Goal: Task Accomplishment & Management: Complete application form

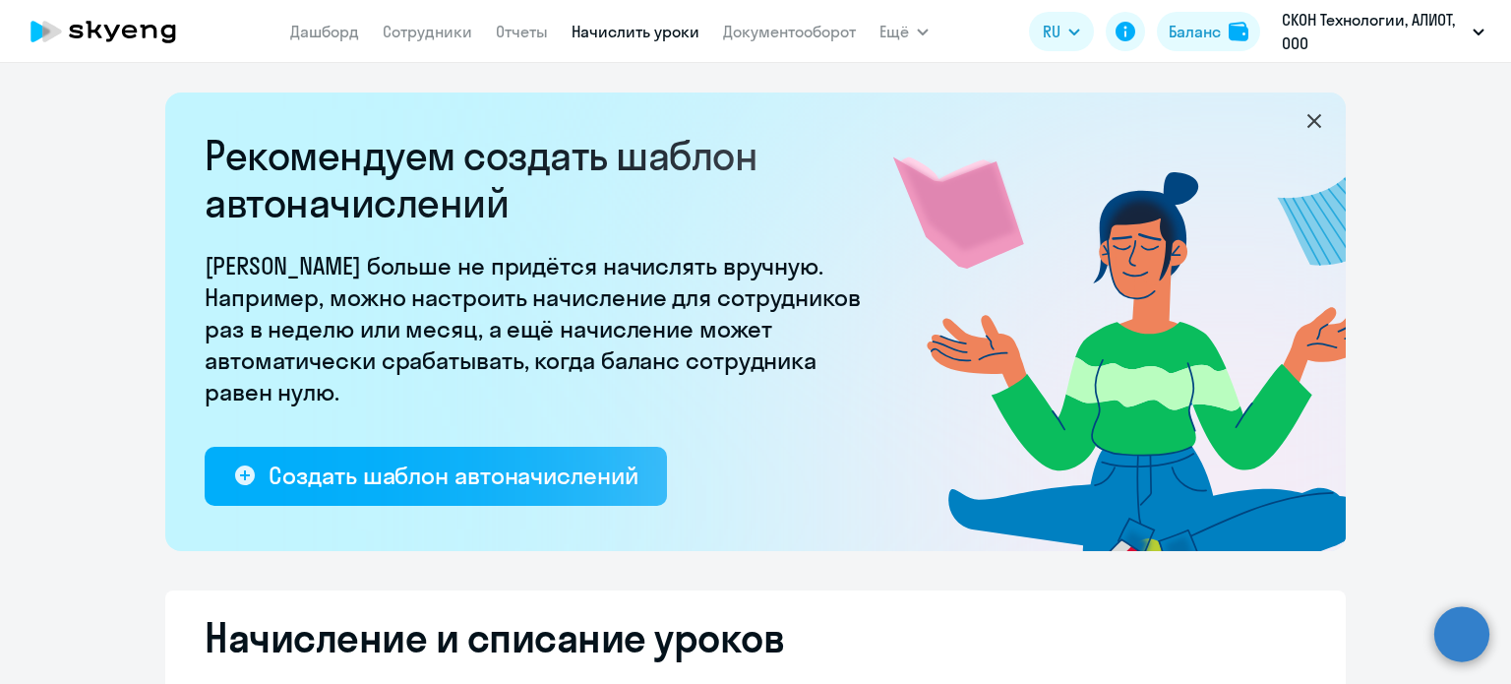
select select "10"
click at [662, 30] on link "Начислить уроки" at bounding box center [636, 32] width 128 height 20
click at [649, 28] on link "Начислить уроки" at bounding box center [636, 32] width 128 height 20
click at [964, 101] on li "Все продукты" at bounding box center [958, 87] width 157 height 49
click at [941, 78] on link "Все продукты" at bounding box center [950, 88] width 102 height 20
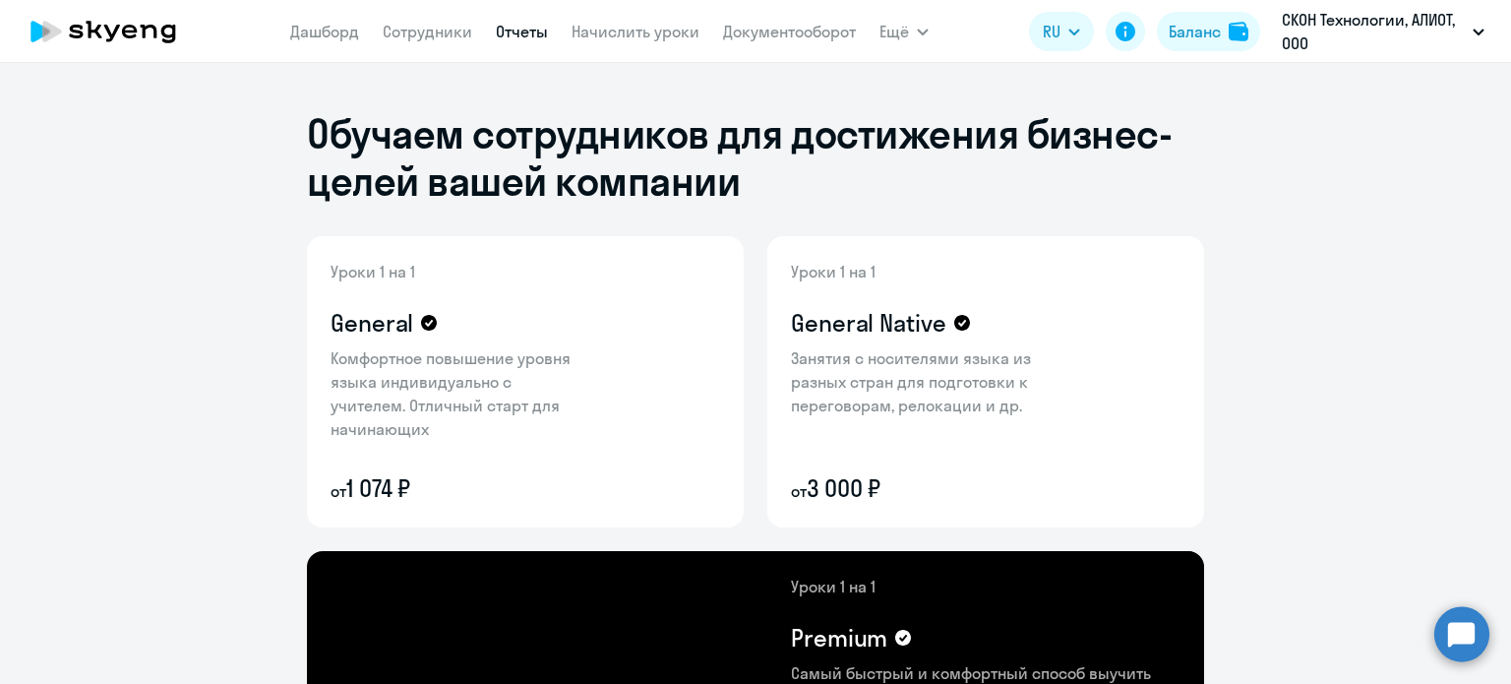
click at [542, 27] on link "Отчеты" at bounding box center [522, 32] width 52 height 20
click at [520, 28] on link "Отчеты" at bounding box center [522, 32] width 52 height 20
click at [514, 30] on link "Отчеты" at bounding box center [522, 32] width 52 height 20
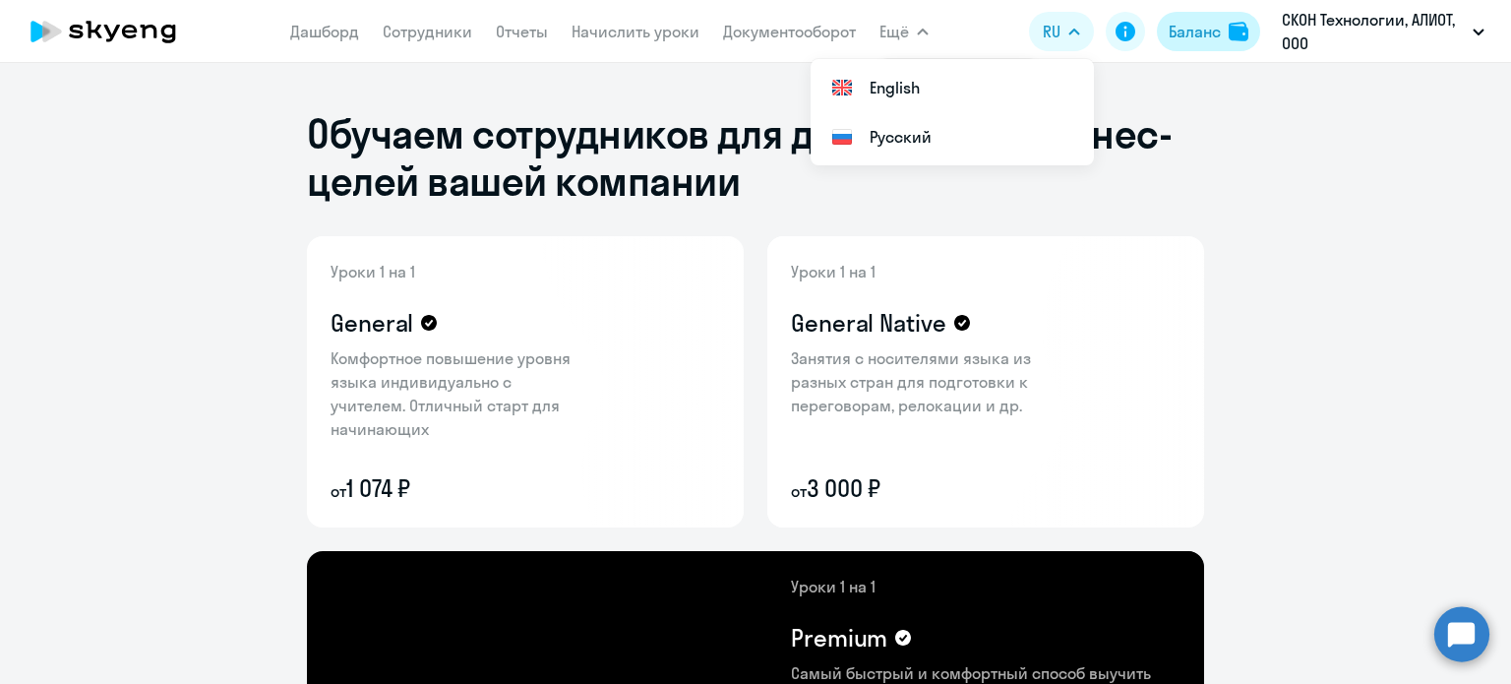
click at [1200, 30] on div "Баланс" at bounding box center [1195, 32] width 52 height 24
click at [1204, 30] on div "Баланс" at bounding box center [1195, 32] width 52 height 24
click at [1205, 28] on div "Баланс" at bounding box center [1195, 32] width 52 height 24
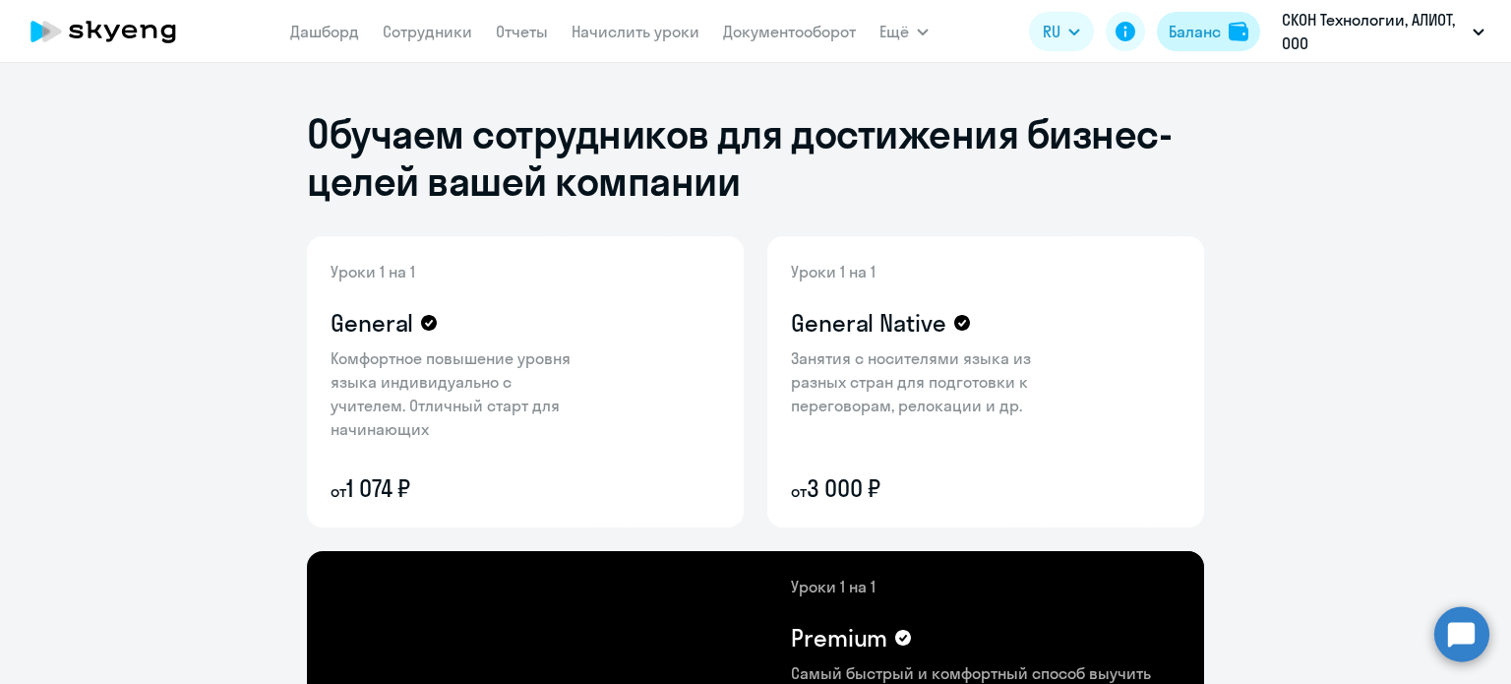
click at [1205, 28] on div "Баланс" at bounding box center [1195, 32] width 52 height 24
click at [1210, 29] on div "Баланс" at bounding box center [1195, 32] width 52 height 24
click at [1247, 29] on img at bounding box center [1239, 32] width 20 height 20
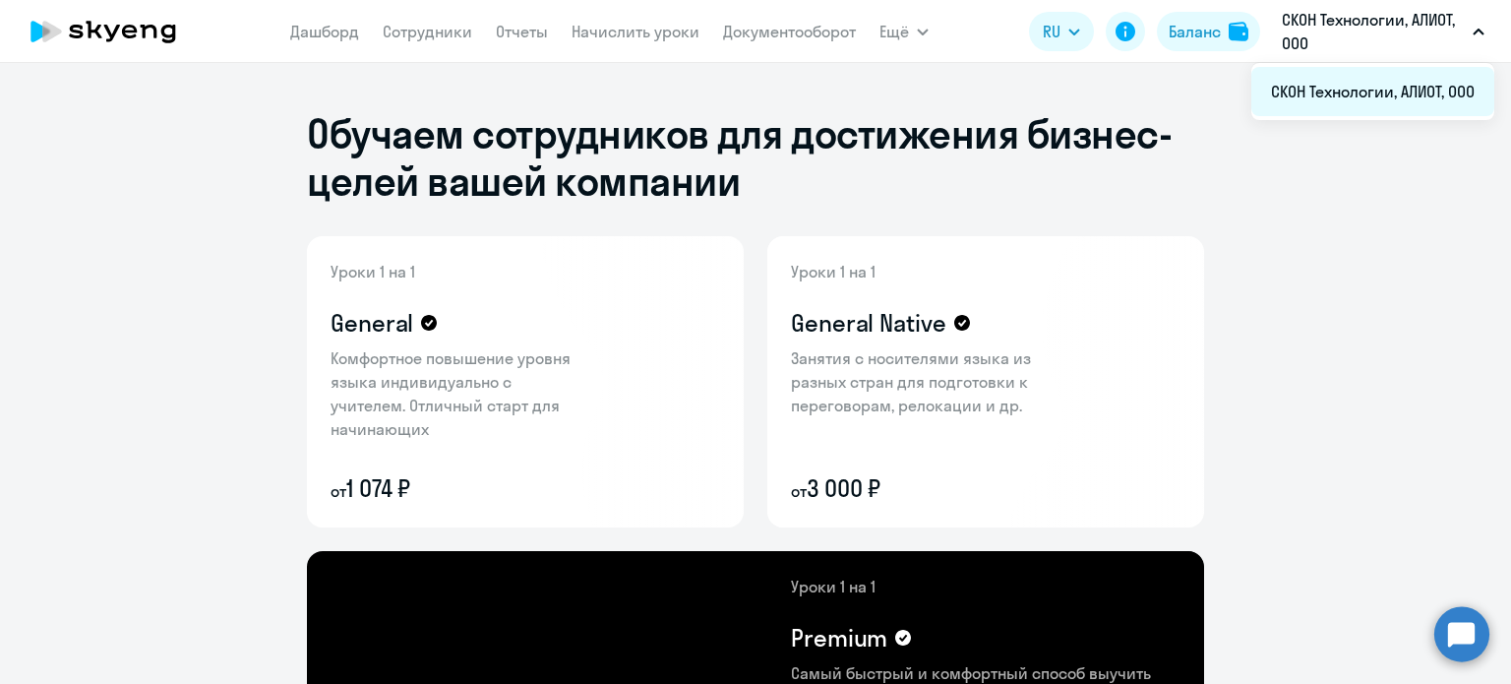
click at [1373, 78] on li "СКОН Технологии, АЛИОТ, ООО" at bounding box center [1372, 91] width 243 height 49
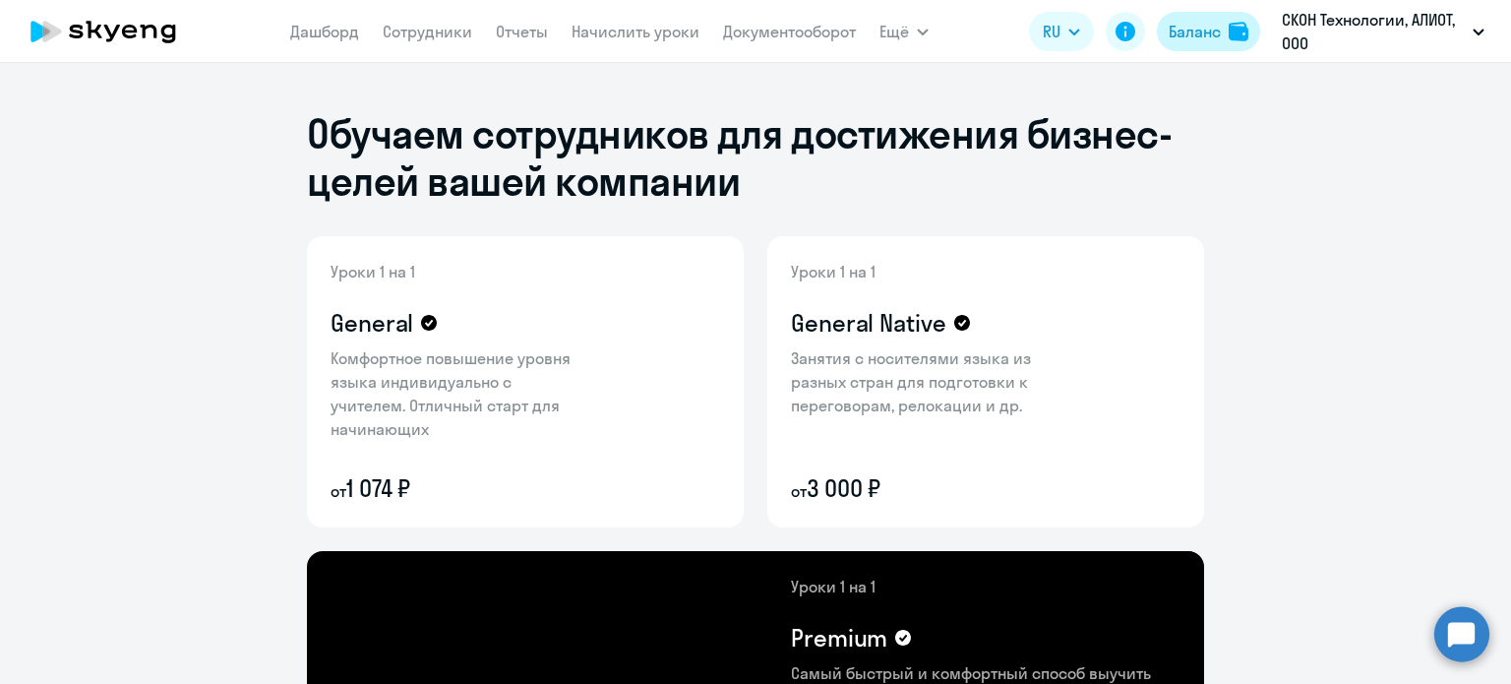
click at [1218, 30] on div "Баланс" at bounding box center [1195, 32] width 52 height 24
click at [1219, 30] on div "Баланс" at bounding box center [1195, 32] width 52 height 24
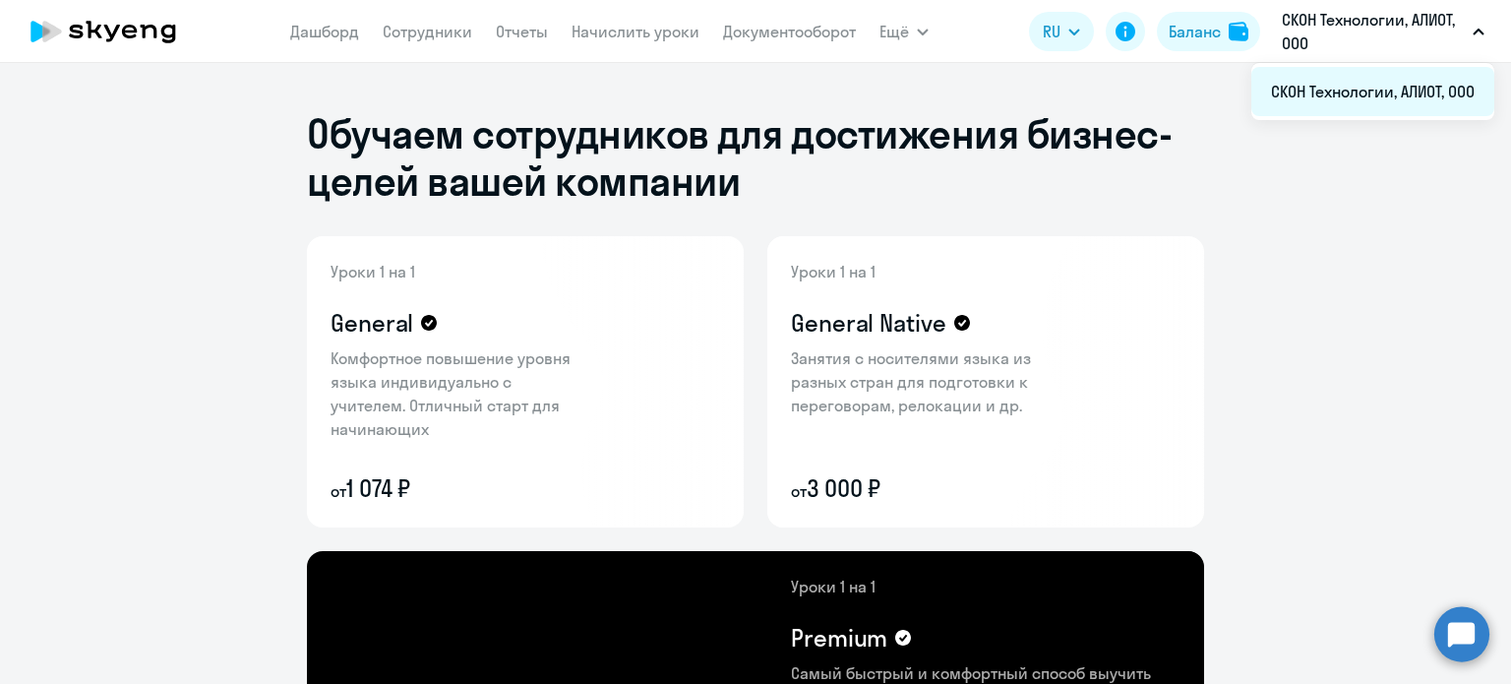
click at [1340, 77] on li "СКОН Технологии, АЛИОТ, ООО" at bounding box center [1372, 91] width 243 height 49
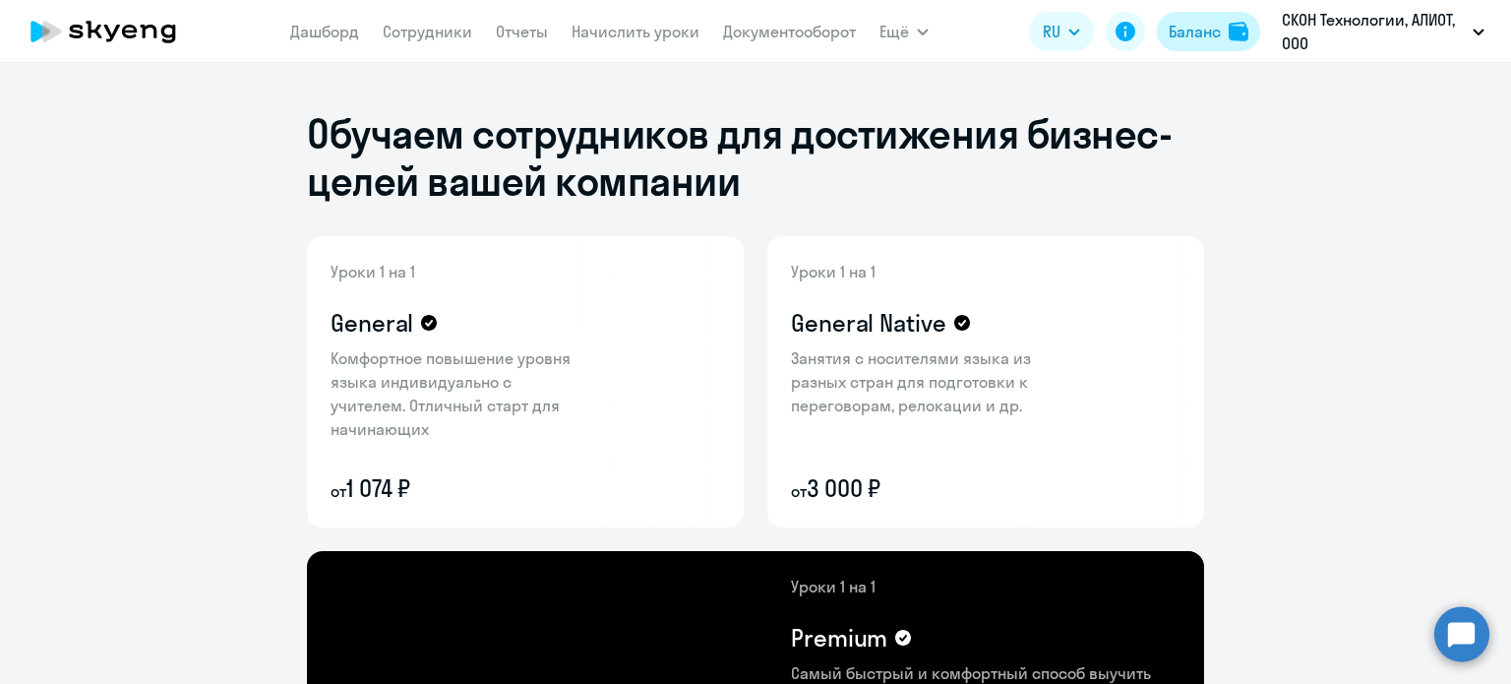
click at [1212, 35] on div "Баланс" at bounding box center [1195, 32] width 52 height 24
click at [1214, 35] on div "Баланс" at bounding box center [1195, 32] width 52 height 24
click at [1216, 35] on div "Баланс" at bounding box center [1195, 32] width 52 height 24
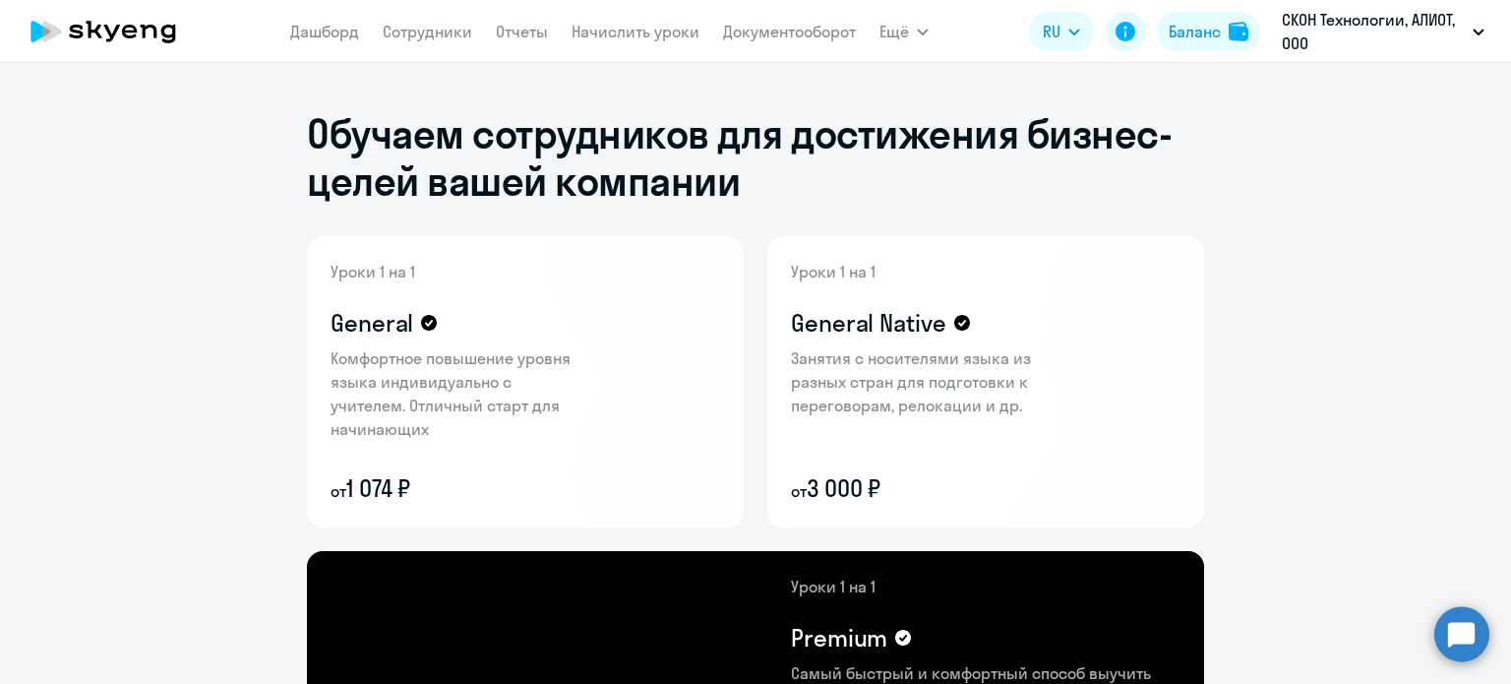
click at [1464, 633] on circle at bounding box center [1461, 633] width 55 height 55
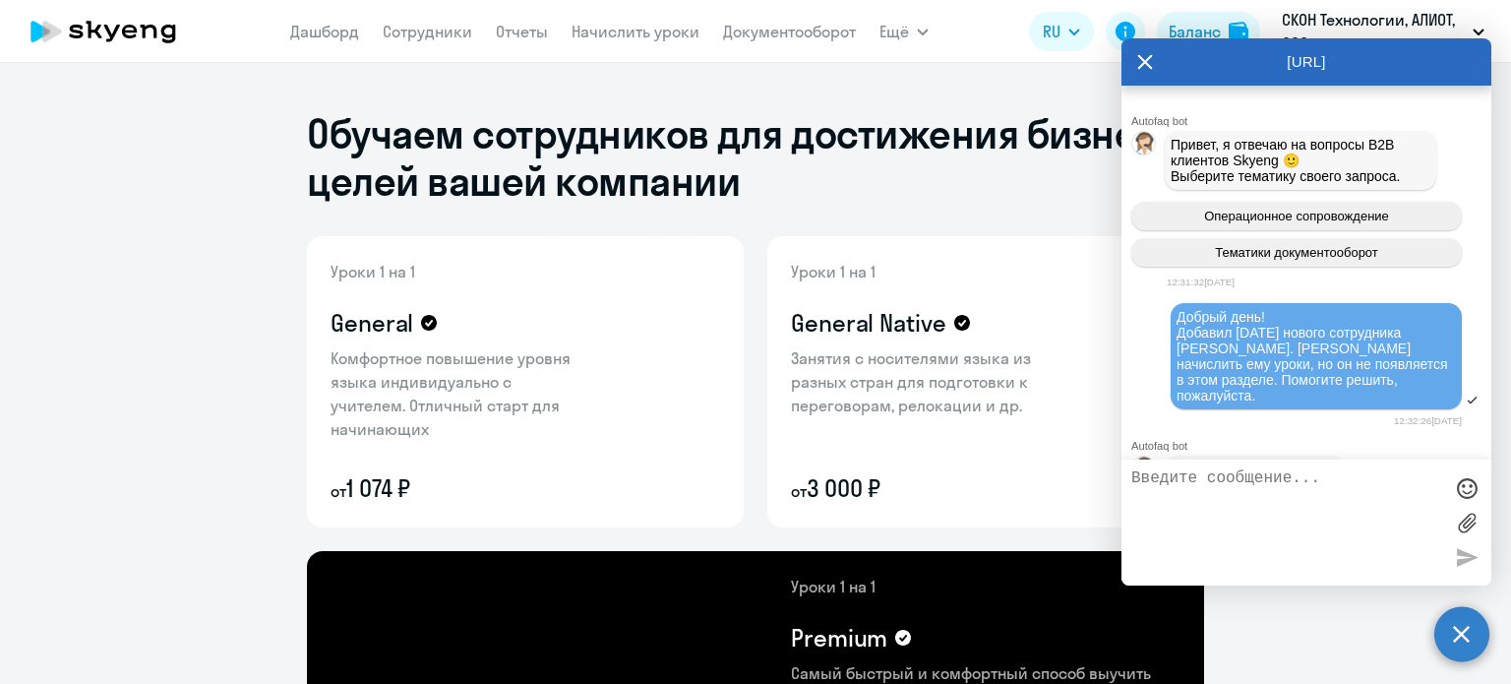
scroll to position [6880, 0]
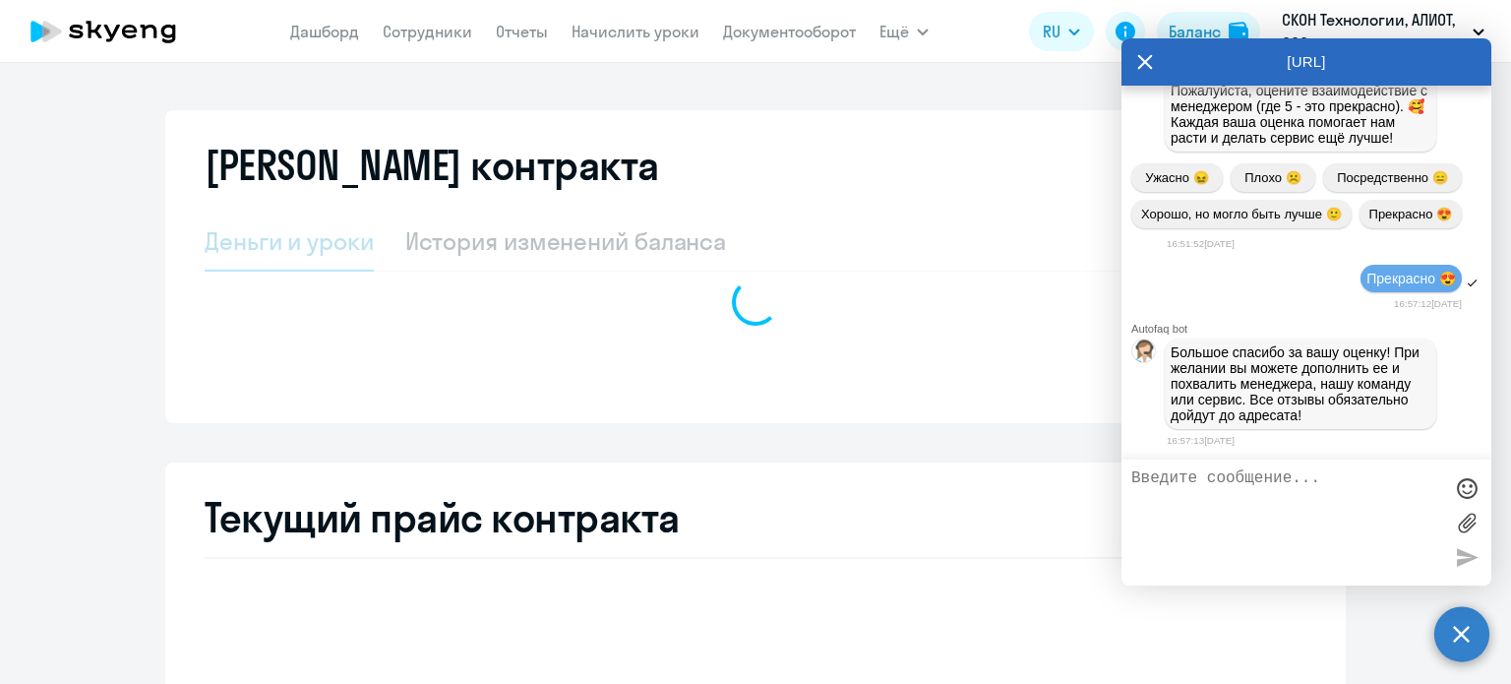
scroll to position [6388, 0]
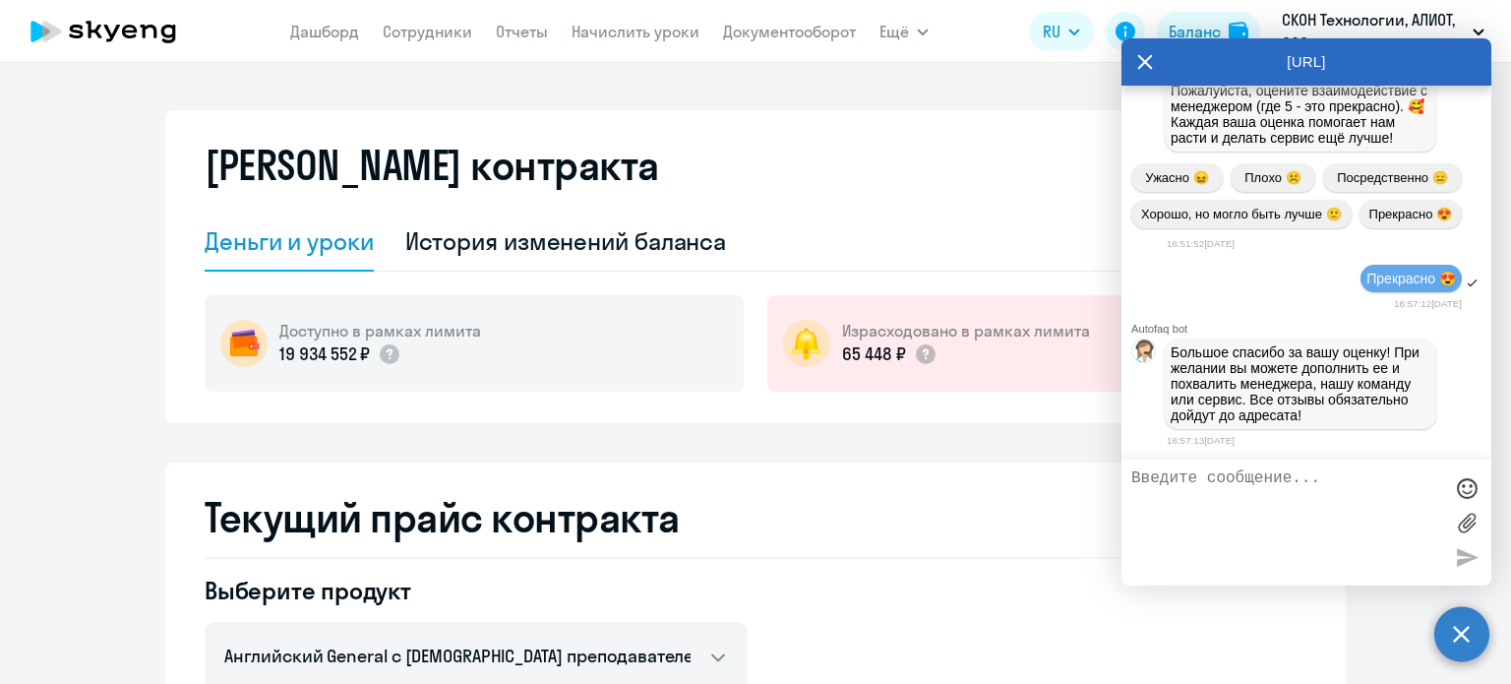
click at [657, 136] on div "[PERSON_NAME] контракта [PERSON_NAME] и уроки История изменений баланса Доступн…" at bounding box center [755, 266] width 1181 height 313
click at [1142, 58] on icon at bounding box center [1145, 61] width 16 height 47
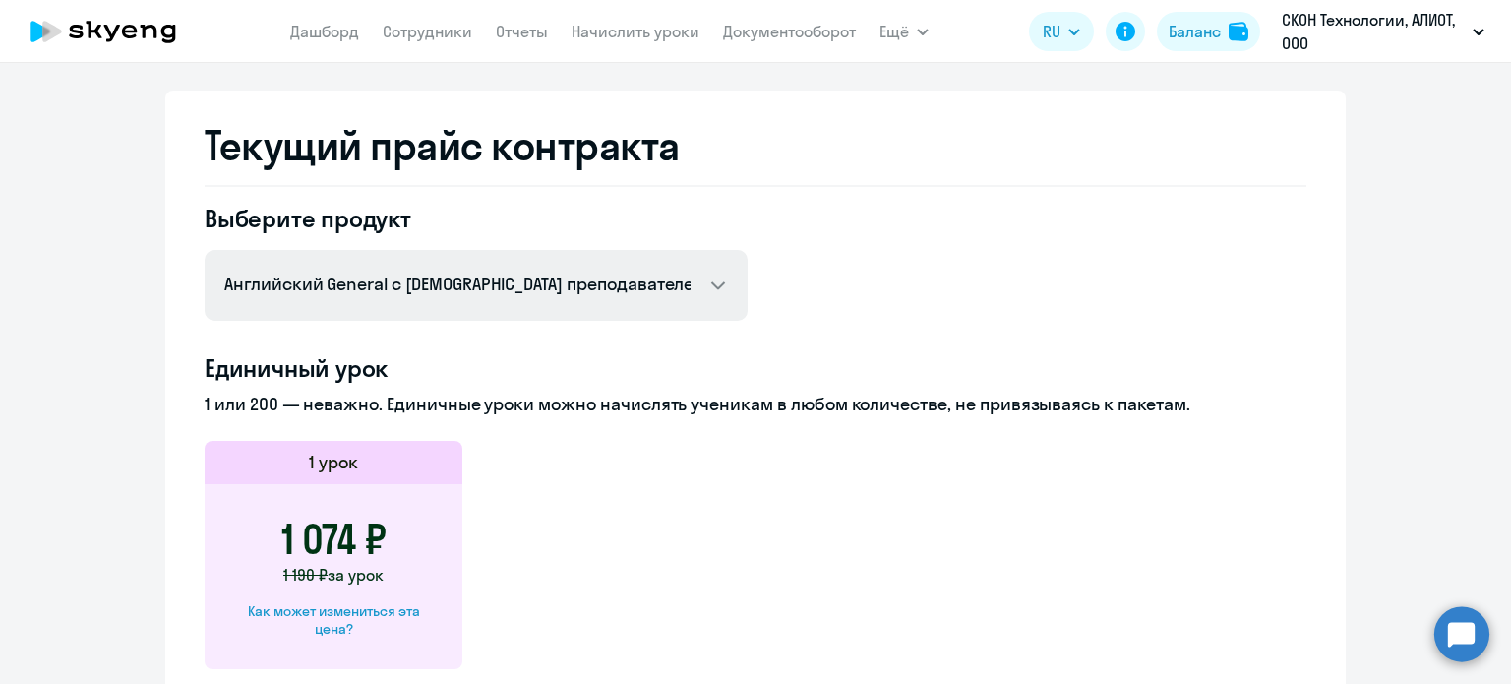
scroll to position [394, 0]
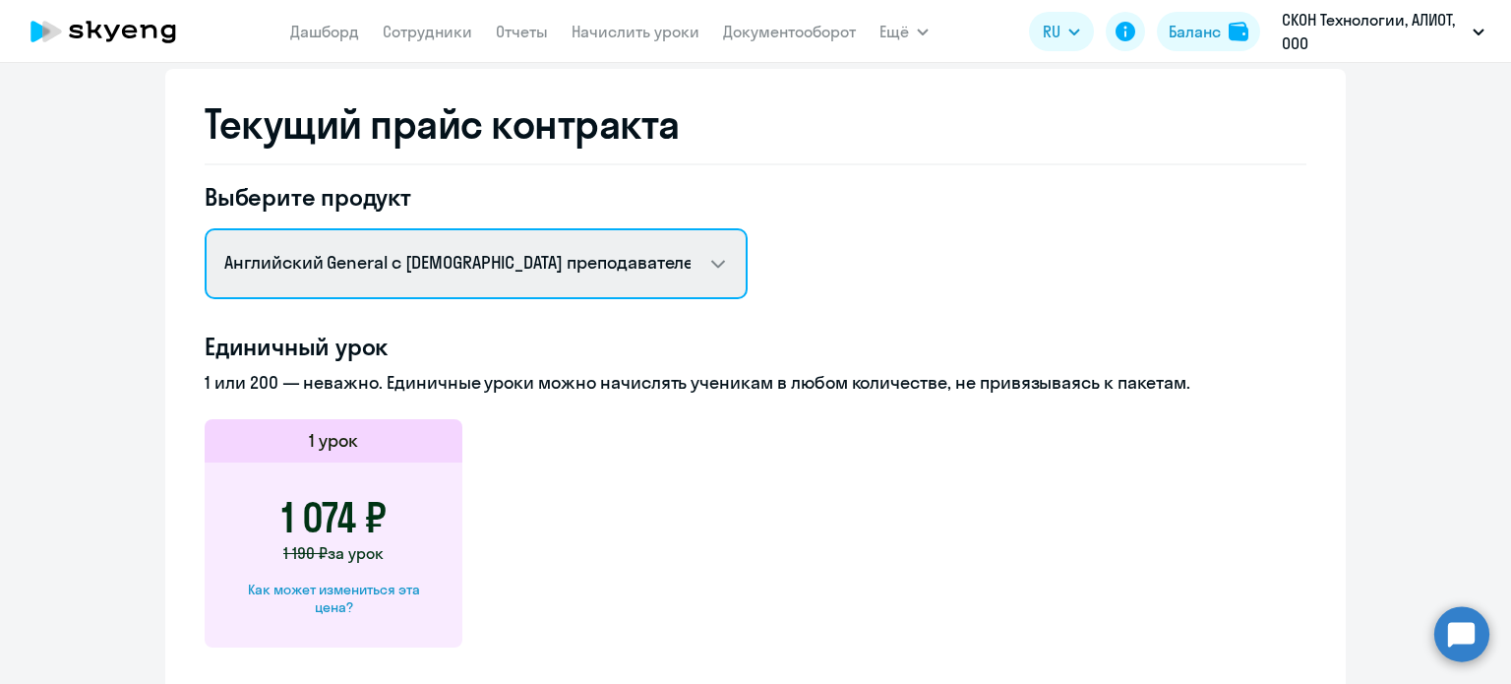
click at [593, 254] on select "Английский General с [DEMOGRAPHIC_DATA] преподавателем Английский General с [DE…" at bounding box center [476, 263] width 543 height 71
click at [205, 228] on select "Английский General с [DEMOGRAPHIC_DATA] преподавателем Английский General с [DE…" at bounding box center [476, 263] width 543 height 71
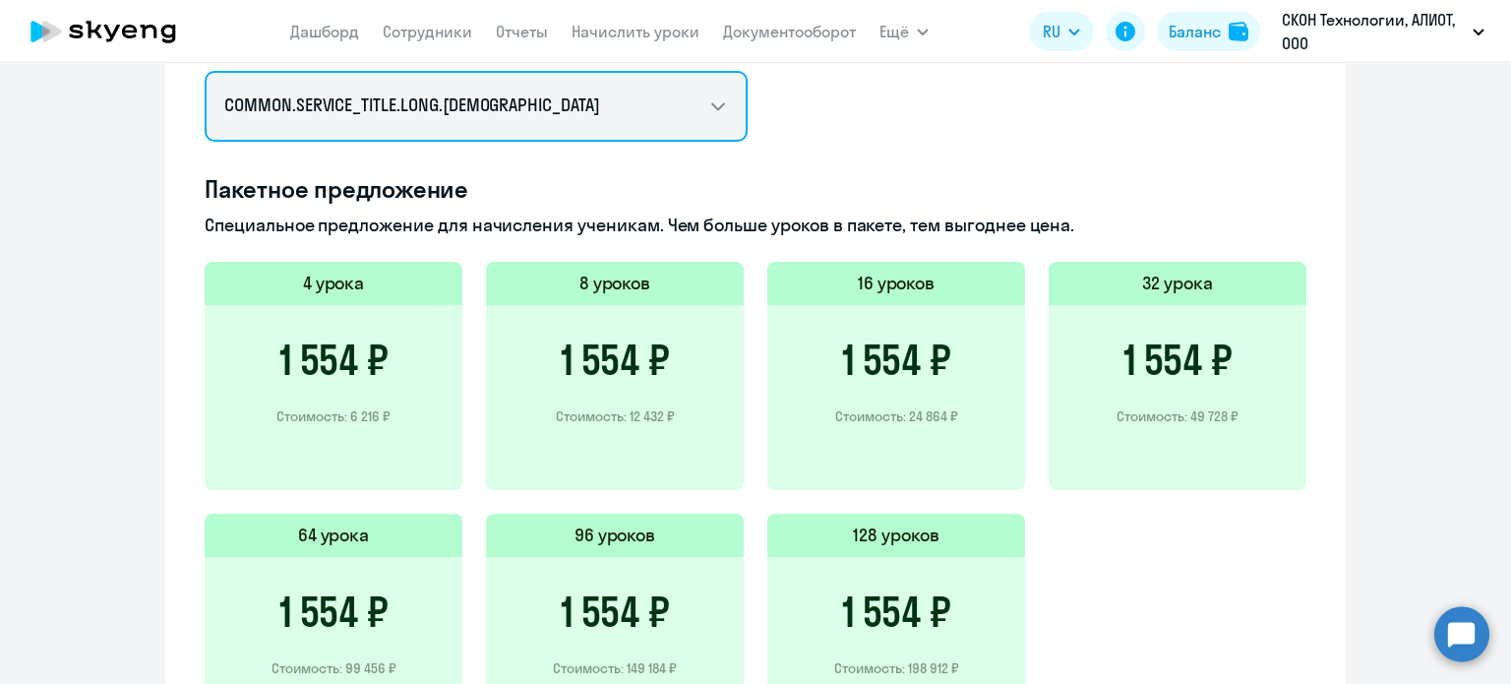
scroll to position [336, 0]
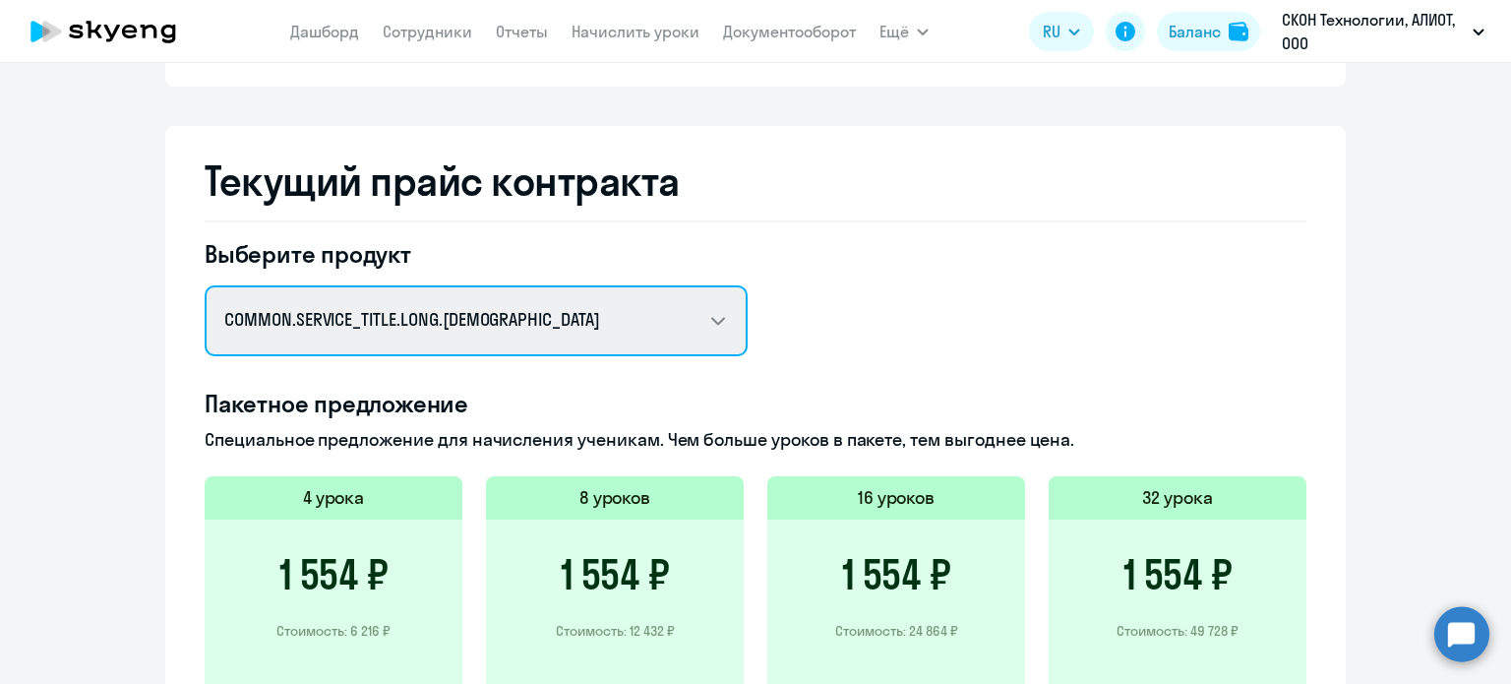
click at [548, 326] on select "Английский General с [DEMOGRAPHIC_DATA] преподавателем Английский General с [DE…" at bounding box center [476, 320] width 543 height 71
click at [205, 285] on select "Английский General с [DEMOGRAPHIC_DATA] преподавателем Английский General с [DE…" at bounding box center [476, 320] width 543 height 71
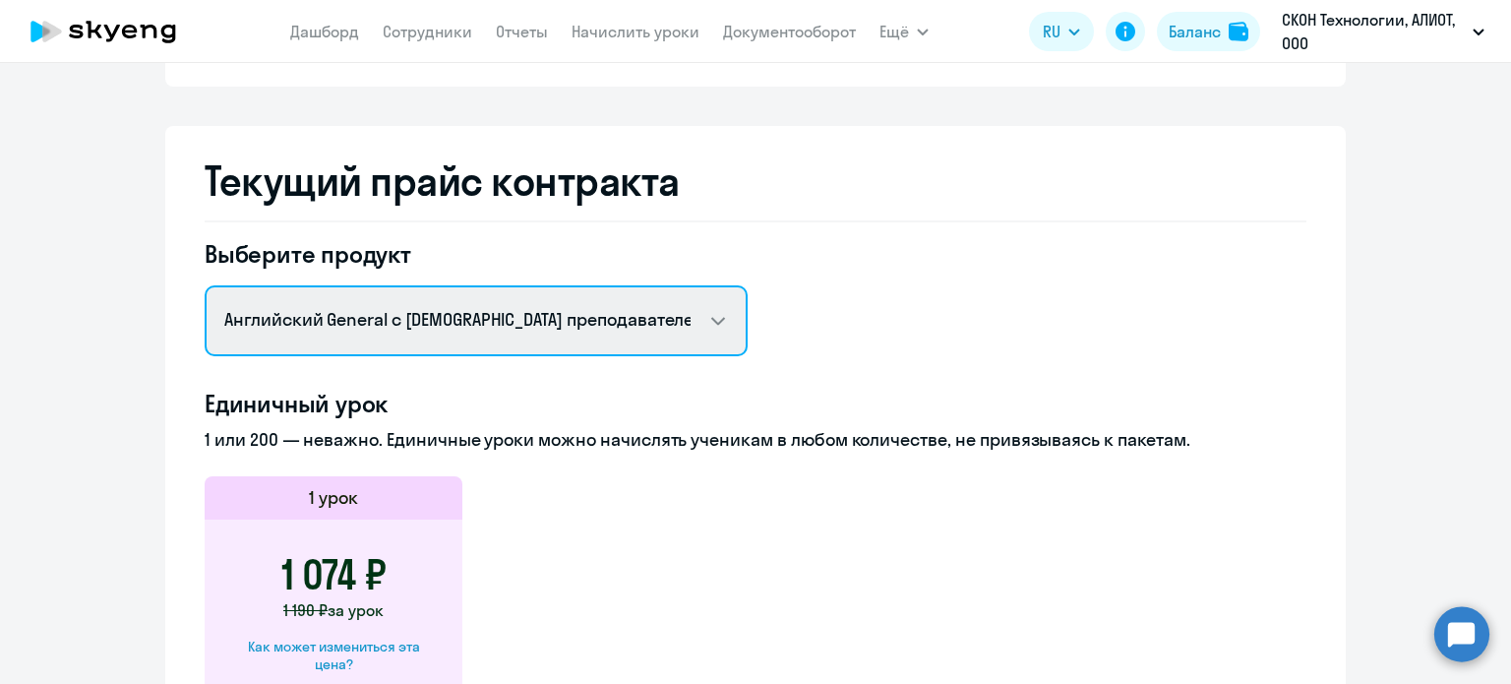
click at [486, 330] on select "Английский General с [DEMOGRAPHIC_DATA] преподавателем Английский General с [DE…" at bounding box center [476, 320] width 543 height 71
click at [205, 285] on select "Английский General с [DEMOGRAPHIC_DATA] преподавателем Английский General с [DE…" at bounding box center [476, 320] width 543 height 71
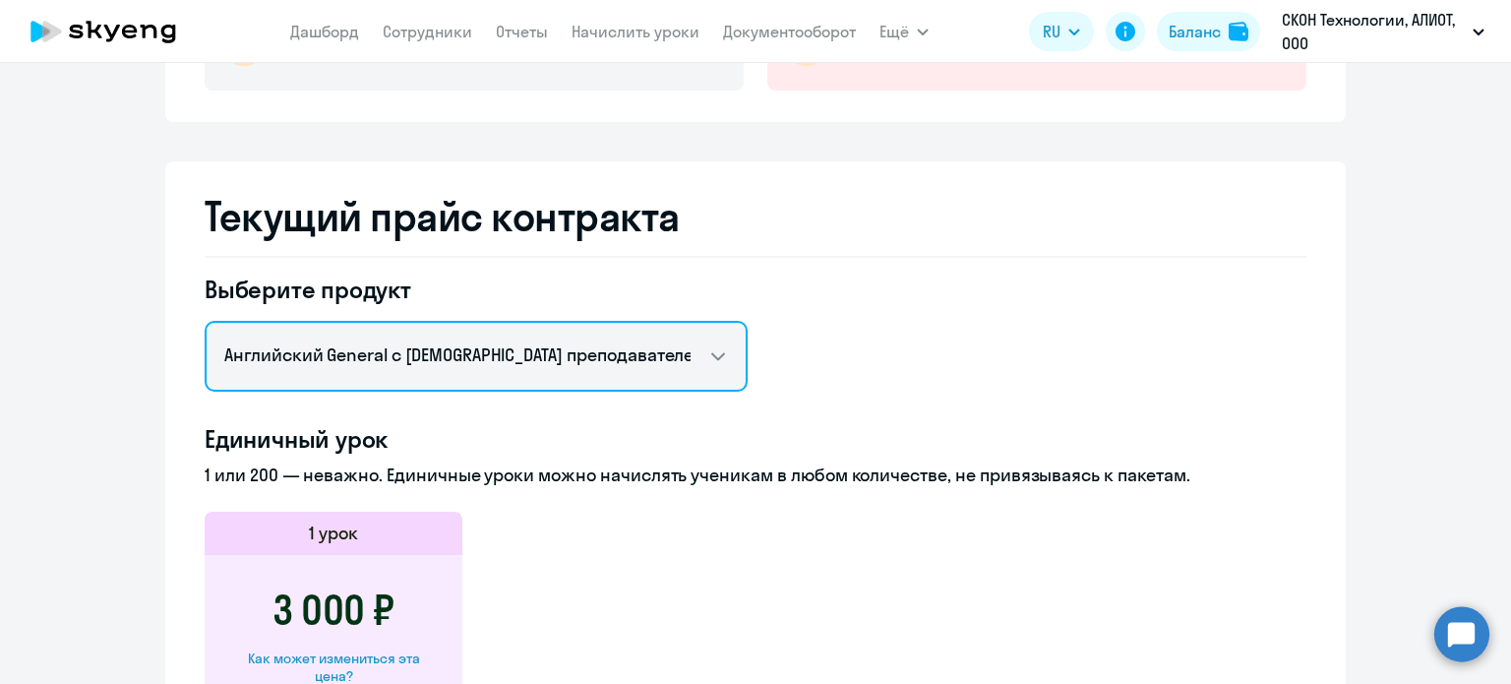
scroll to position [488, 0]
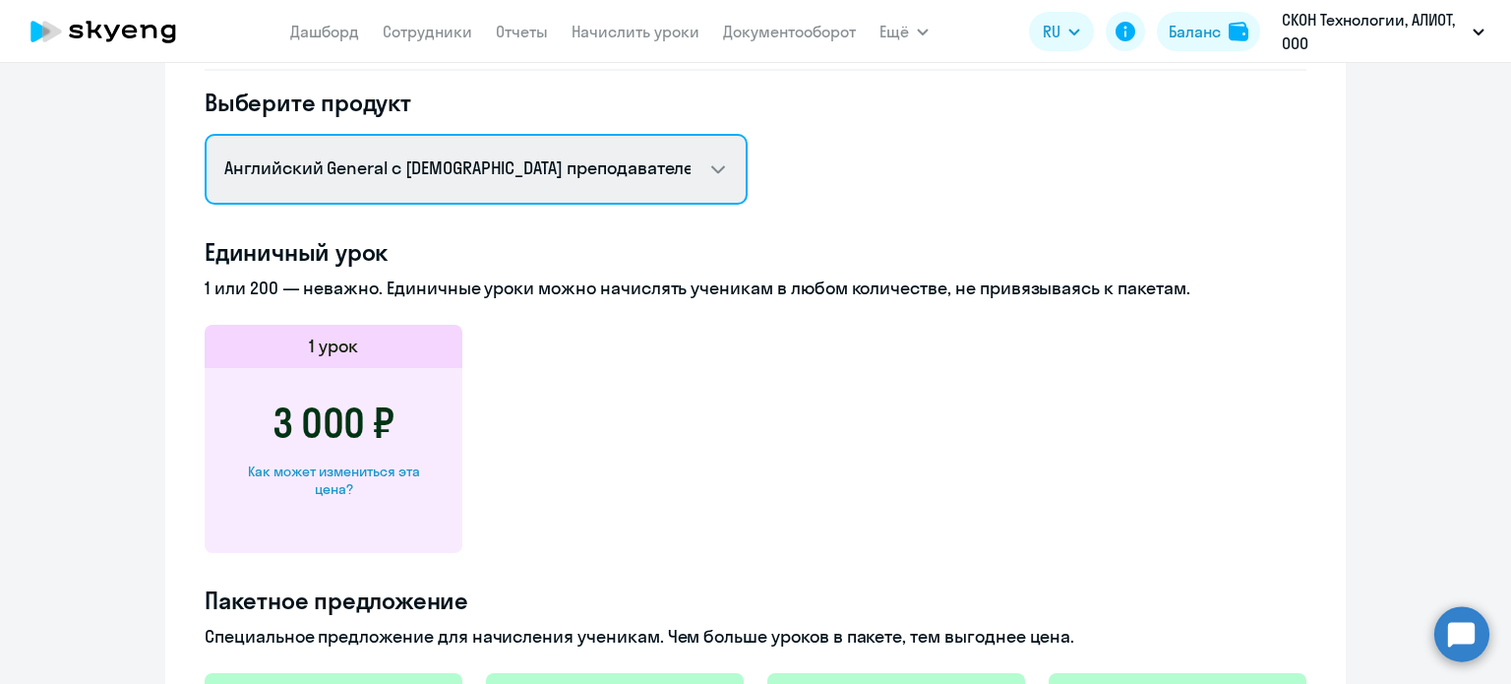
click at [532, 194] on select "Английский General с [DEMOGRAPHIC_DATA] преподавателем Английский General с [DE…" at bounding box center [476, 169] width 543 height 71
click at [205, 134] on select "Английский General с [DEMOGRAPHIC_DATA] преподавателем Английский General с [DE…" at bounding box center [476, 169] width 543 height 71
click at [492, 172] on select "Английский General с [DEMOGRAPHIC_DATA] преподавателем Английский General с [DE…" at bounding box center [476, 169] width 543 height 71
click at [205, 134] on select "Английский General с [DEMOGRAPHIC_DATA] преподавателем Английский General с [DE…" at bounding box center [476, 169] width 543 height 71
click at [516, 185] on select "Английский General с [DEMOGRAPHIC_DATA] преподавателем Английский General с [DE…" at bounding box center [476, 169] width 543 height 71
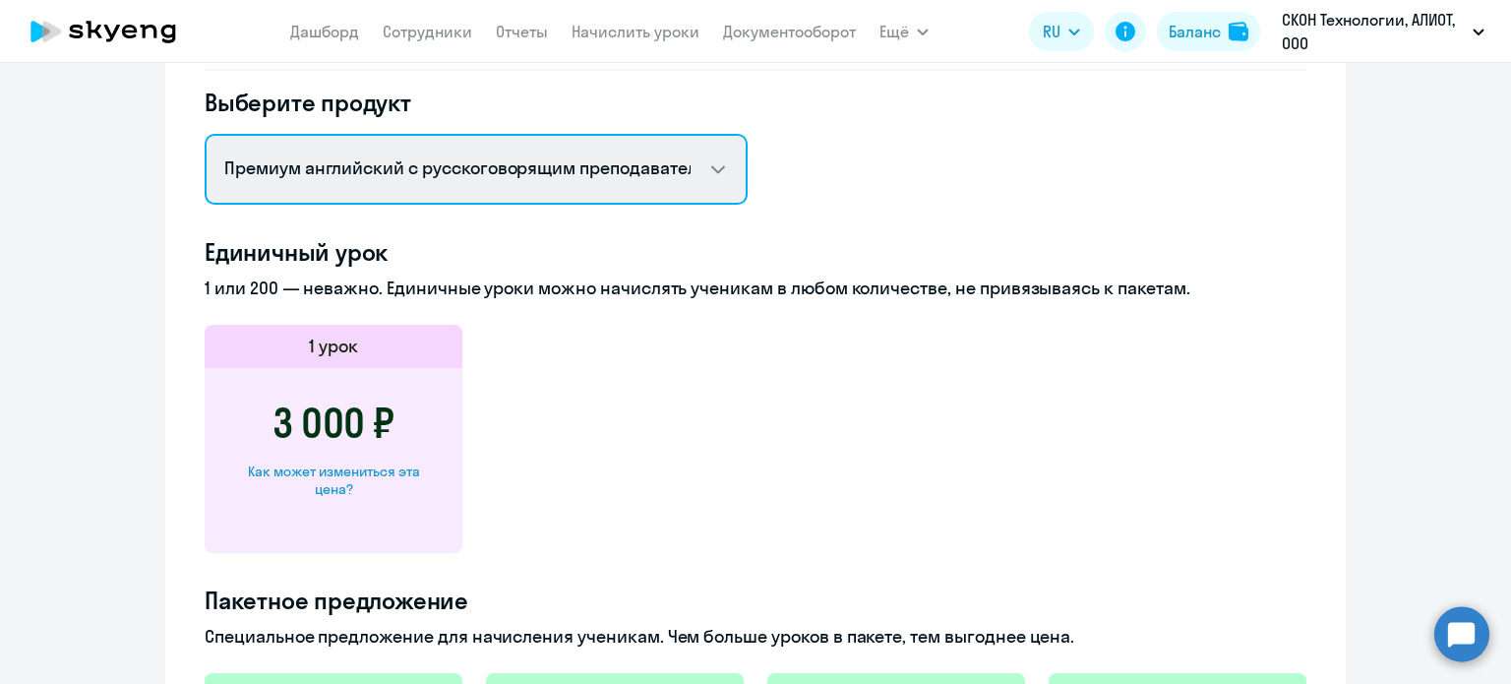
click at [205, 134] on select "Английский General с [DEMOGRAPHIC_DATA] преподавателем Английский General с [DE…" at bounding box center [476, 169] width 543 height 71
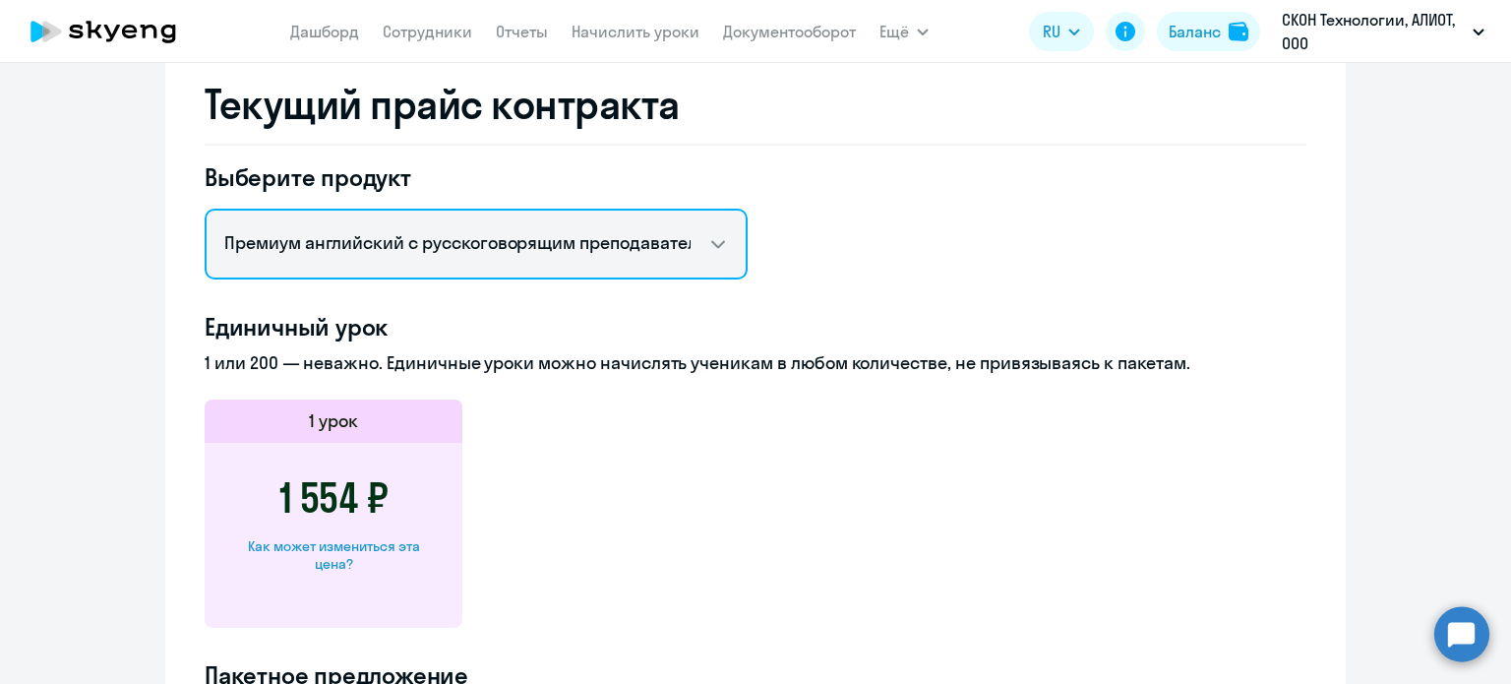
scroll to position [390, 0]
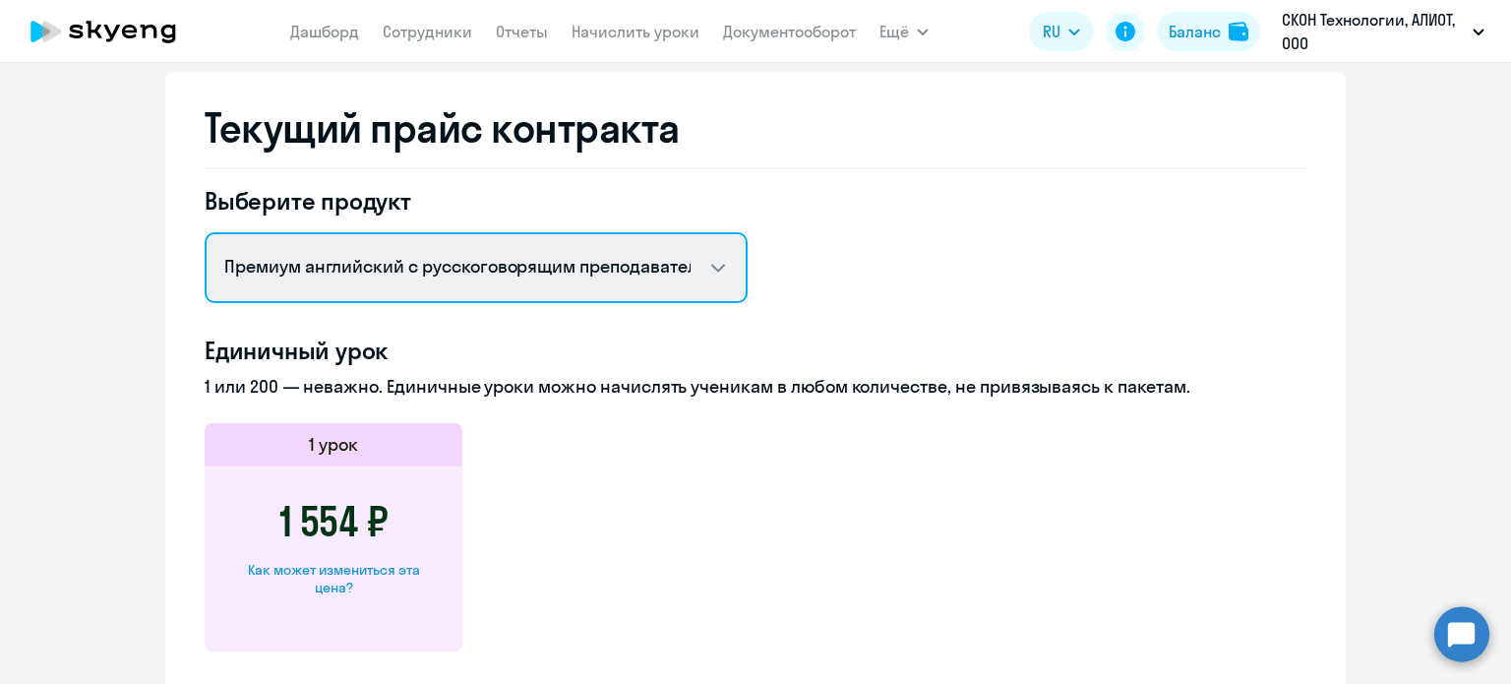
click at [535, 240] on select "Английский General с [DEMOGRAPHIC_DATA] преподавателем Английский General с [DE…" at bounding box center [476, 267] width 543 height 71
click at [205, 232] on select "Английский General с [DEMOGRAPHIC_DATA] преподавателем Английский General с [DE…" at bounding box center [476, 267] width 543 height 71
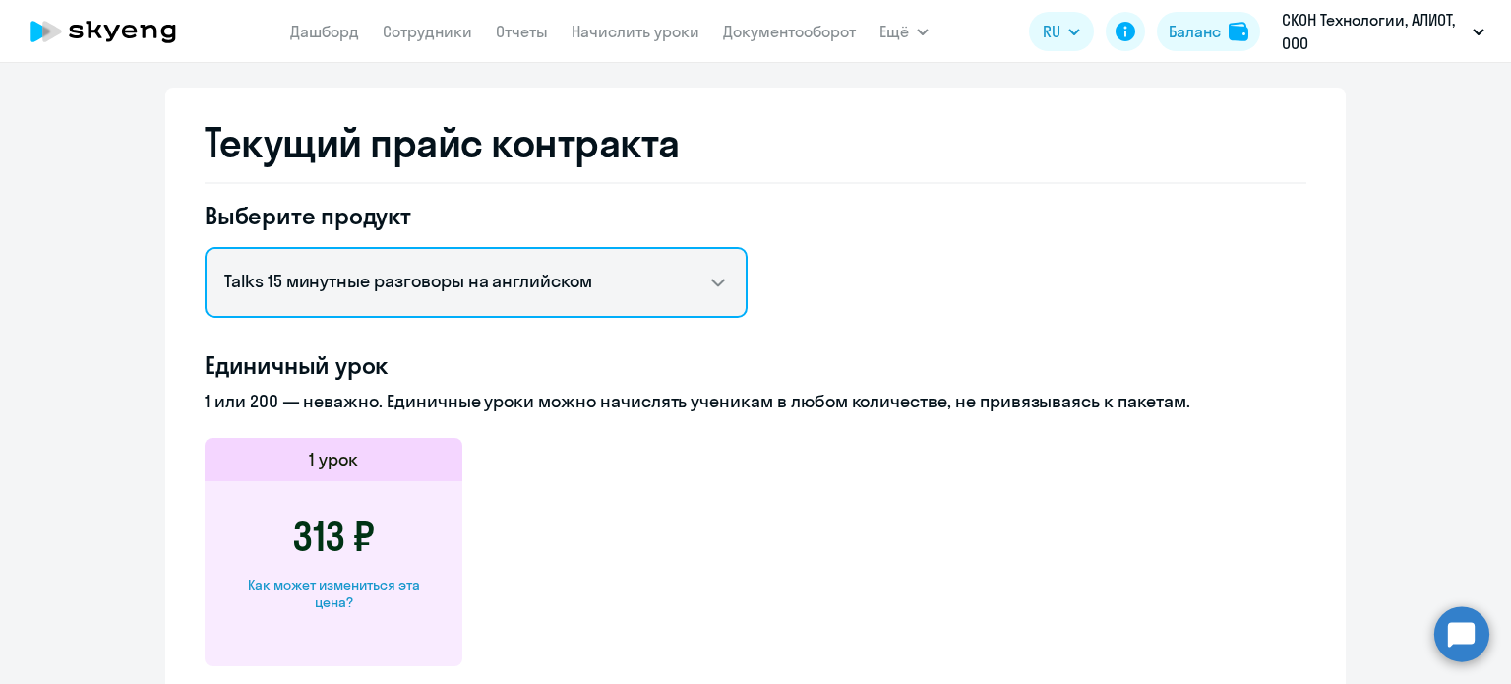
scroll to position [291, 0]
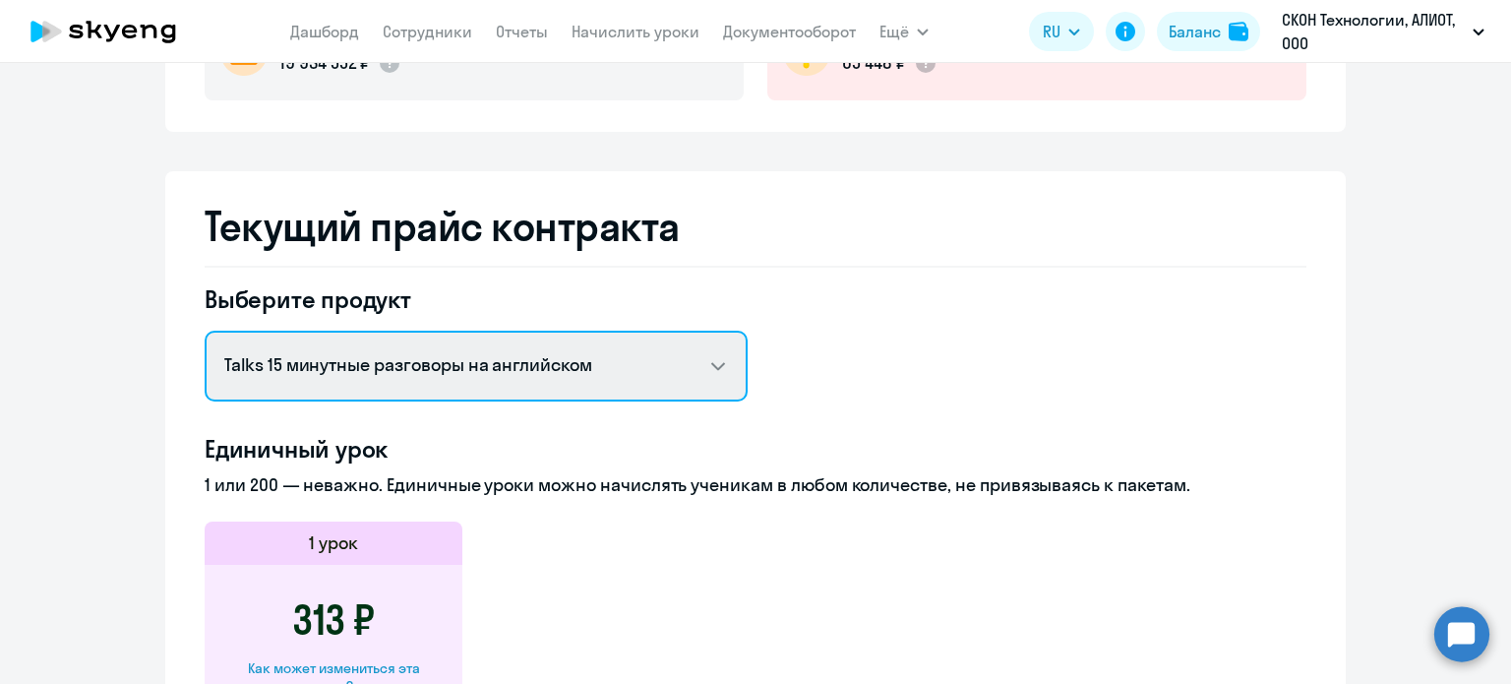
click at [539, 365] on select "Английский General с [DEMOGRAPHIC_DATA] преподавателем Английский General с [DE…" at bounding box center [476, 366] width 543 height 71
select select "spanish_adult_not_native_speaker_premium"
click at [205, 331] on select "Английский General с [DEMOGRAPHIC_DATA] преподавателем Английский General с [DE…" at bounding box center [476, 366] width 543 height 71
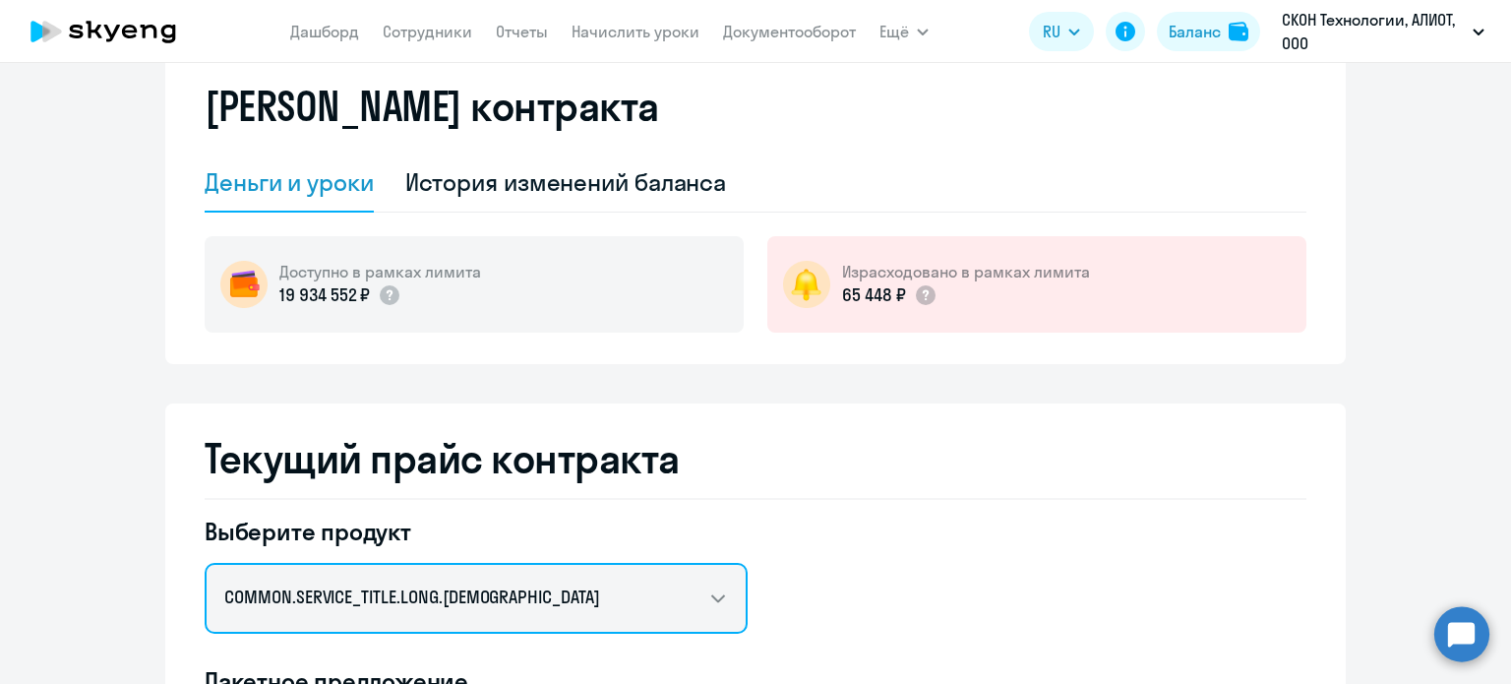
scroll to position [0, 0]
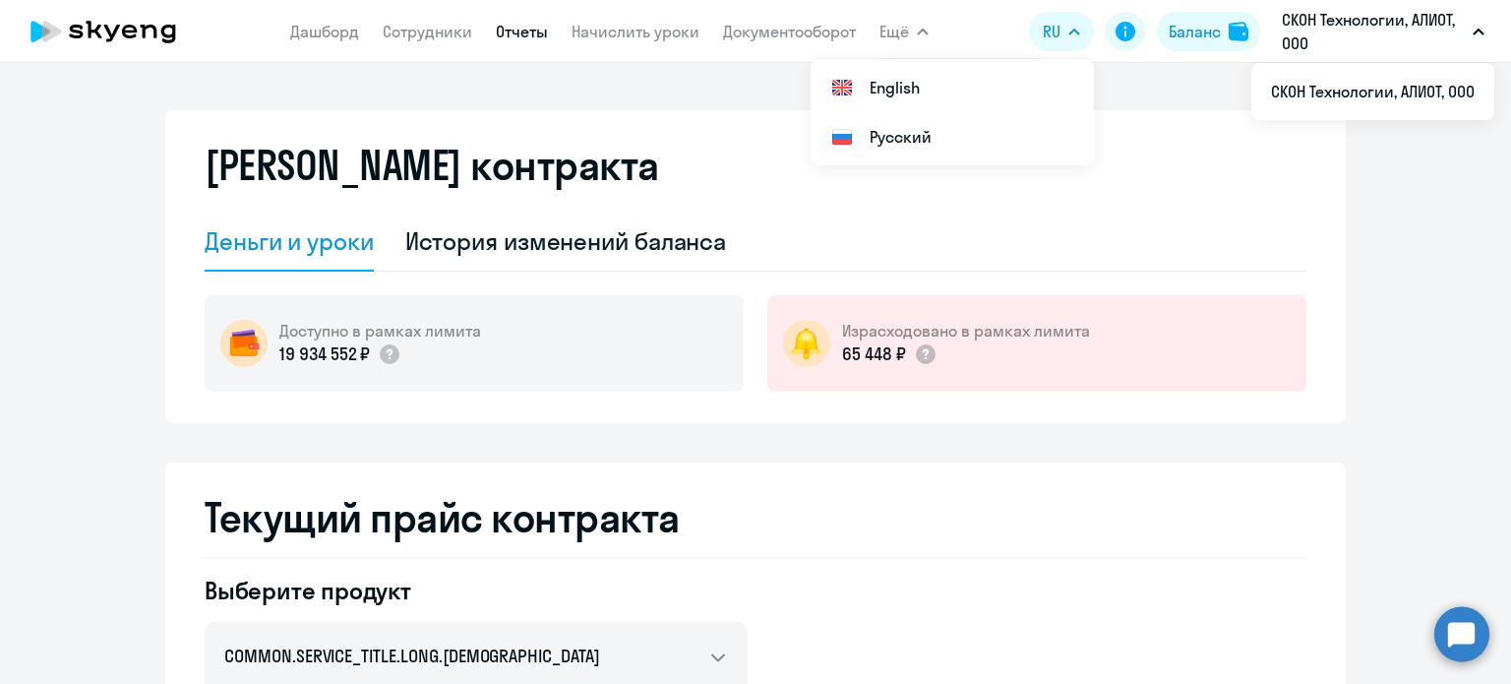
drag, startPoint x: 546, startPoint y: 33, endPoint x: 486, endPoint y: 46, distance: 61.4
click at [545, 33] on link "Отчеты" at bounding box center [522, 32] width 52 height 20
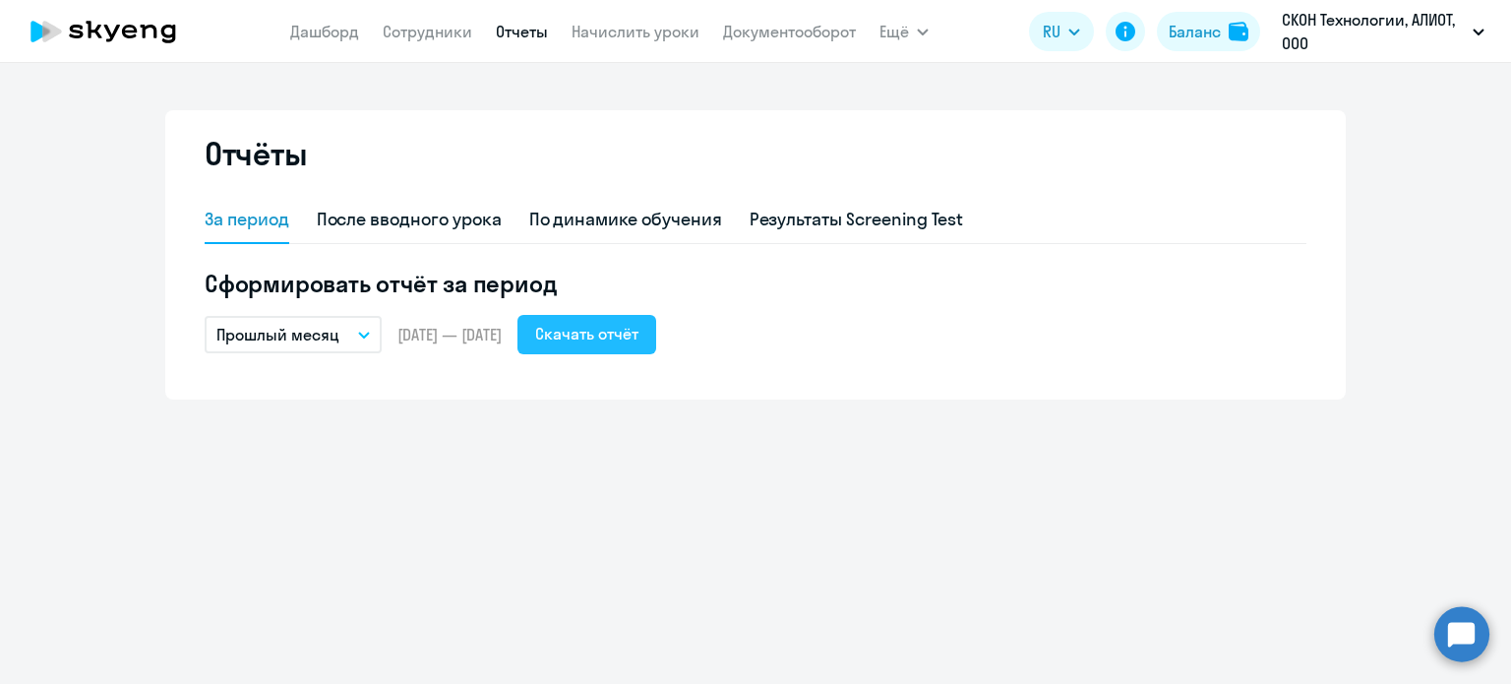
click at [638, 325] on div "Скачать отчёт" at bounding box center [586, 334] width 103 height 24
click at [1367, 173] on ng-component "Отчёты За период После вводного урока По динамике обучения Результаты Screening…" at bounding box center [755, 254] width 1511 height 289
drag, startPoint x: 444, startPoint y: 26, endPoint x: 388, endPoint y: 18, distance: 56.6
click at [443, 26] on link "Сотрудники" at bounding box center [428, 32] width 90 height 20
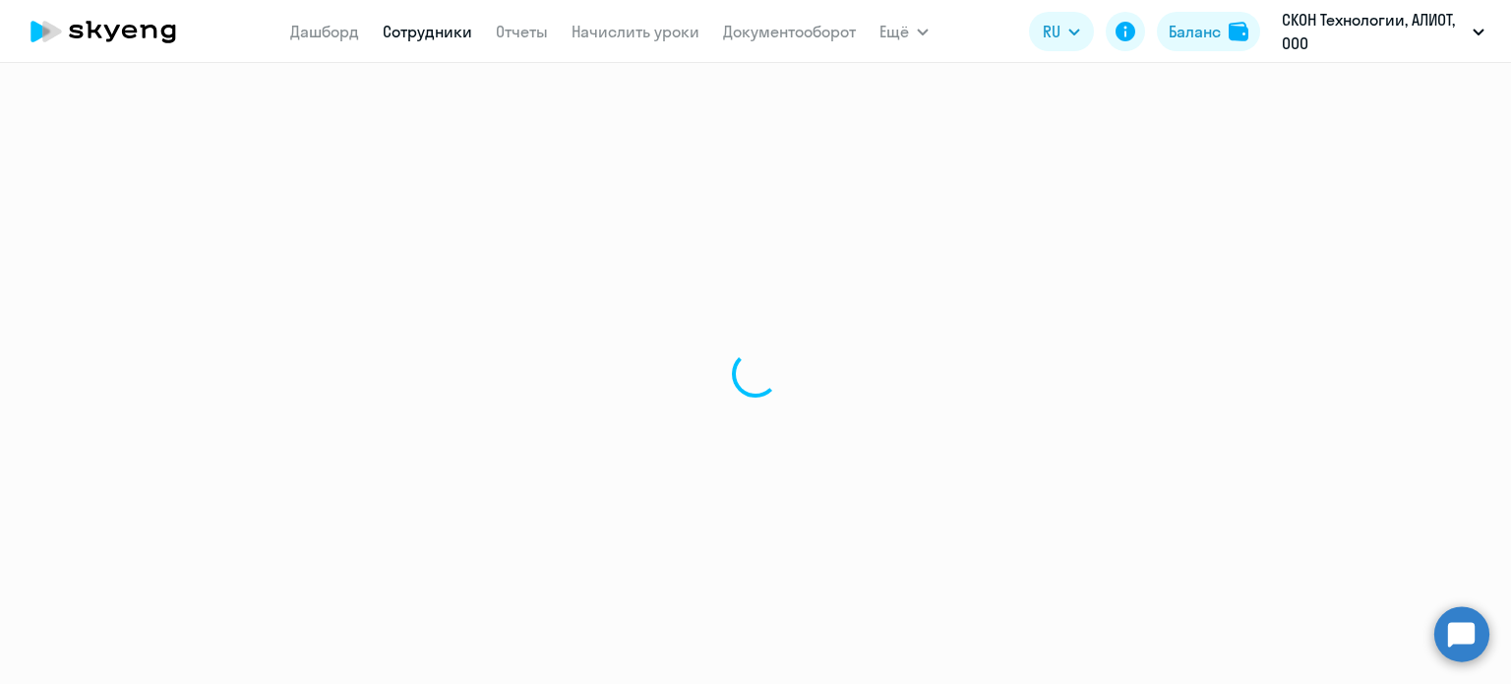
select select "30"
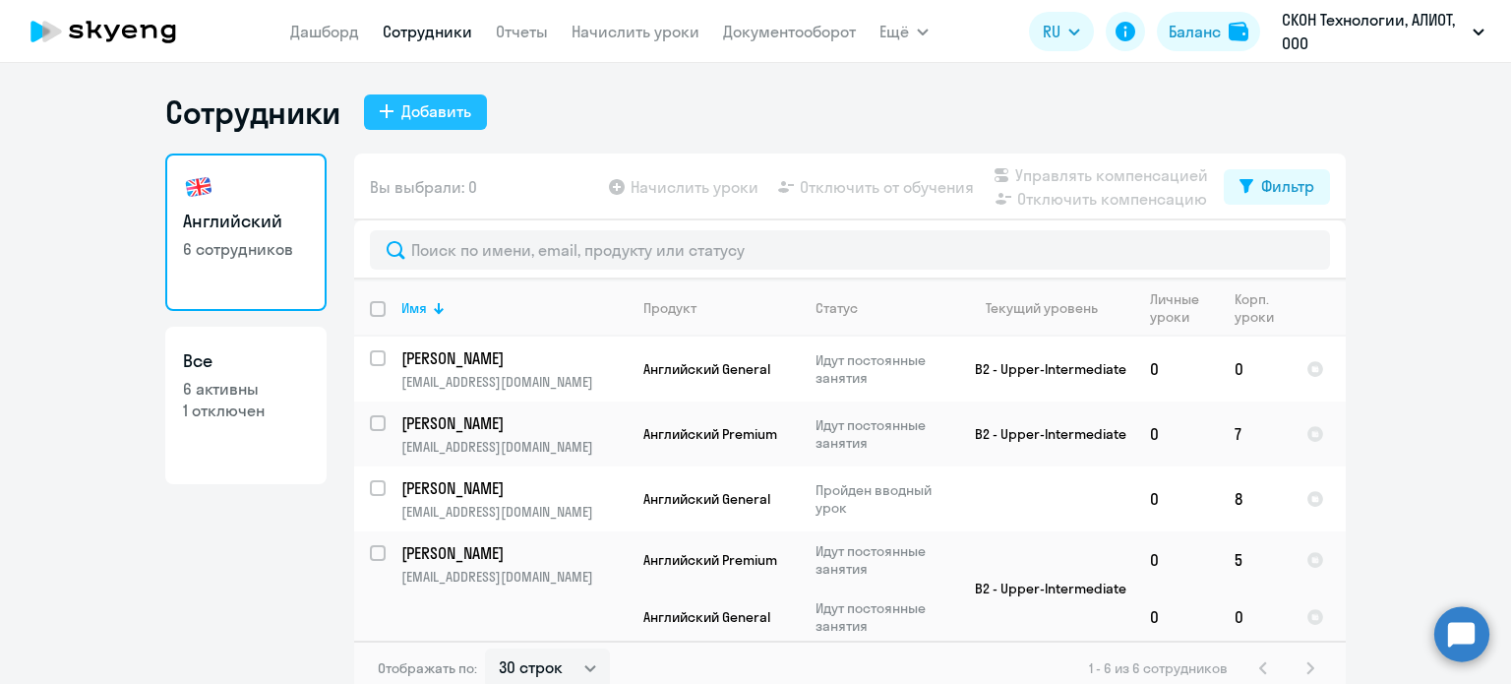
click at [430, 117] on div "Добавить" at bounding box center [436, 111] width 70 height 24
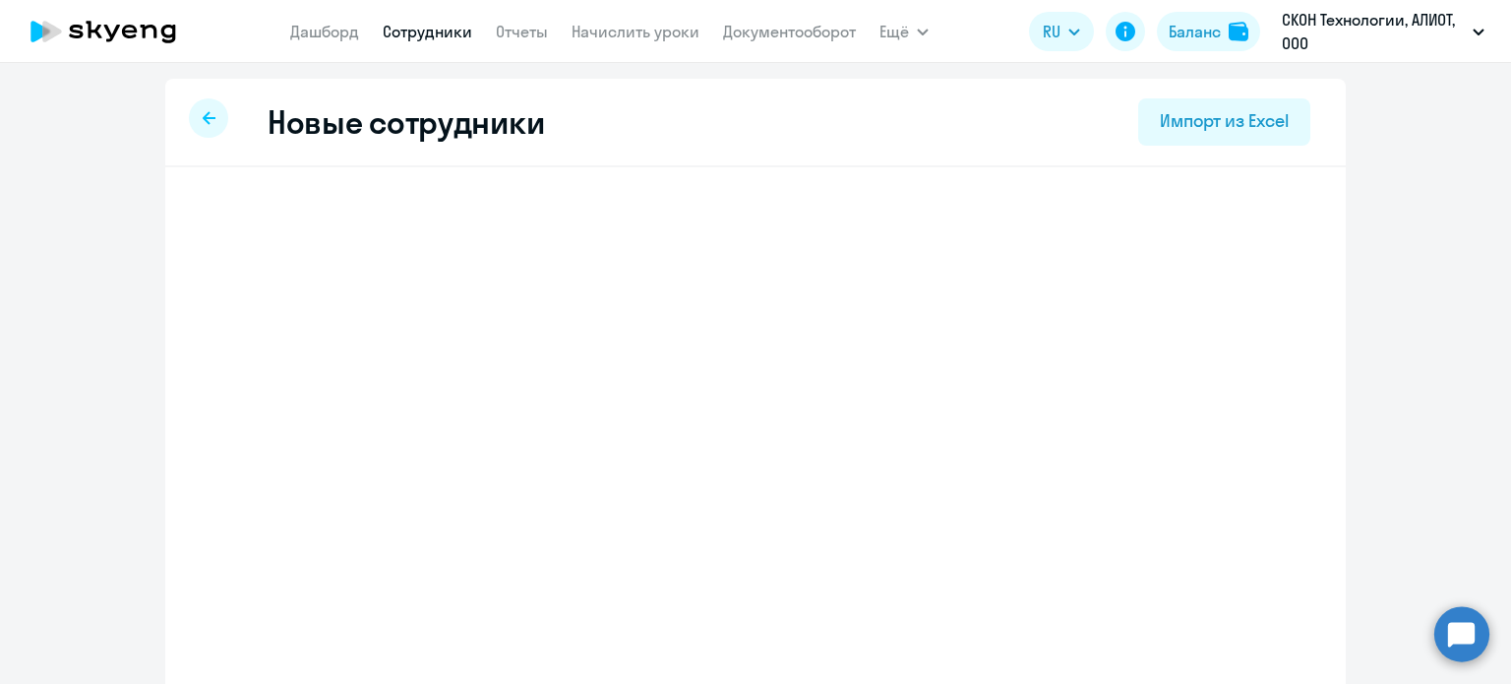
select select "english_adult_not_native_speaker"
select select "3"
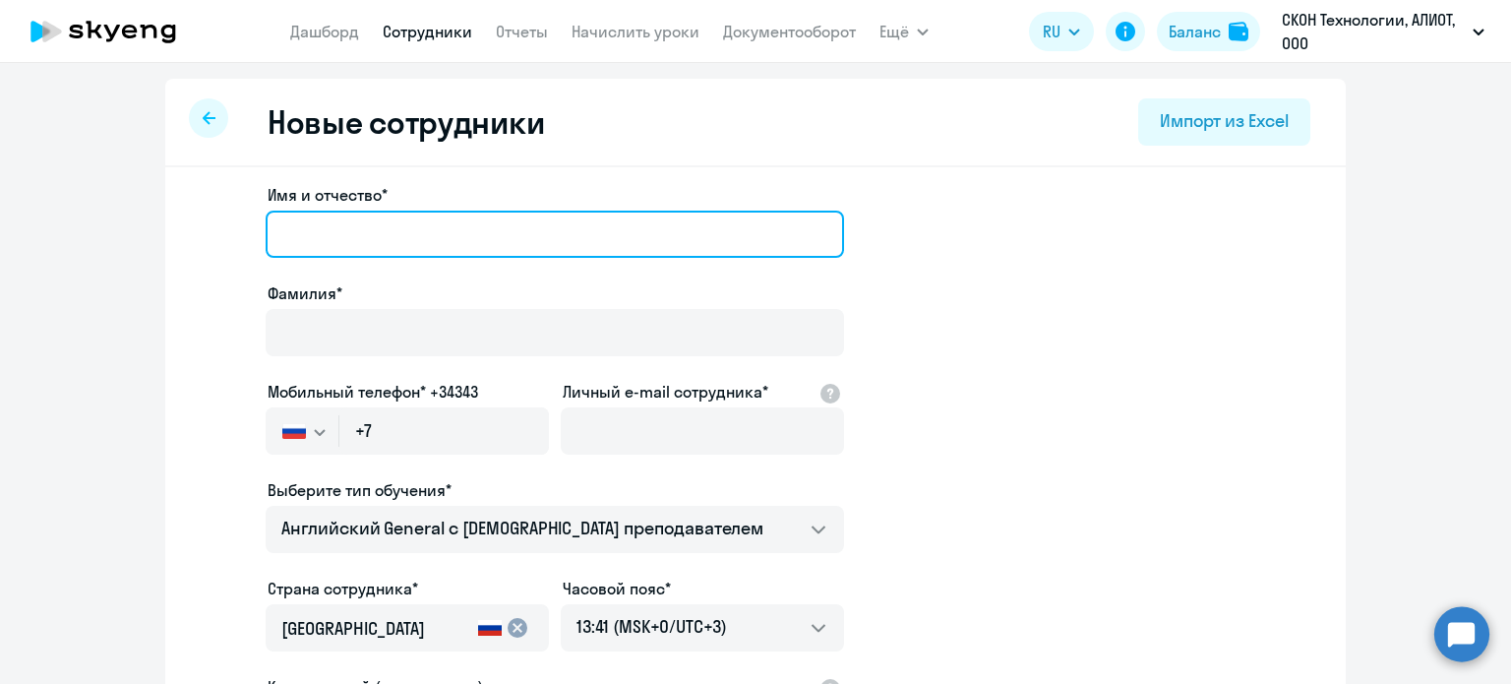
click at [479, 235] on input "Имя и отчество*" at bounding box center [555, 234] width 578 height 47
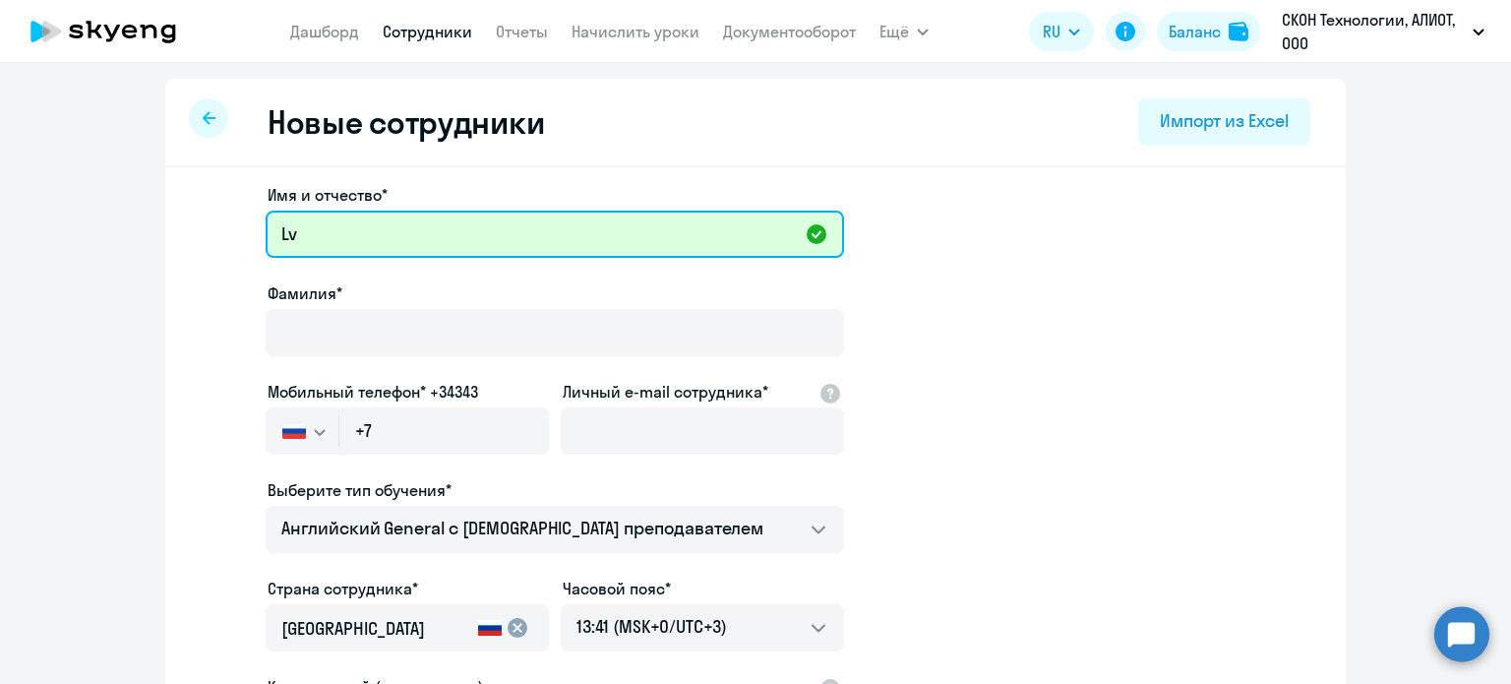
type input "L"
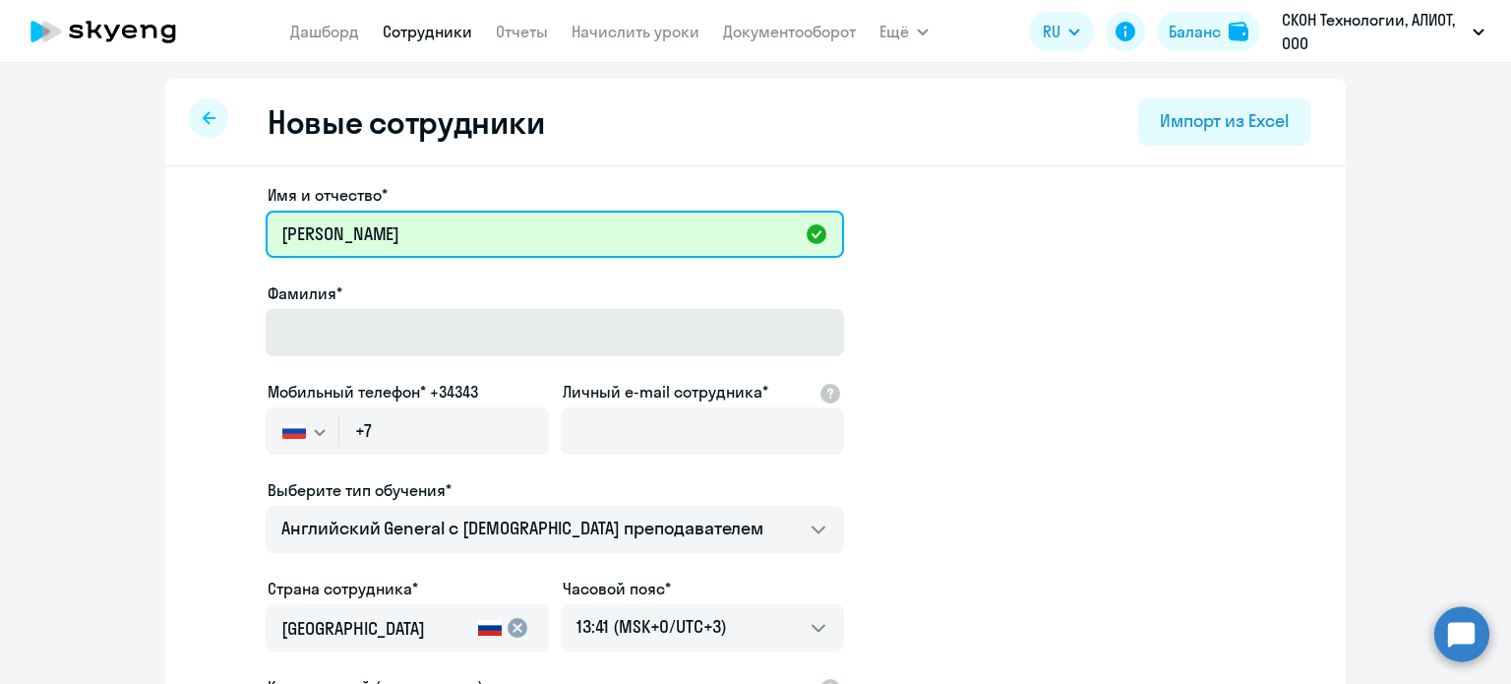
type input "[PERSON_NAME]"
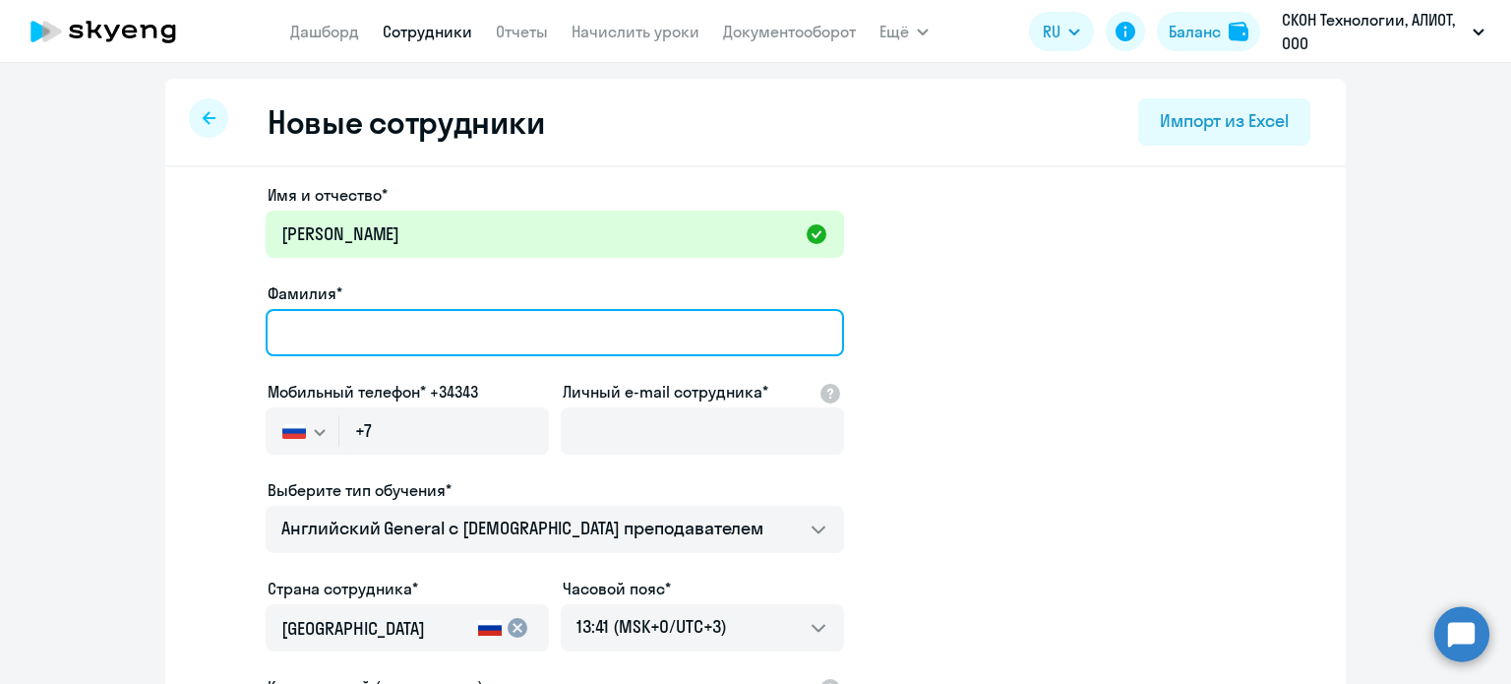
click at [452, 341] on input "Фамилия*" at bounding box center [555, 332] width 578 height 47
type input "[PERSON_NAME]"
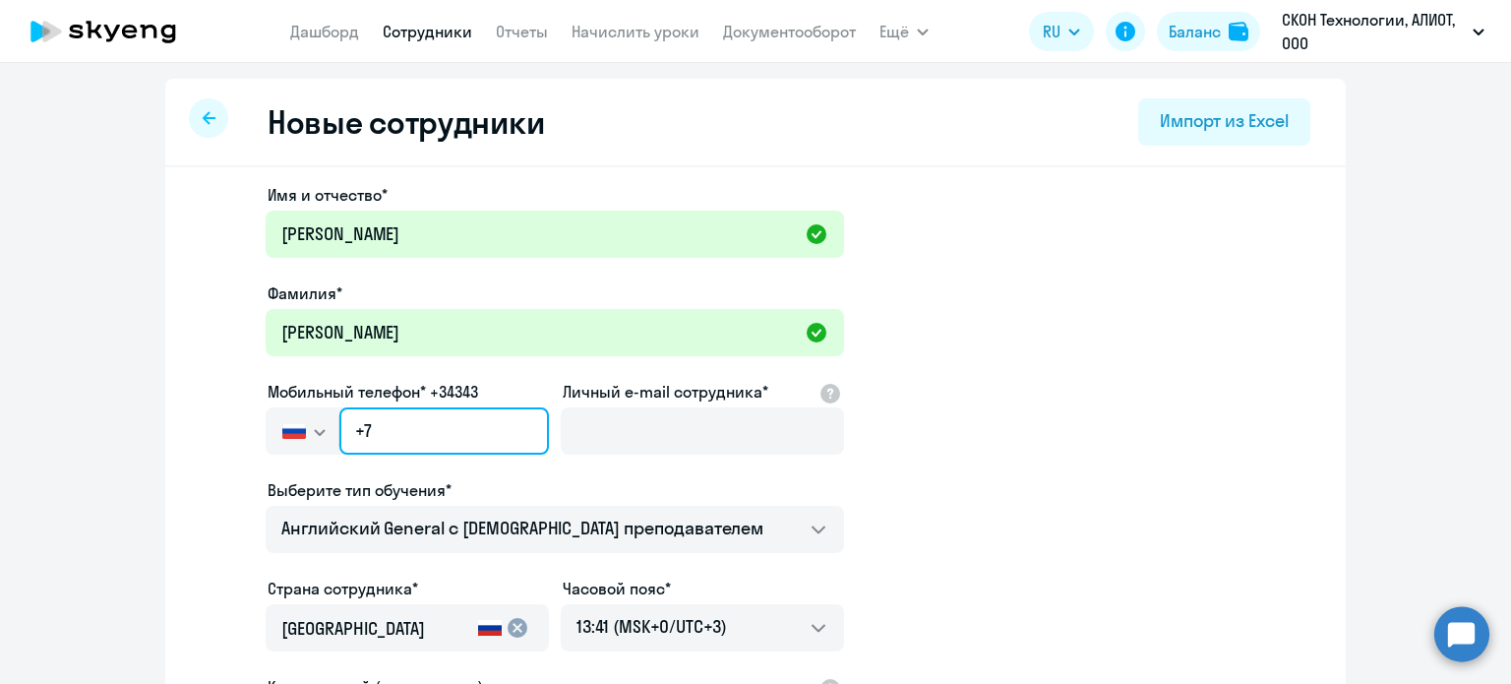
click at [418, 416] on input "+7" at bounding box center [444, 430] width 210 height 47
paste input "[PHONE_NUMBER]"
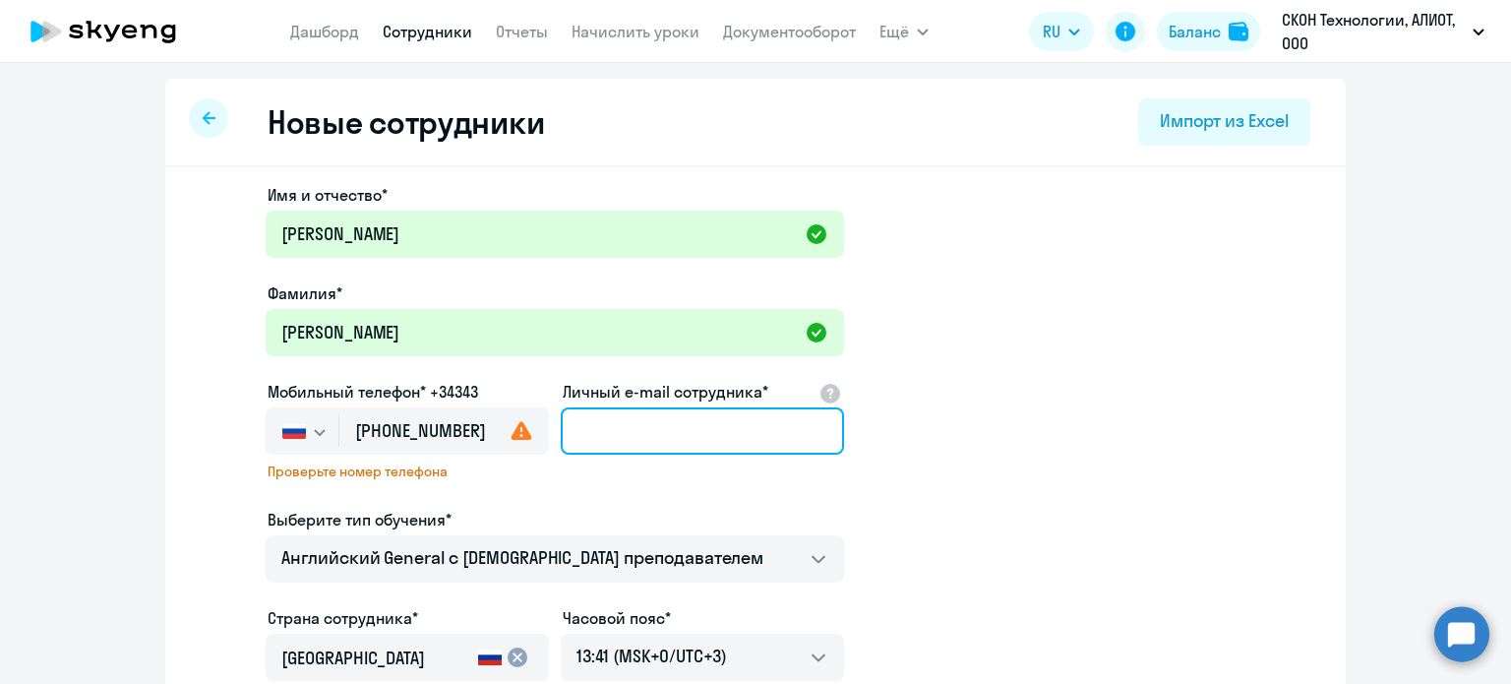
click at [582, 442] on input "Личный e-mail сотрудника*" at bounding box center [702, 430] width 283 height 47
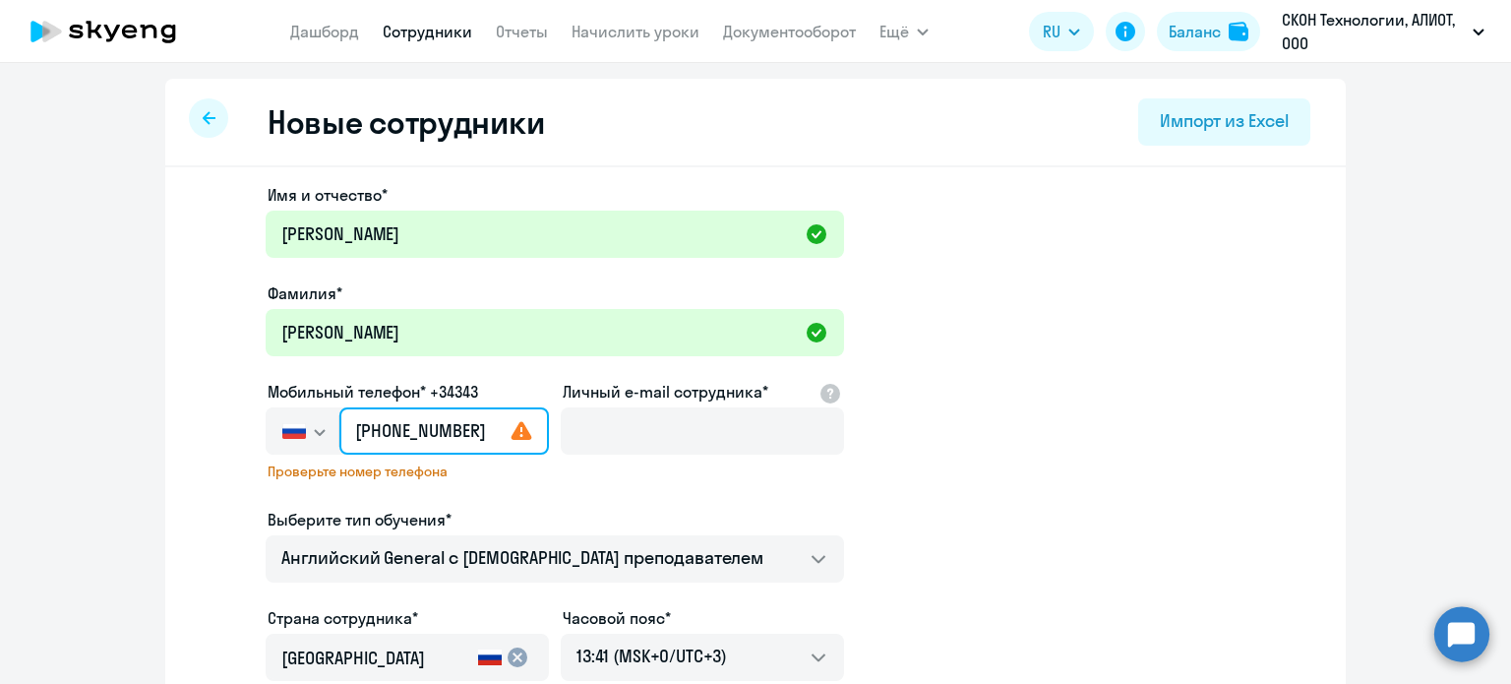
click at [439, 442] on input "[PHONE_NUMBER]" at bounding box center [444, 430] width 210 height 47
click at [385, 429] on input "[PHONE_NUMBER]" at bounding box center [444, 430] width 210 height 47
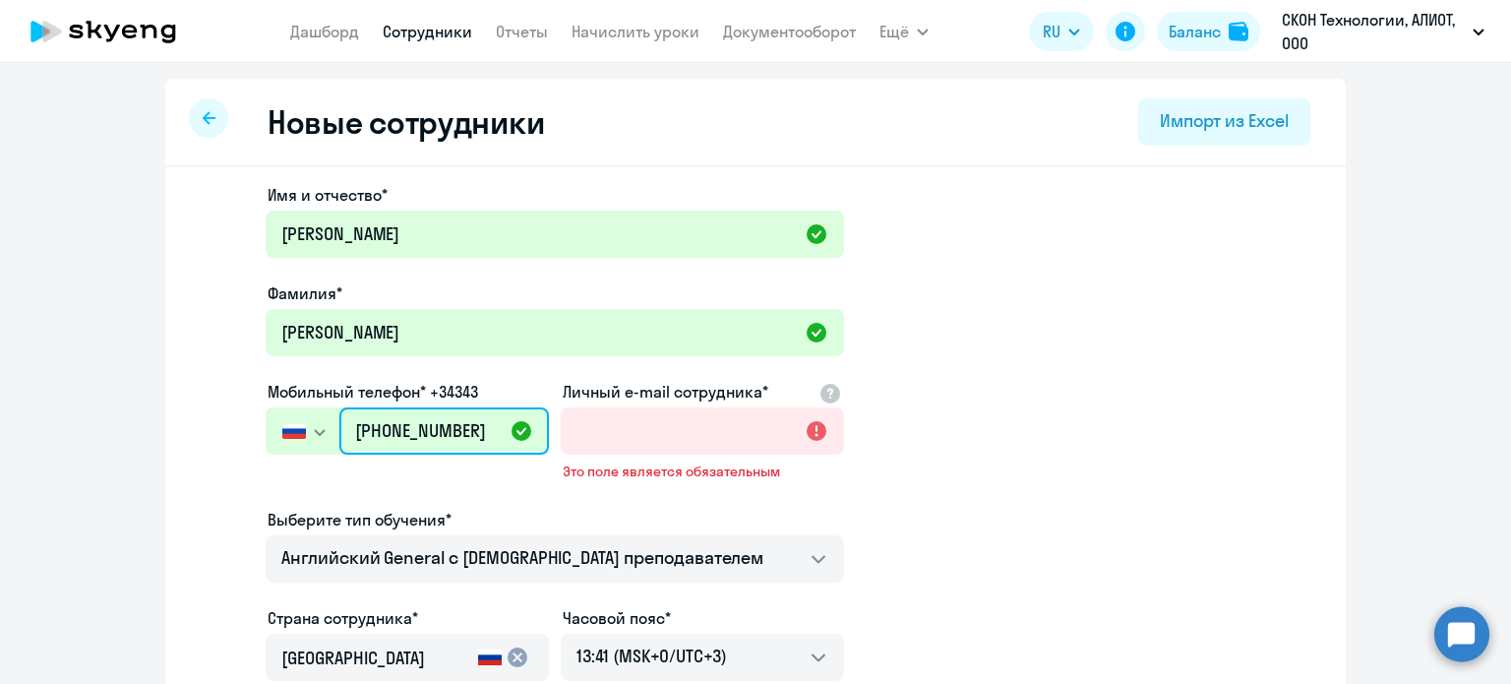
type input "[PHONE_NUMBER]"
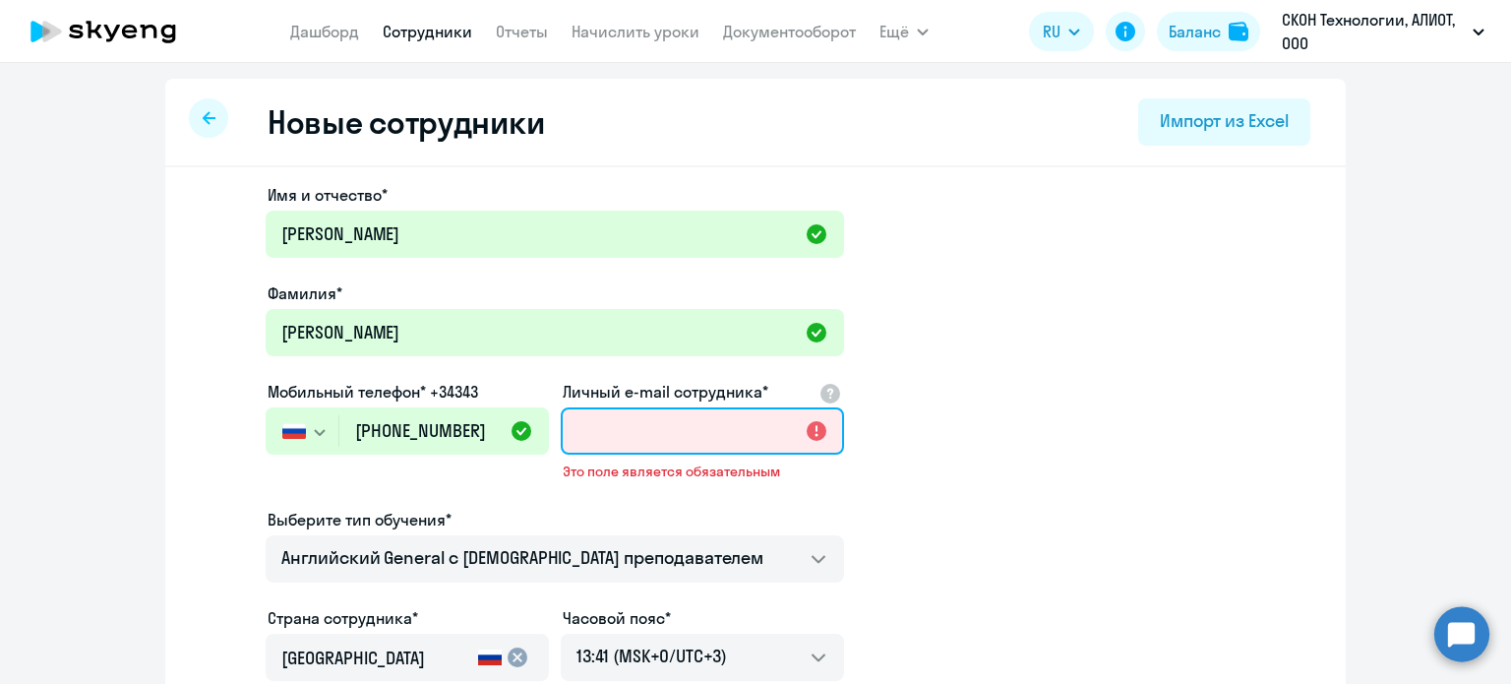
click at [629, 426] on input "Личный e-mail сотрудника*" at bounding box center [702, 430] width 283 height 47
paste input "[EMAIL_ADDRESS][DOMAIN_NAME]"
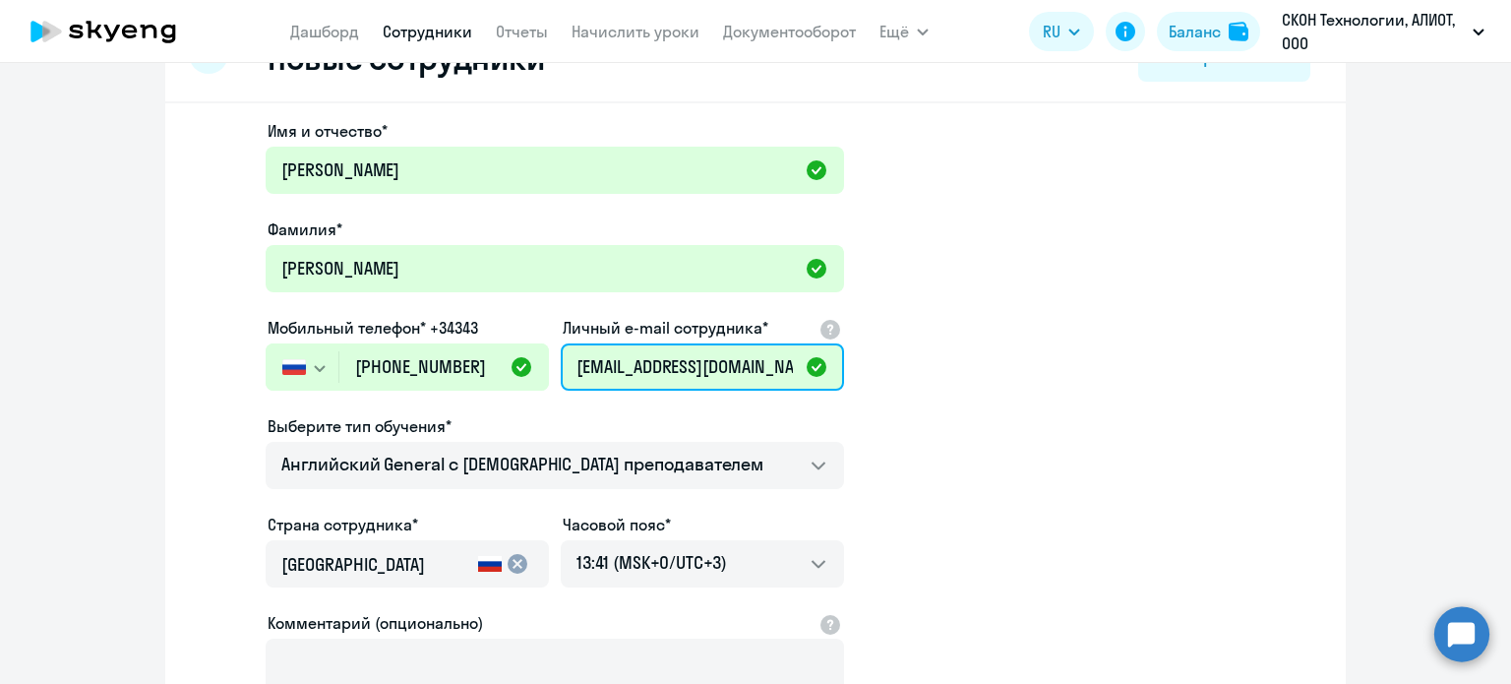
scroll to position [98, 0]
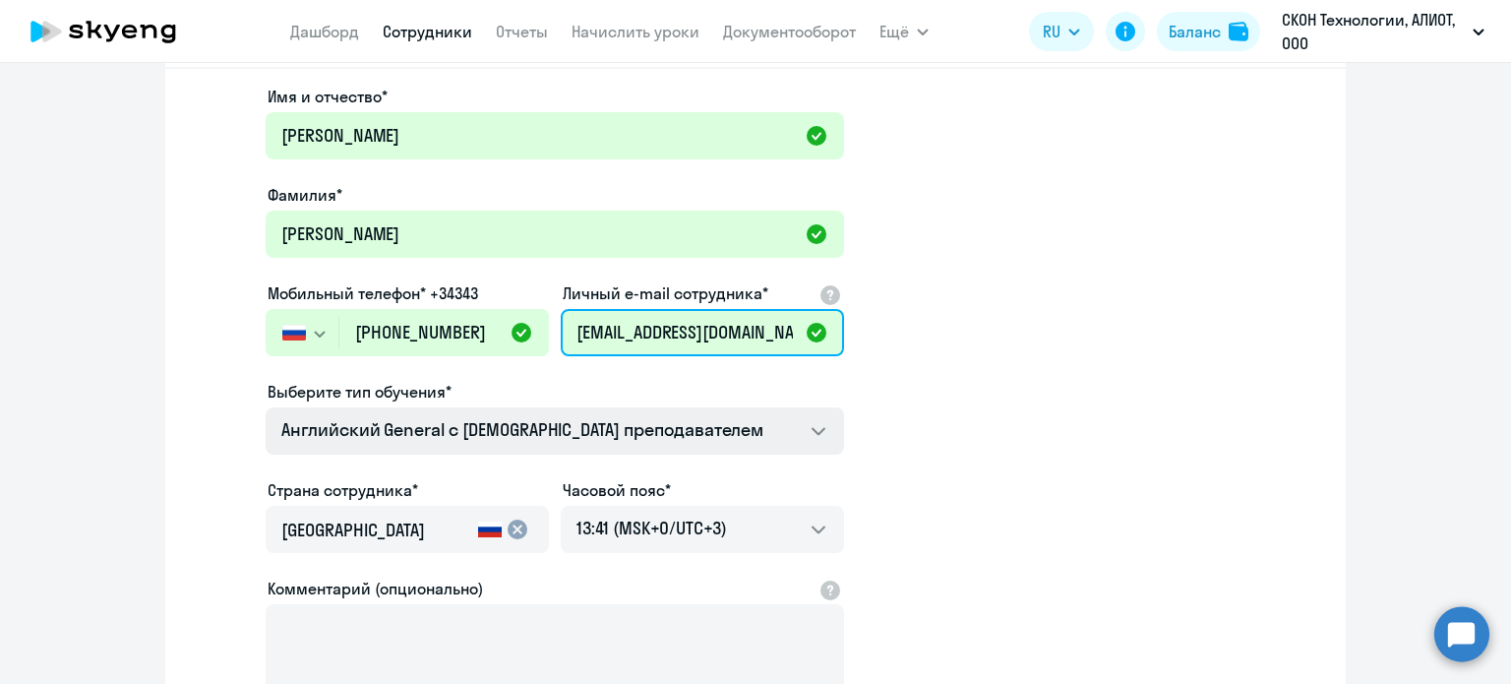
type input "[EMAIL_ADDRESS][DOMAIN_NAME]"
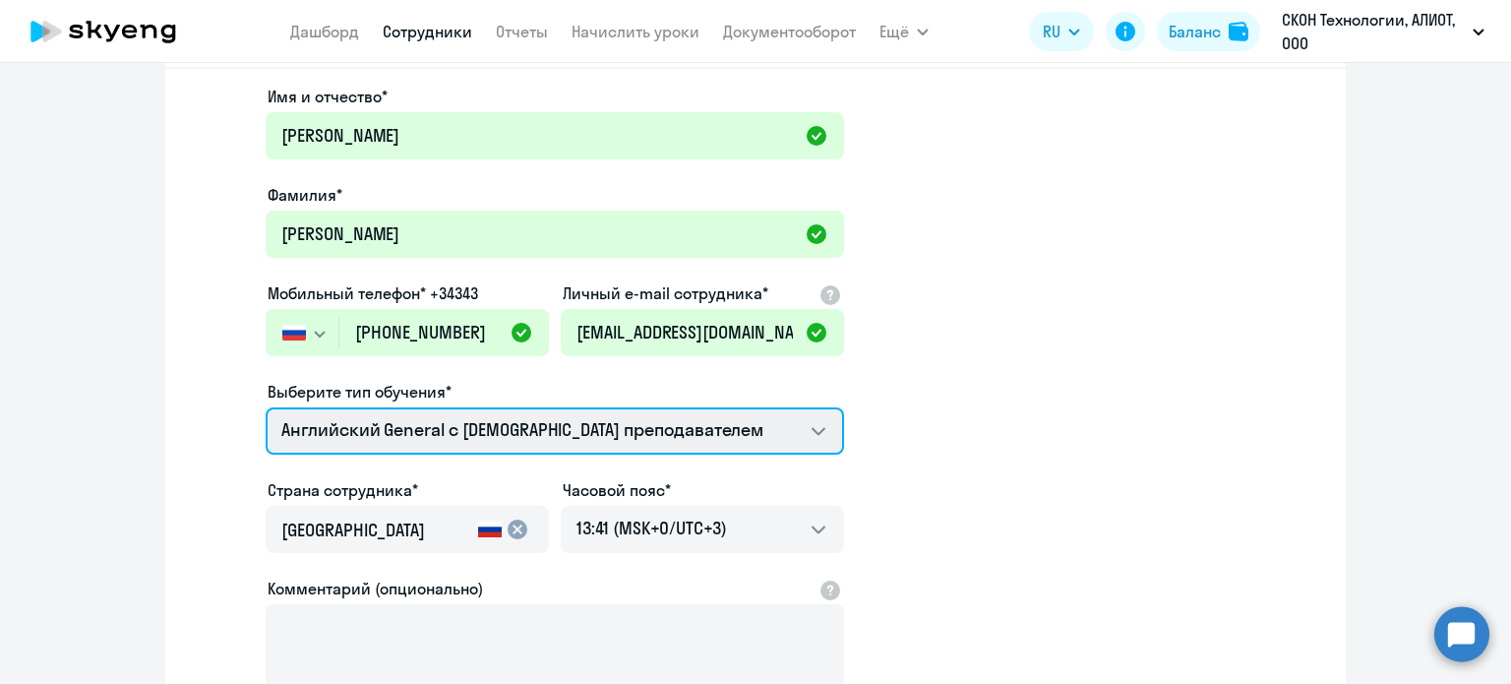
click at [787, 432] on select "COMMON.SERVICE_TITLE.LONG.[DEMOGRAPHIC_DATA] Премиум [DEMOGRAPHIC_DATA] с русск…" at bounding box center [555, 430] width 578 height 47
select select "spanish_adult_not_native_speaker_premium"
click at [266, 407] on select "COMMON.SERVICE_TITLE.LONG.[DEMOGRAPHIC_DATA] Премиум [DEMOGRAPHIC_DATA] с русск…" at bounding box center [555, 430] width 578 height 47
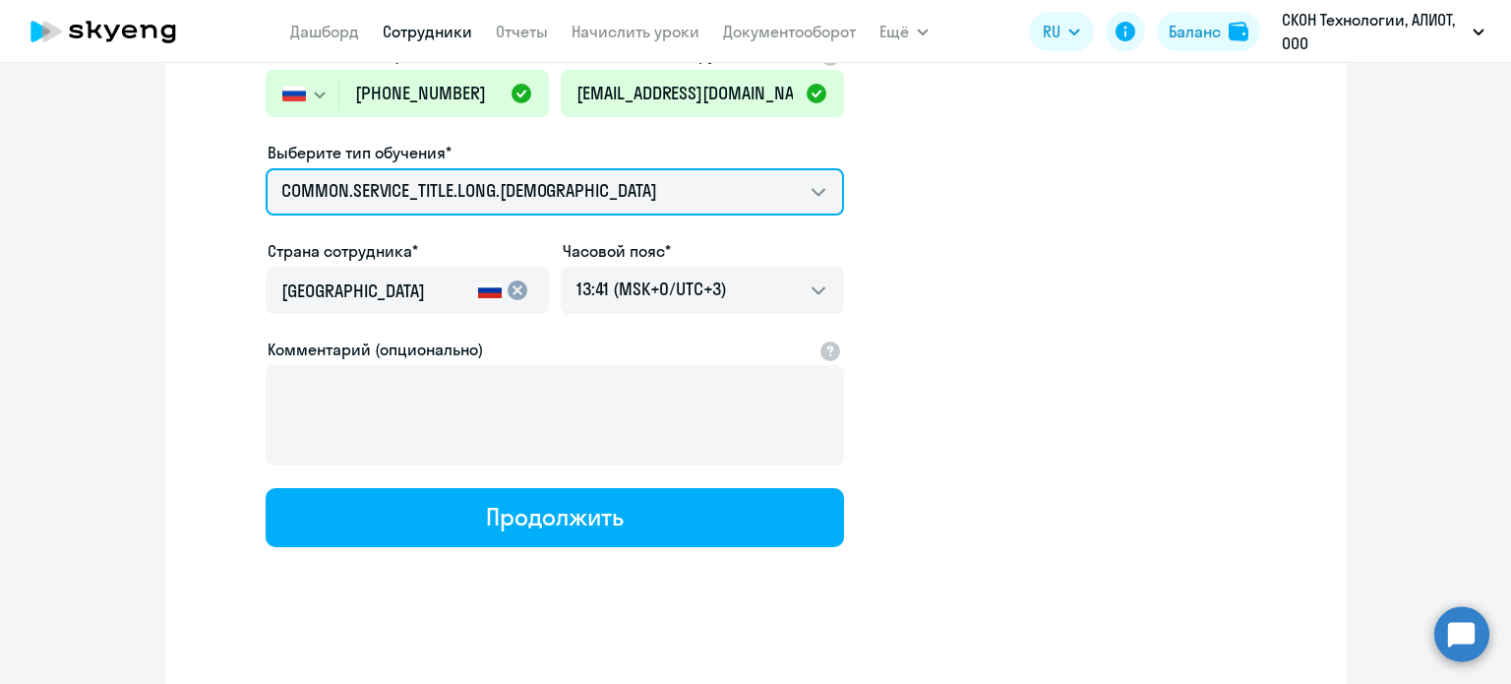
scroll to position [345, 0]
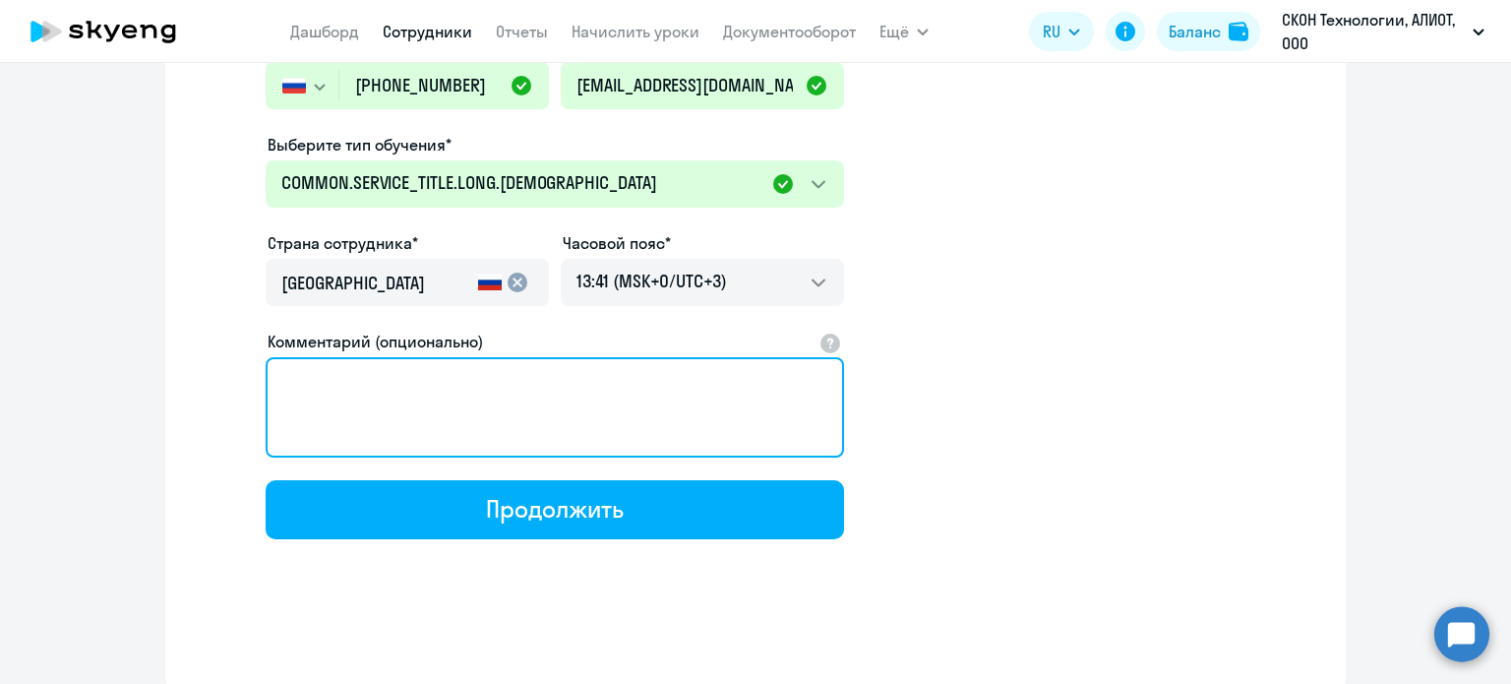
click at [630, 403] on textarea "Комментарий (опционально)" at bounding box center [555, 407] width 578 height 100
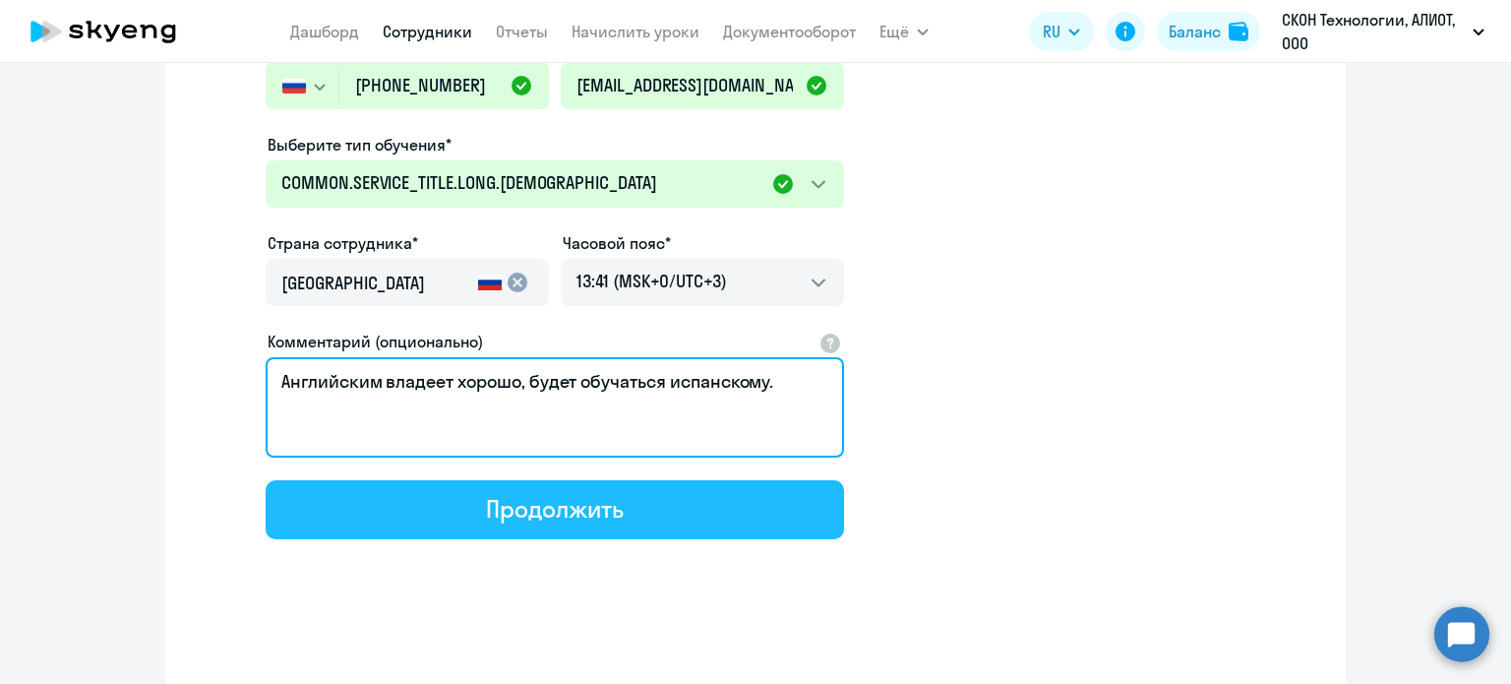
type textarea "Английским владеет хорошо, будет обучаться испанскому."
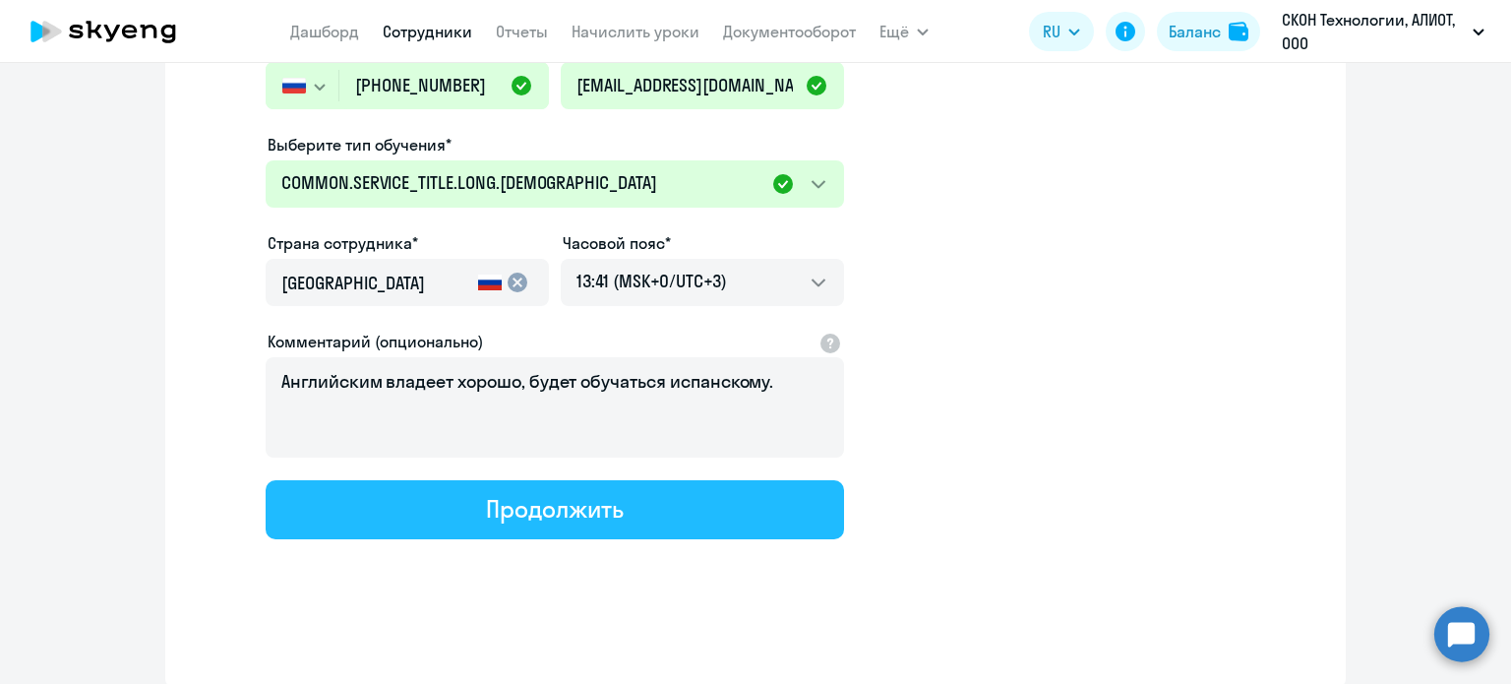
click at [500, 501] on div "Продолжить" at bounding box center [554, 508] width 137 height 31
select select "spanish_adult_not_native_speaker_premium"
select select "3"
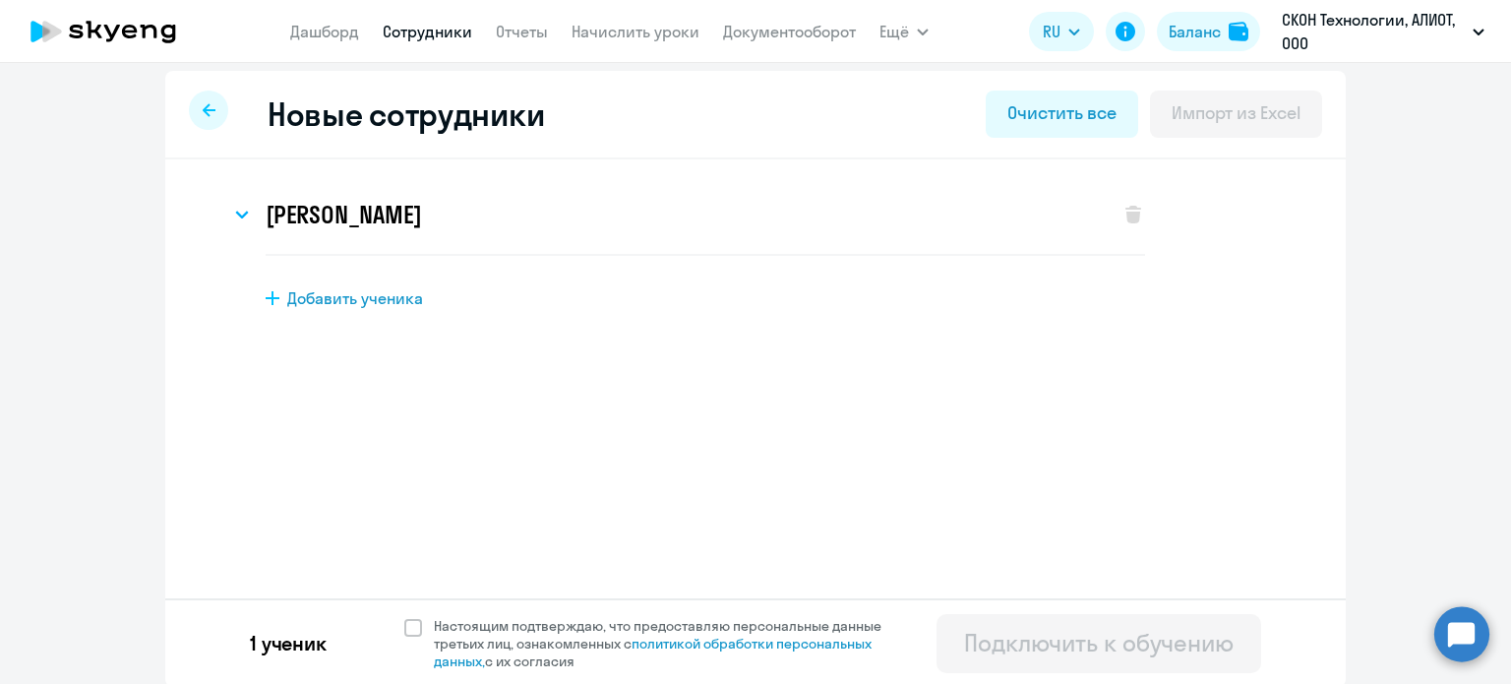
scroll to position [10, 0]
click at [404, 630] on span at bounding box center [413, 626] width 18 height 18
click at [403, 615] on input "Настоящим подтверждаю, что предоставляю персональные данные третьих лиц, ознако…" at bounding box center [403, 614] width 1 height 1
checkbox input "true"
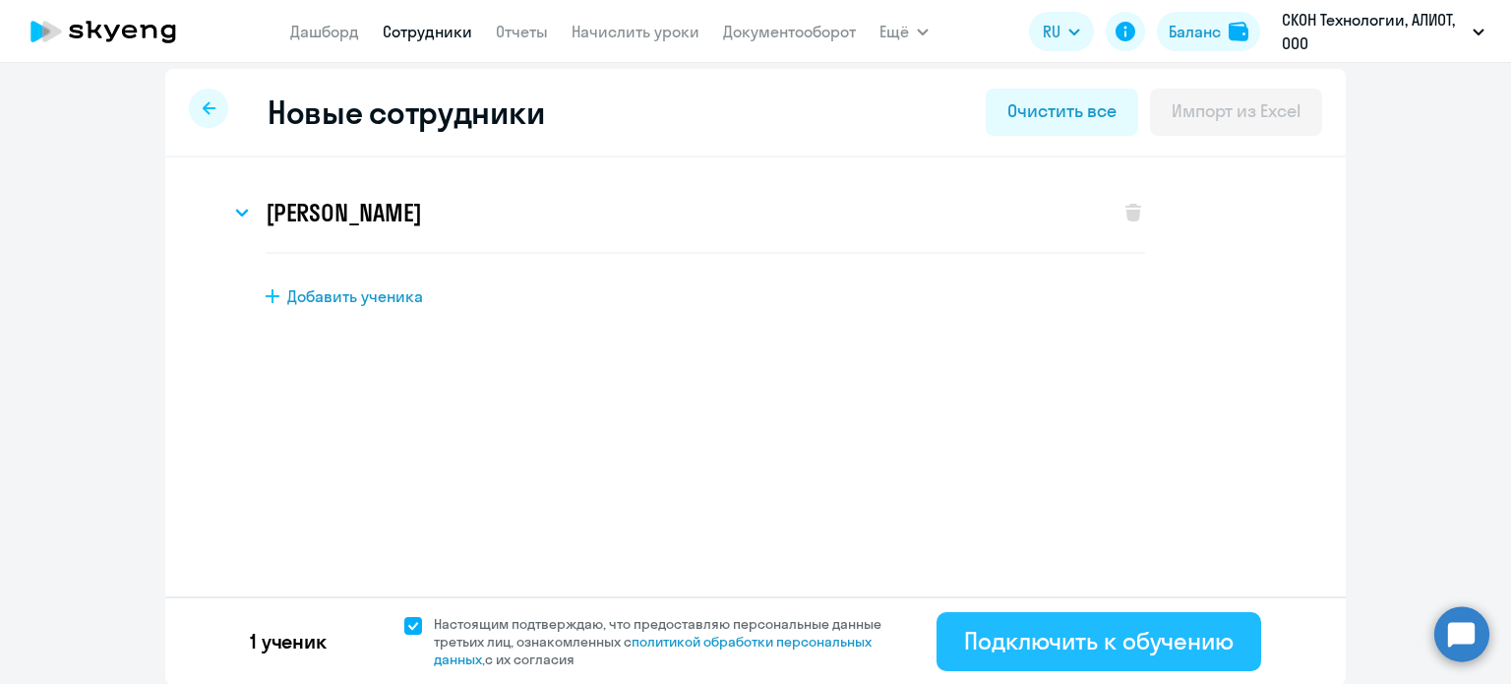
click at [1075, 632] on div "Подключить к обучению" at bounding box center [1099, 640] width 270 height 31
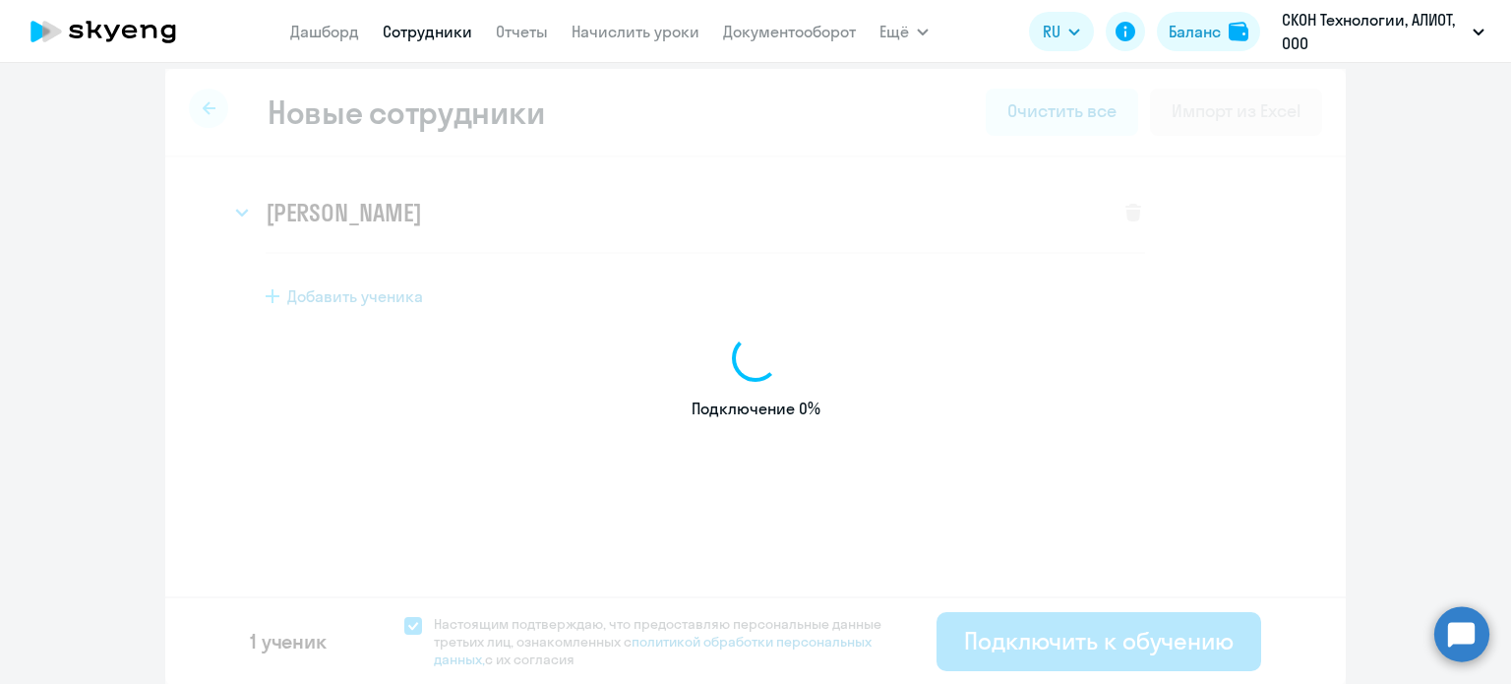
select select "english_adult_not_native_speaker"
select select "3"
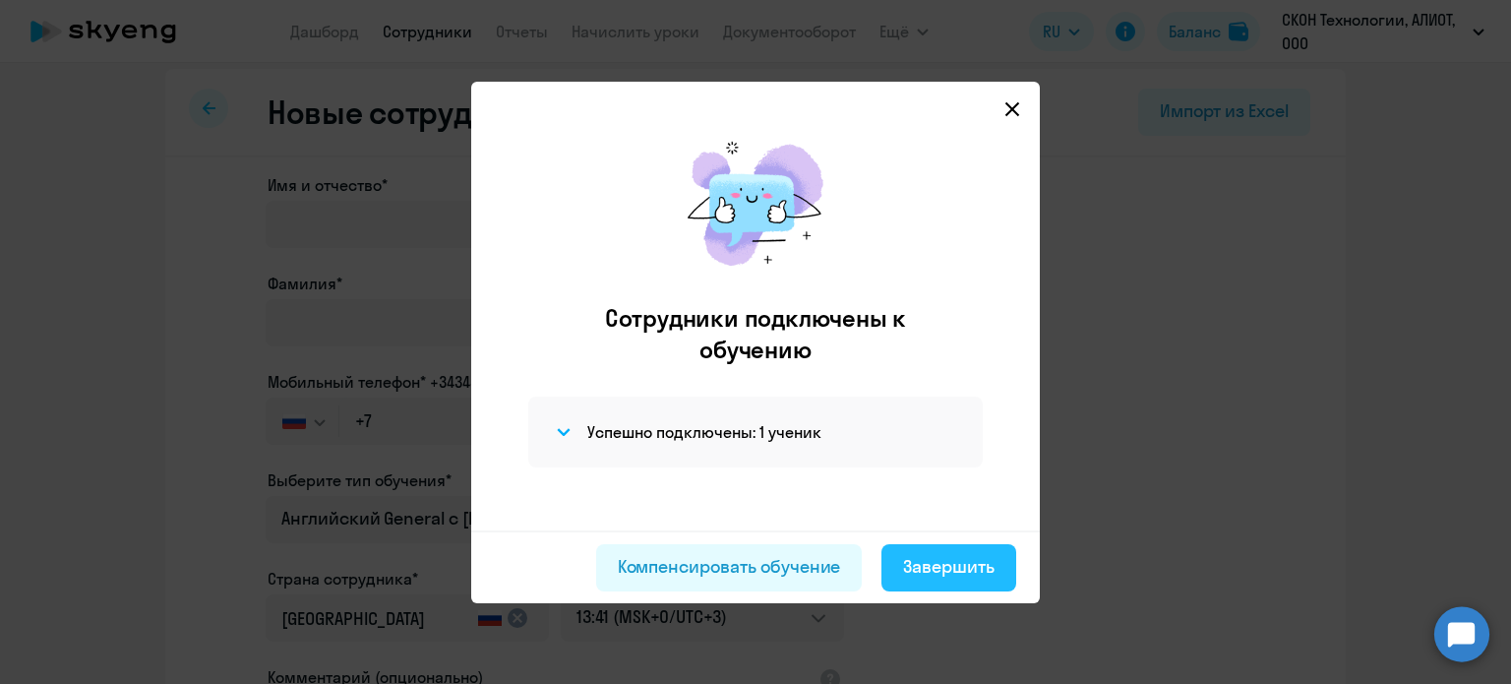
click at [933, 560] on div "Завершить" at bounding box center [948, 567] width 91 height 26
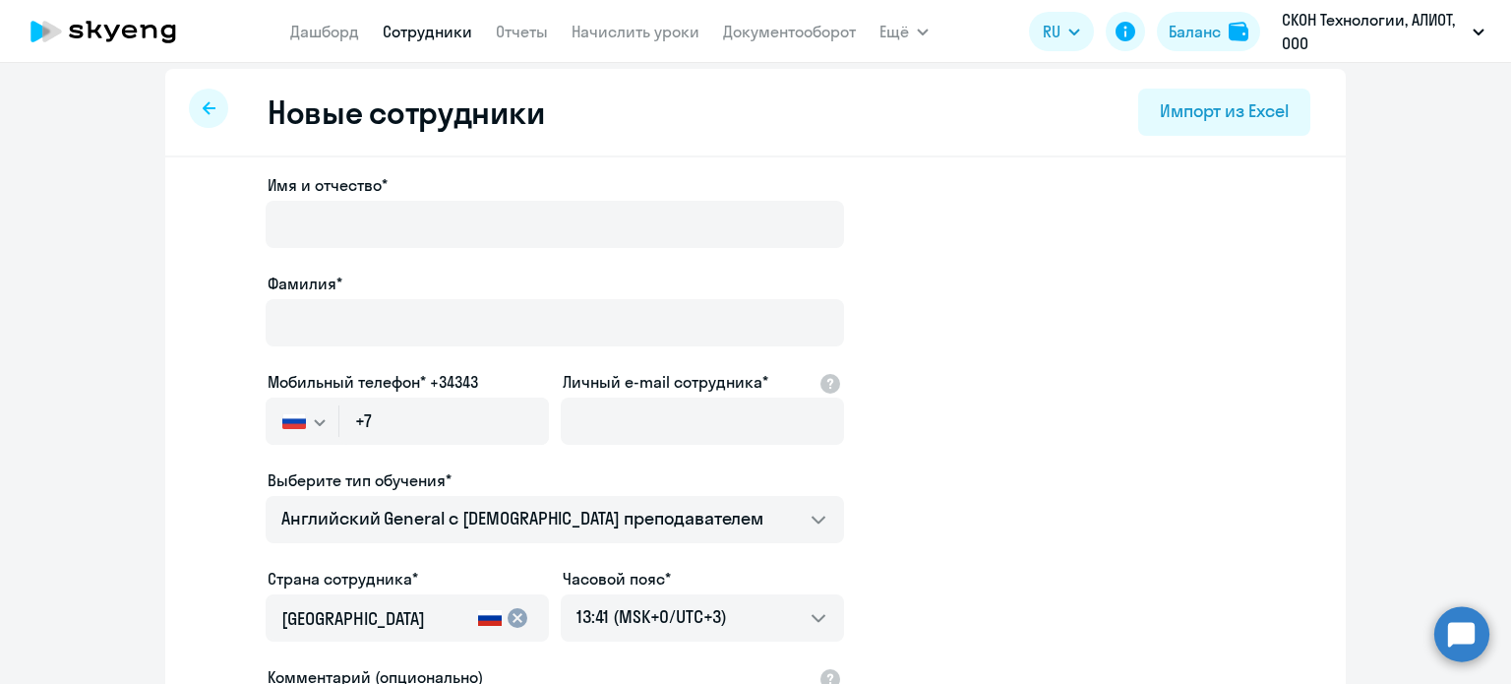
select select "30"
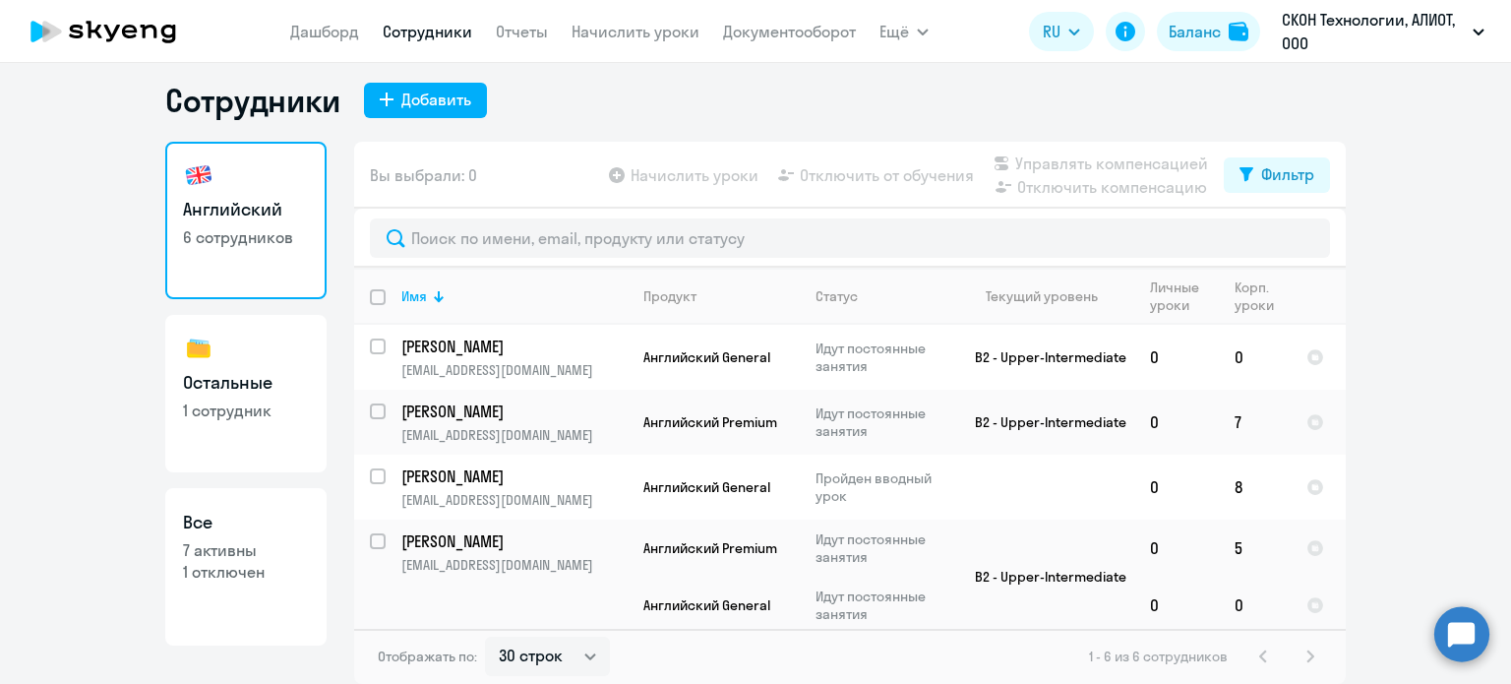
click at [243, 354] on link "Остальные 1 сотрудник" at bounding box center [245, 393] width 161 height 157
select select "30"
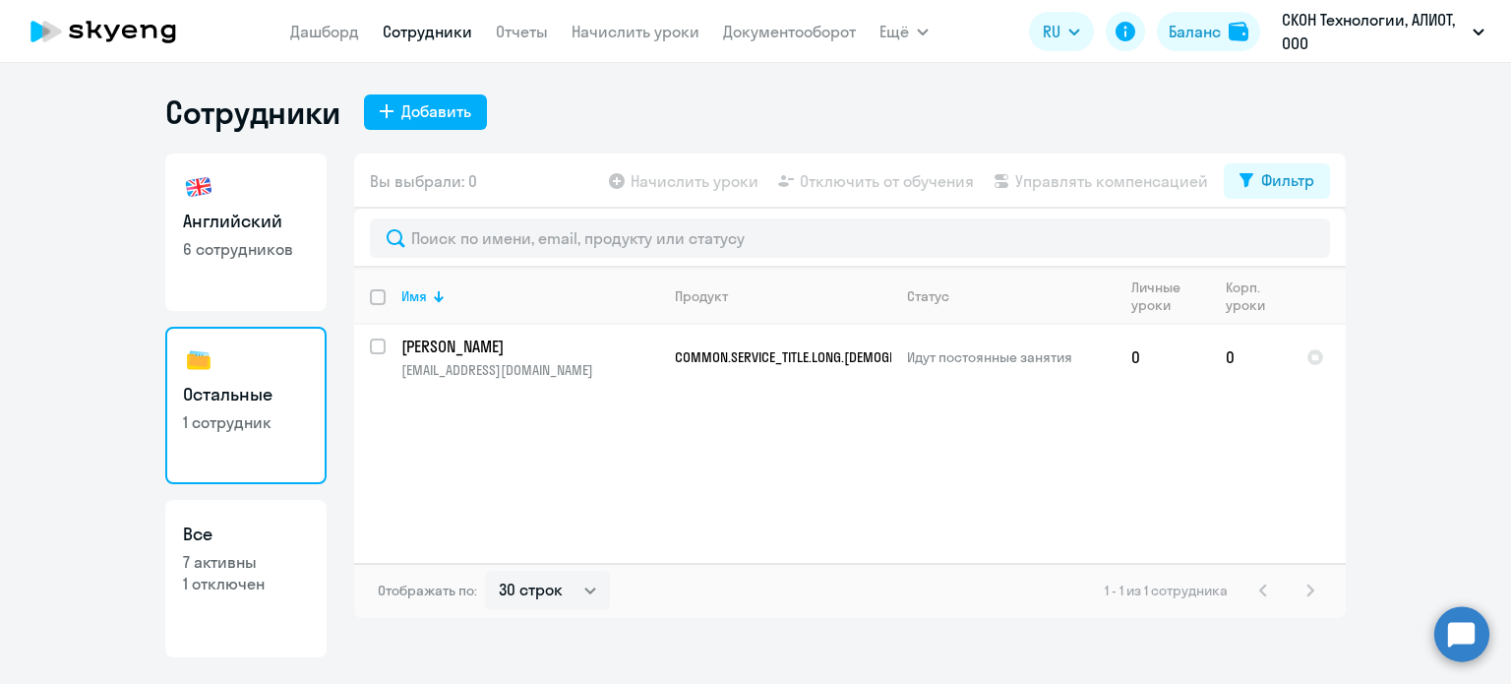
click at [424, 25] on link "Сотрудники" at bounding box center [428, 32] width 90 height 20
select select "30"
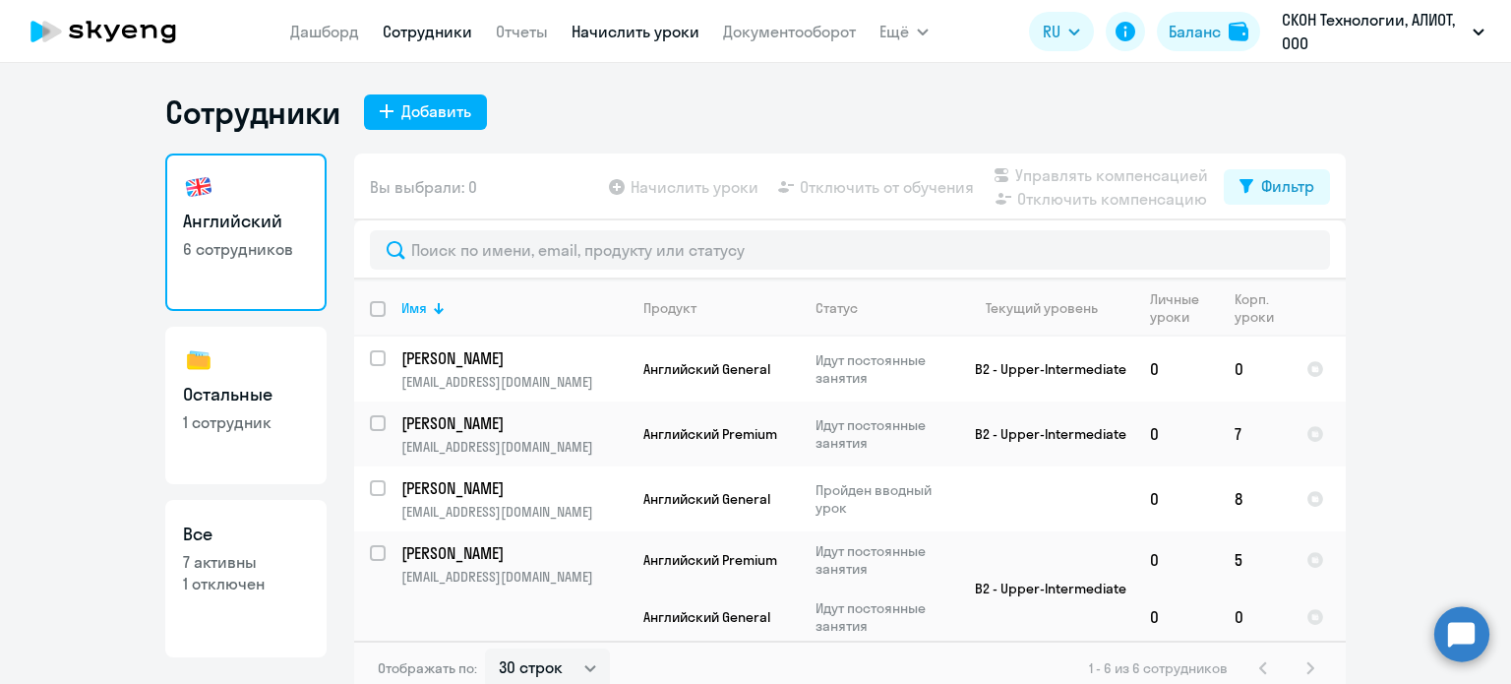
click at [636, 35] on link "Начислить уроки" at bounding box center [636, 32] width 128 height 20
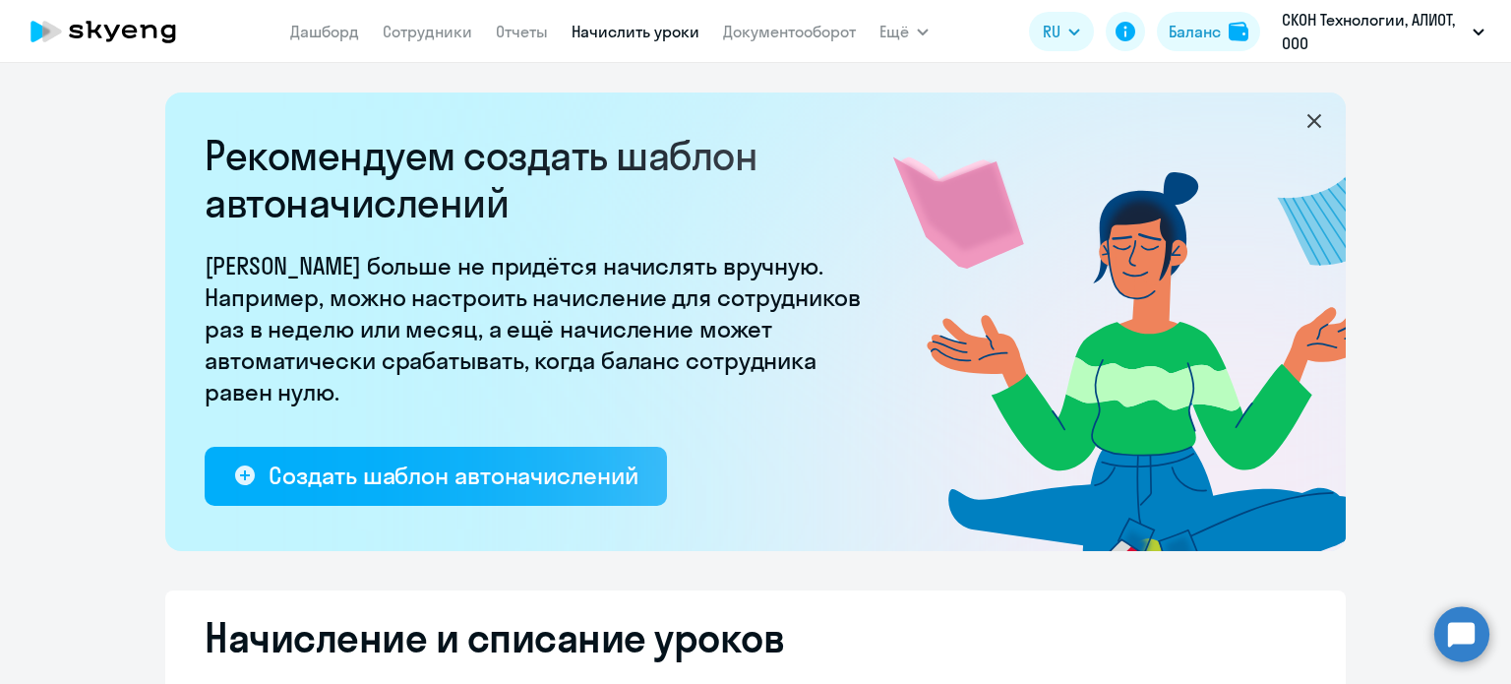
select select "10"
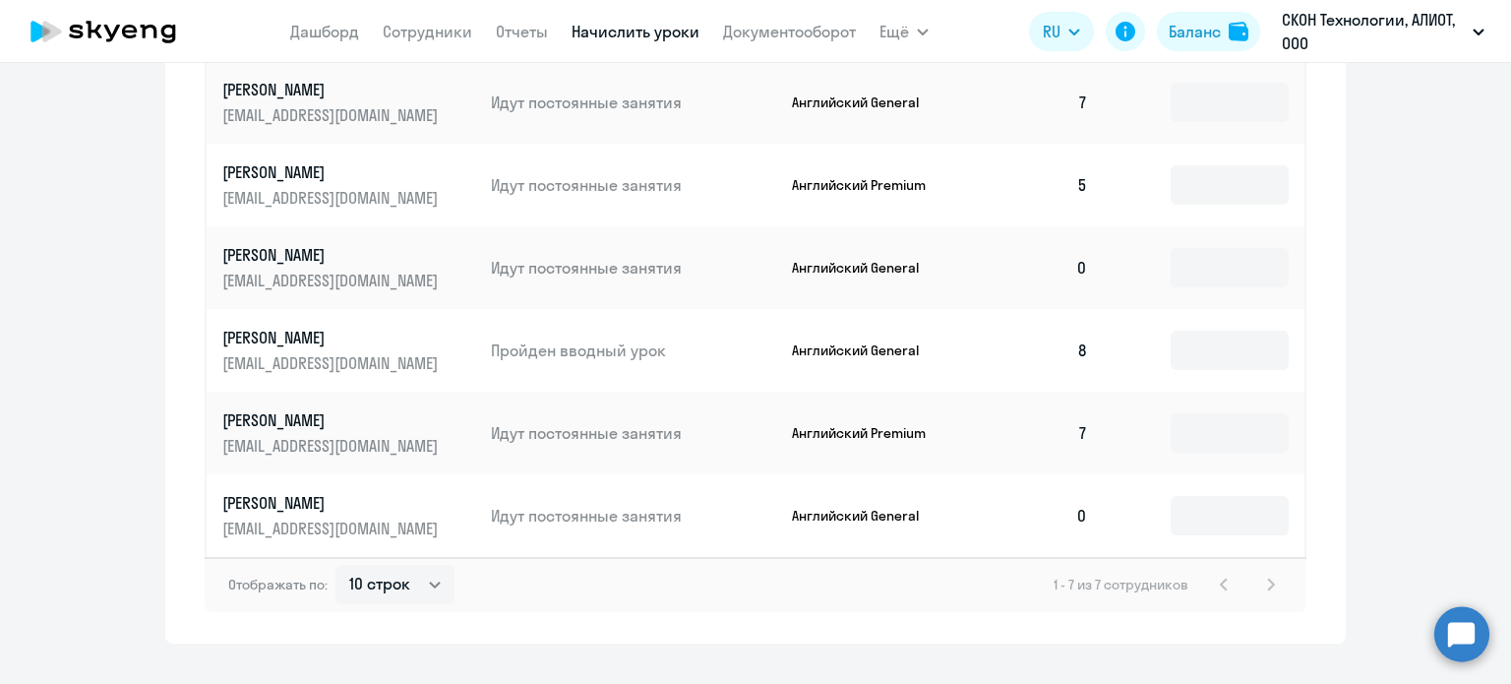
scroll to position [1082, 0]
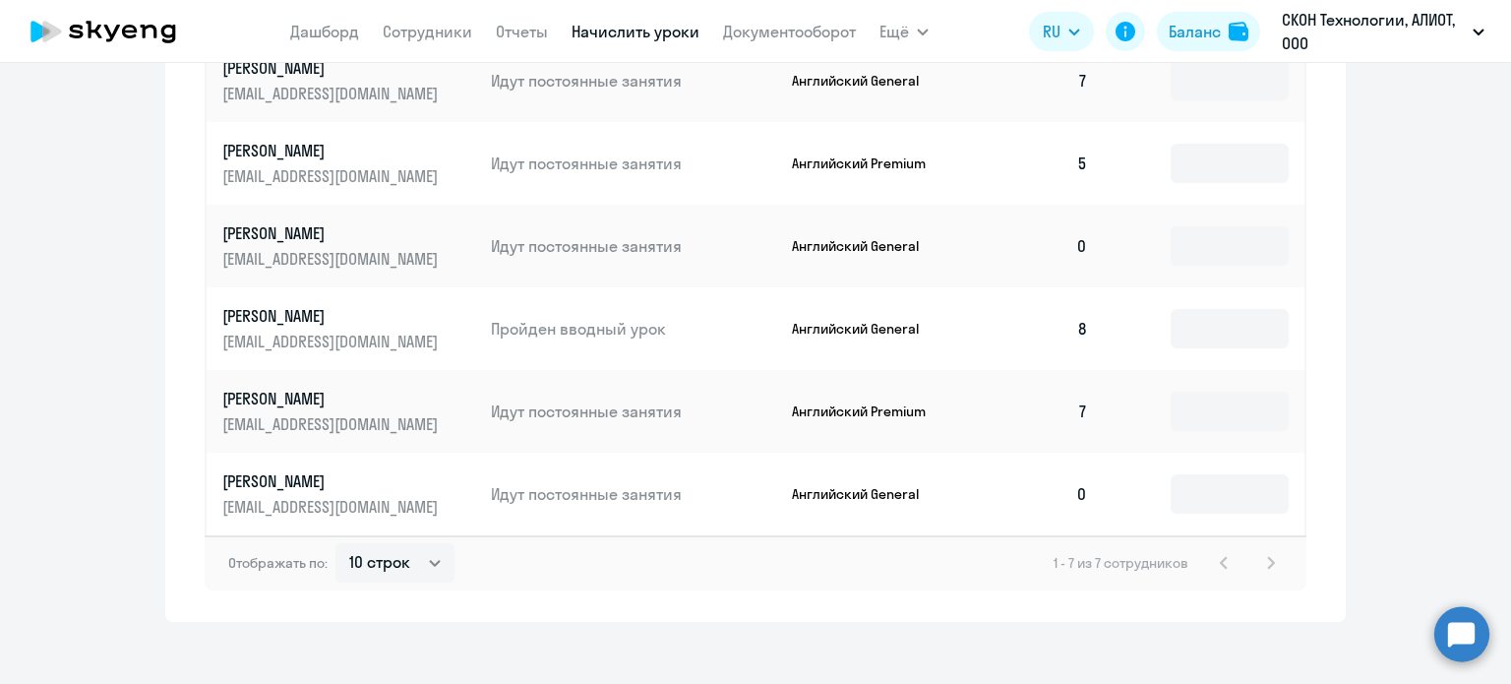
click at [1255, 565] on div "1 - 7 из 7 сотрудников" at bounding box center [1168, 563] width 229 height 24
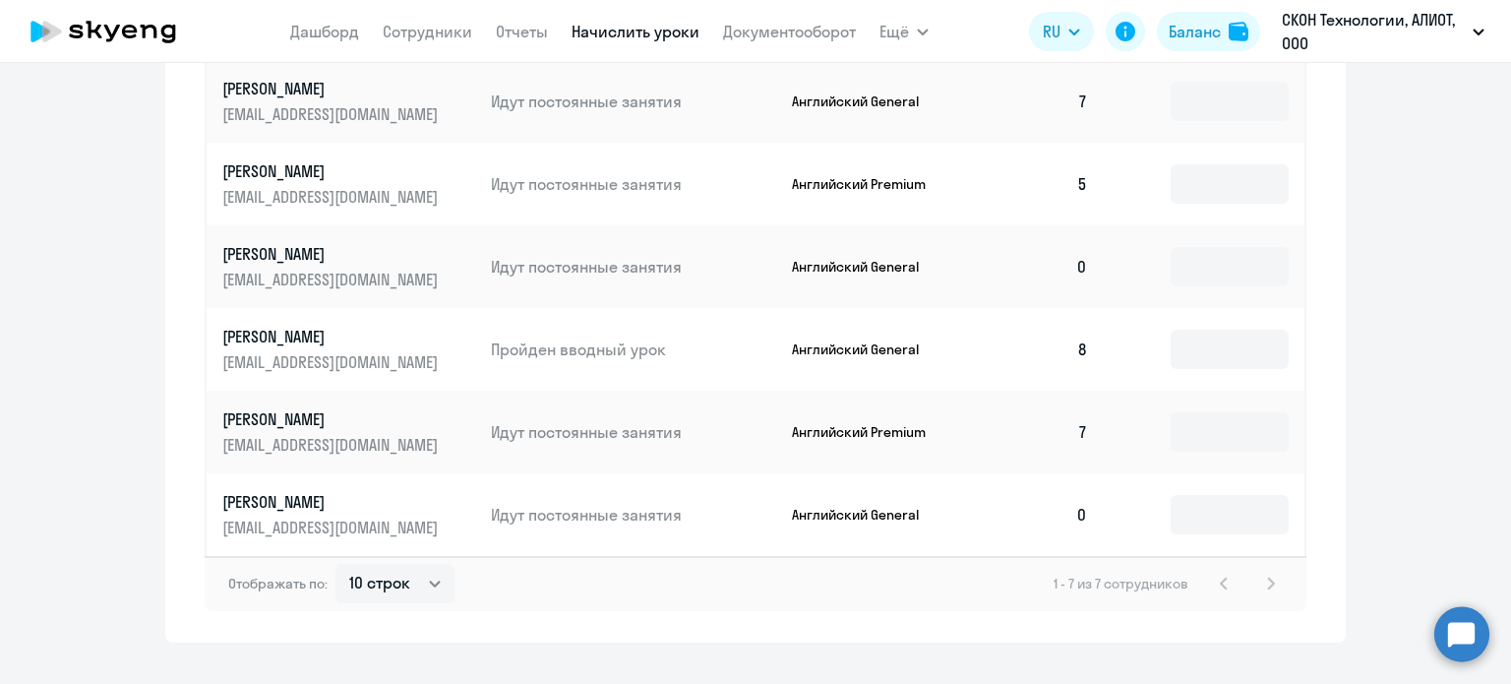
scroll to position [1098, 0]
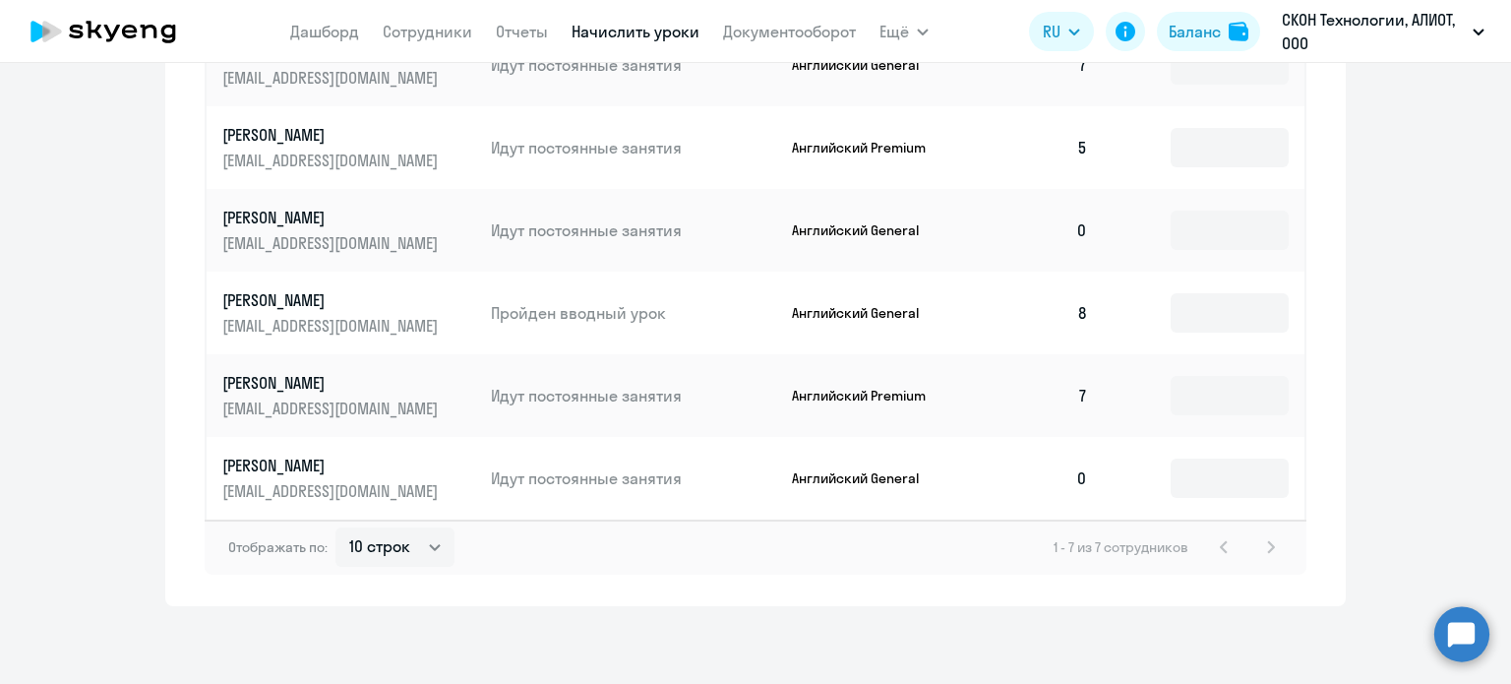
click at [1473, 637] on circle at bounding box center [1461, 633] width 55 height 55
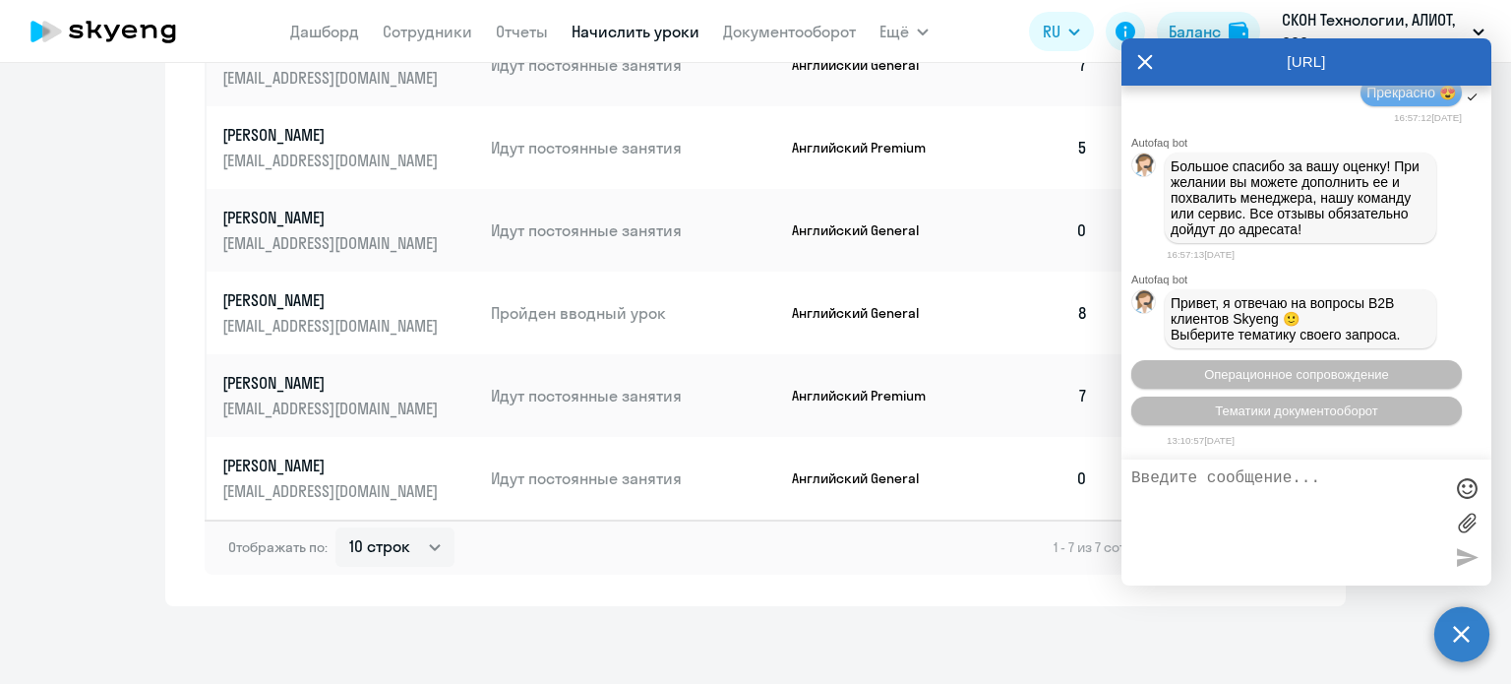
scroll to position [0, 0]
click at [1249, 494] on textarea at bounding box center [1286, 522] width 311 height 106
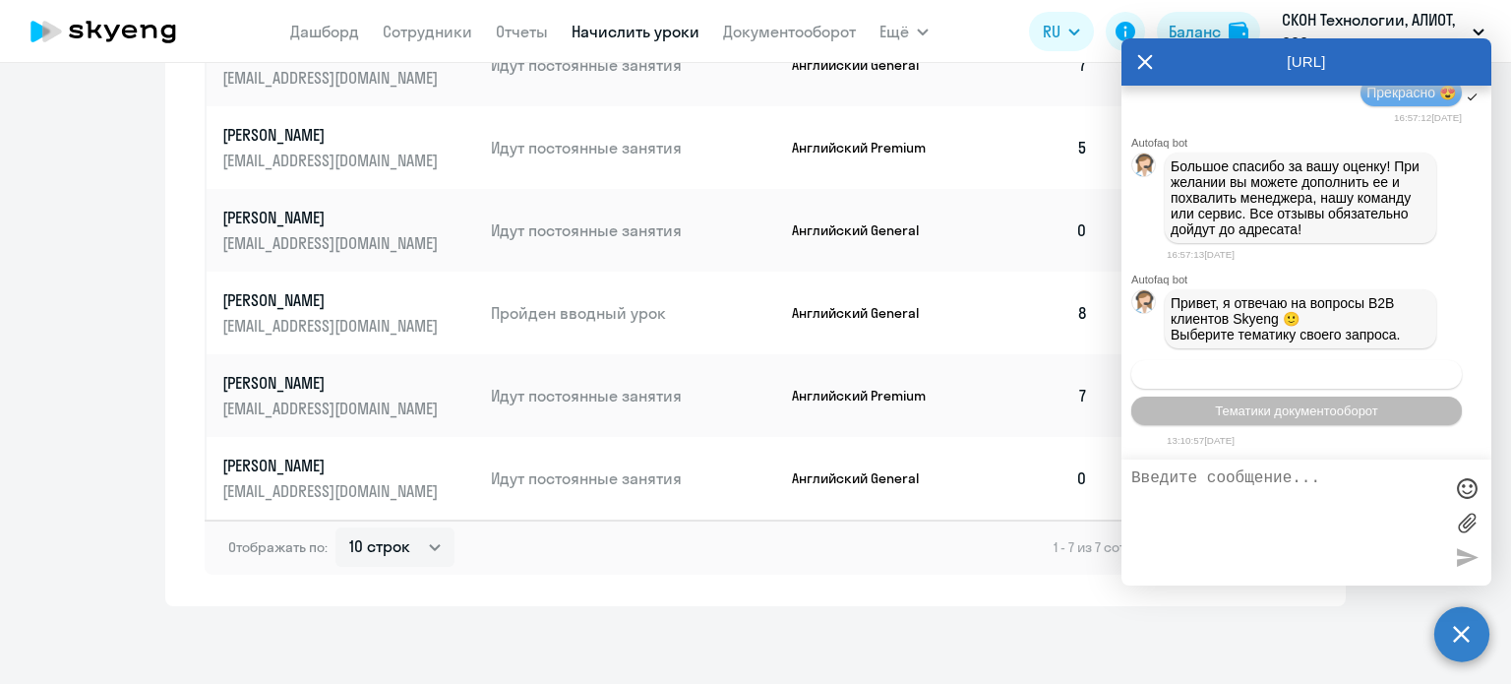
click at [1267, 373] on span "Операционное сопровождение" at bounding box center [1296, 374] width 185 height 15
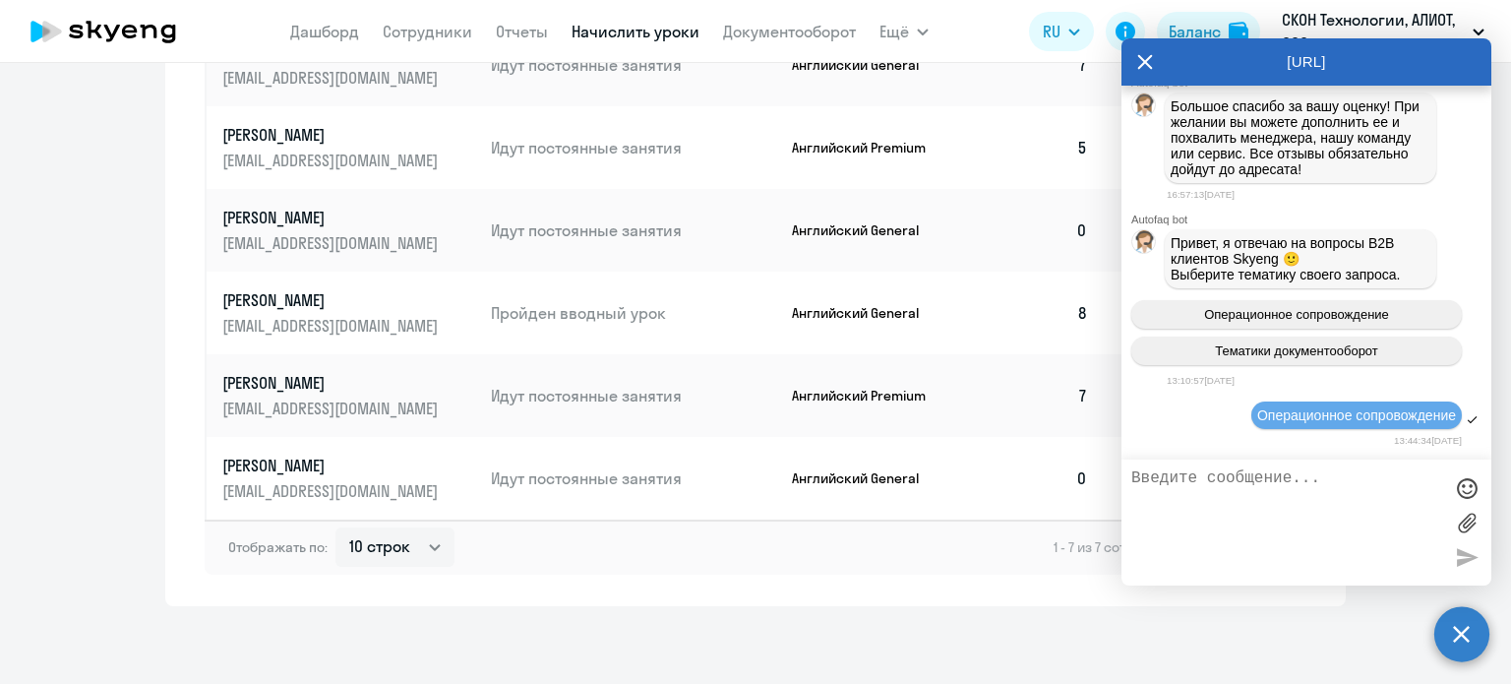
scroll to position [7283, 0]
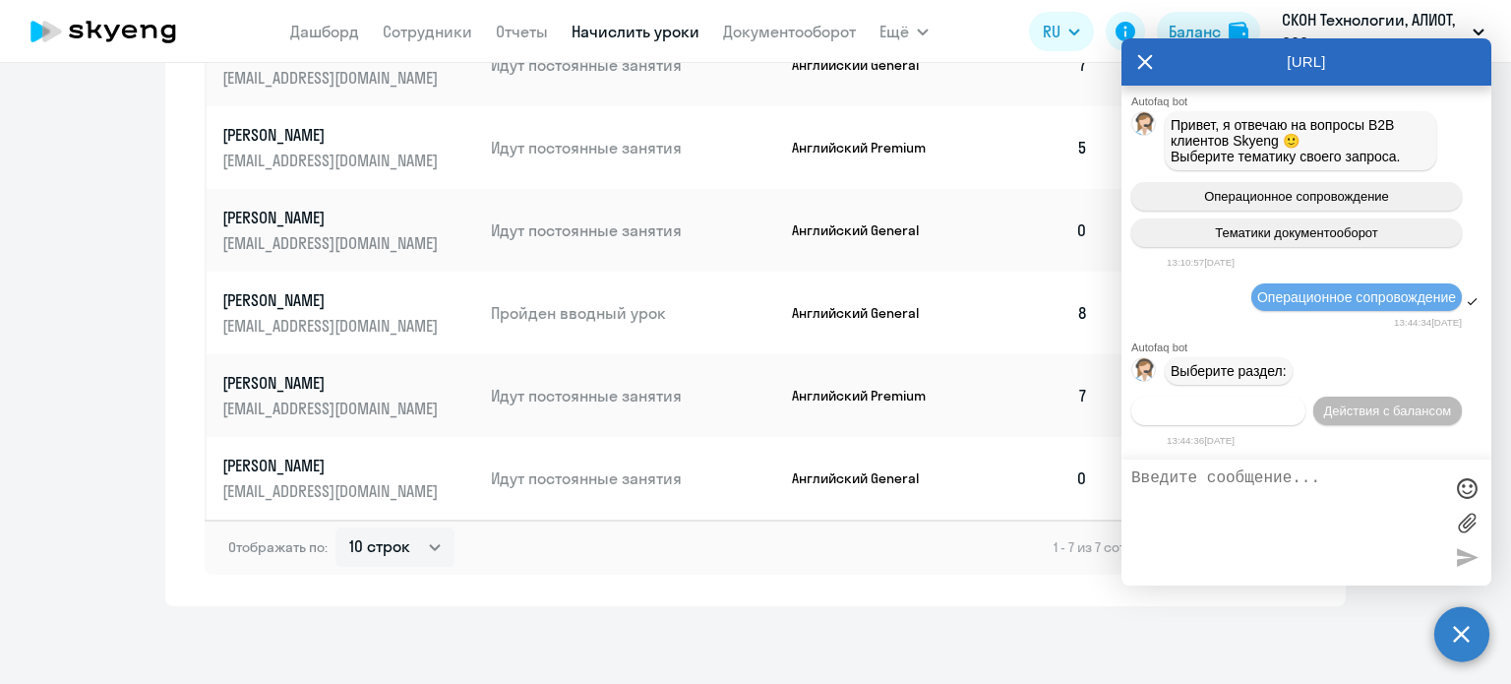
click at [1227, 411] on span "Действия по сотрудникам" at bounding box center [1218, 410] width 152 height 15
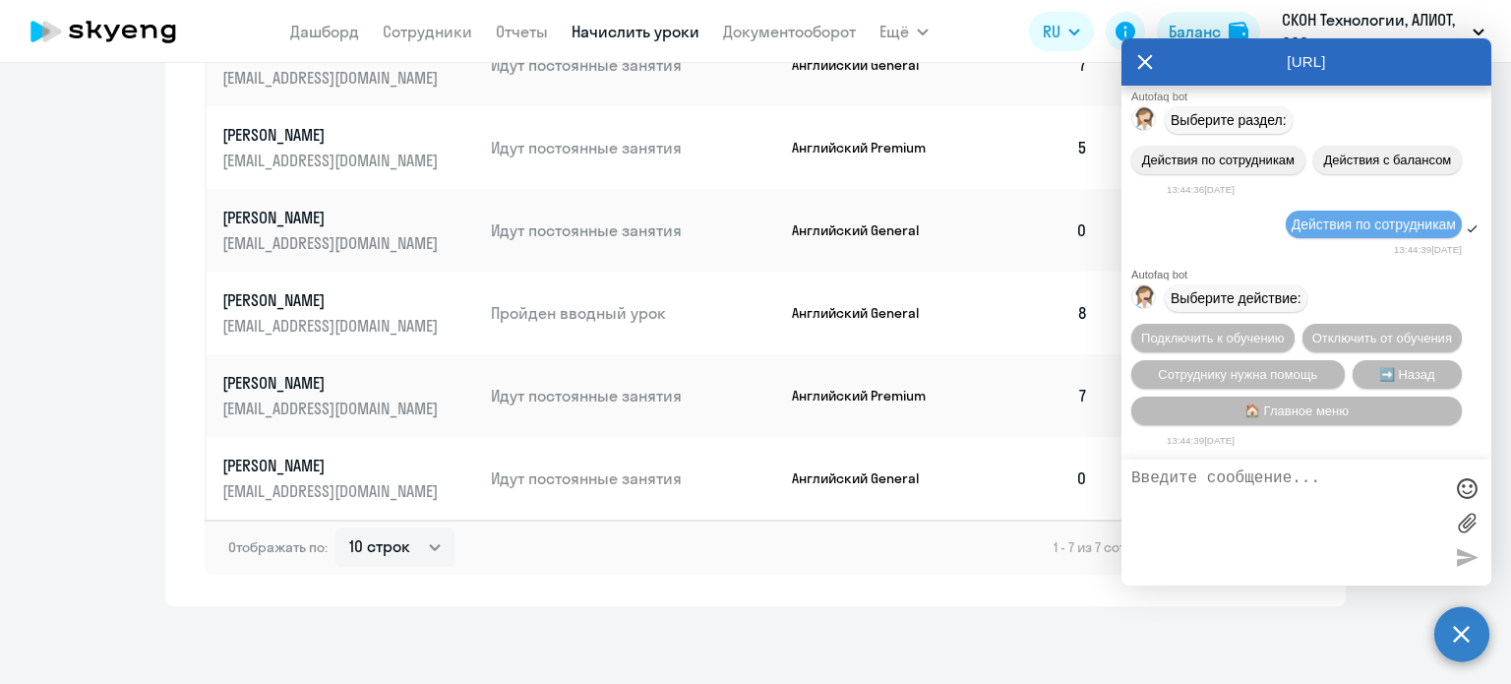
scroll to position [7577, 0]
click at [1260, 331] on span "Подключить к обучению" at bounding box center [1213, 338] width 144 height 15
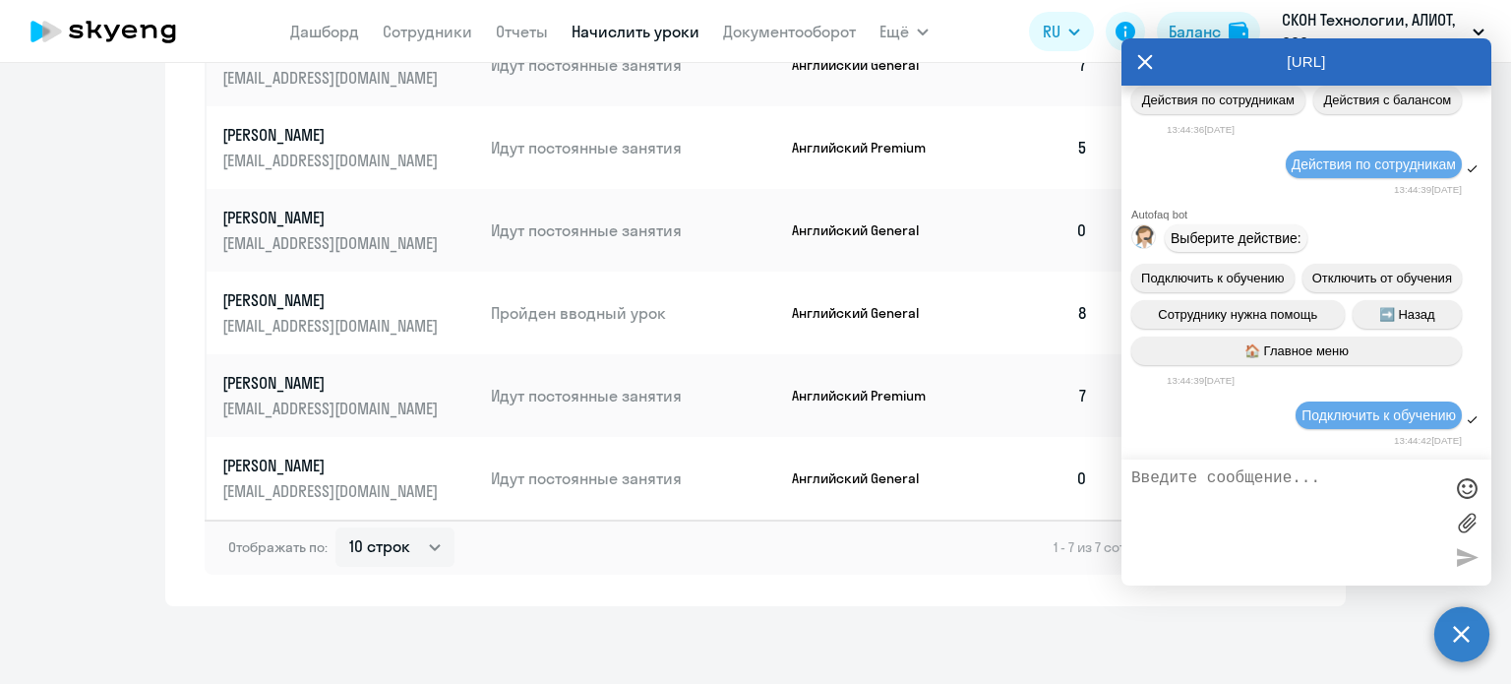
scroll to position [7832, 0]
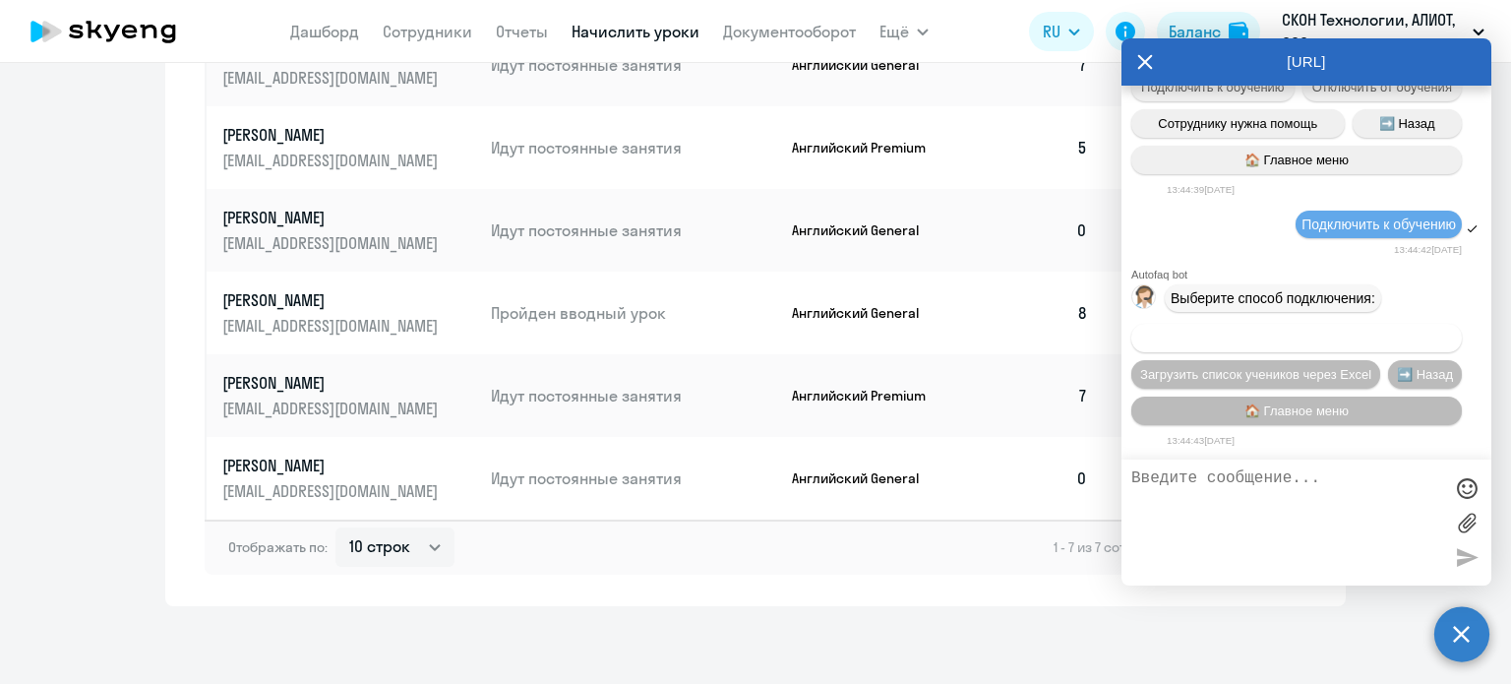
click at [1276, 337] on span "Добавить учеников вручную" at bounding box center [1296, 338] width 167 height 15
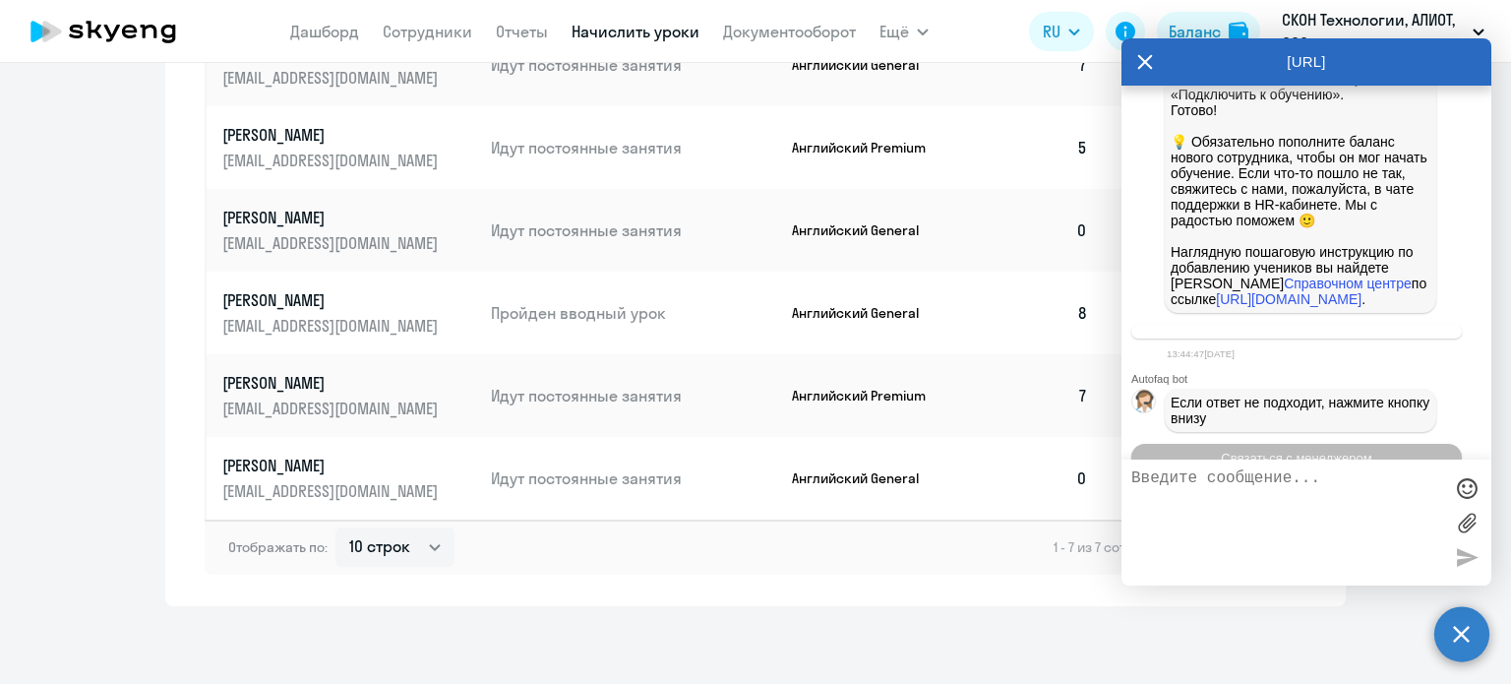
scroll to position [8842, 0]
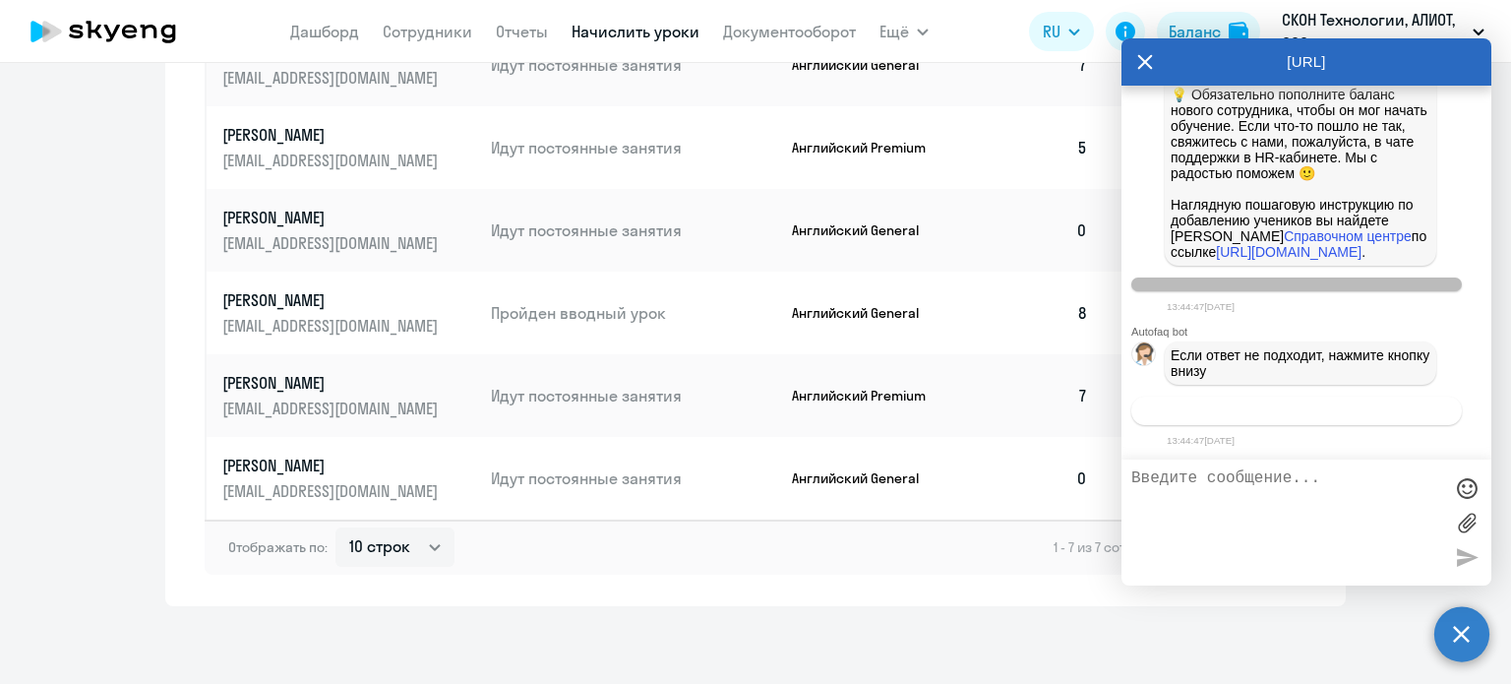
click at [1312, 404] on span "Связаться с менеджером" at bounding box center [1296, 410] width 151 height 15
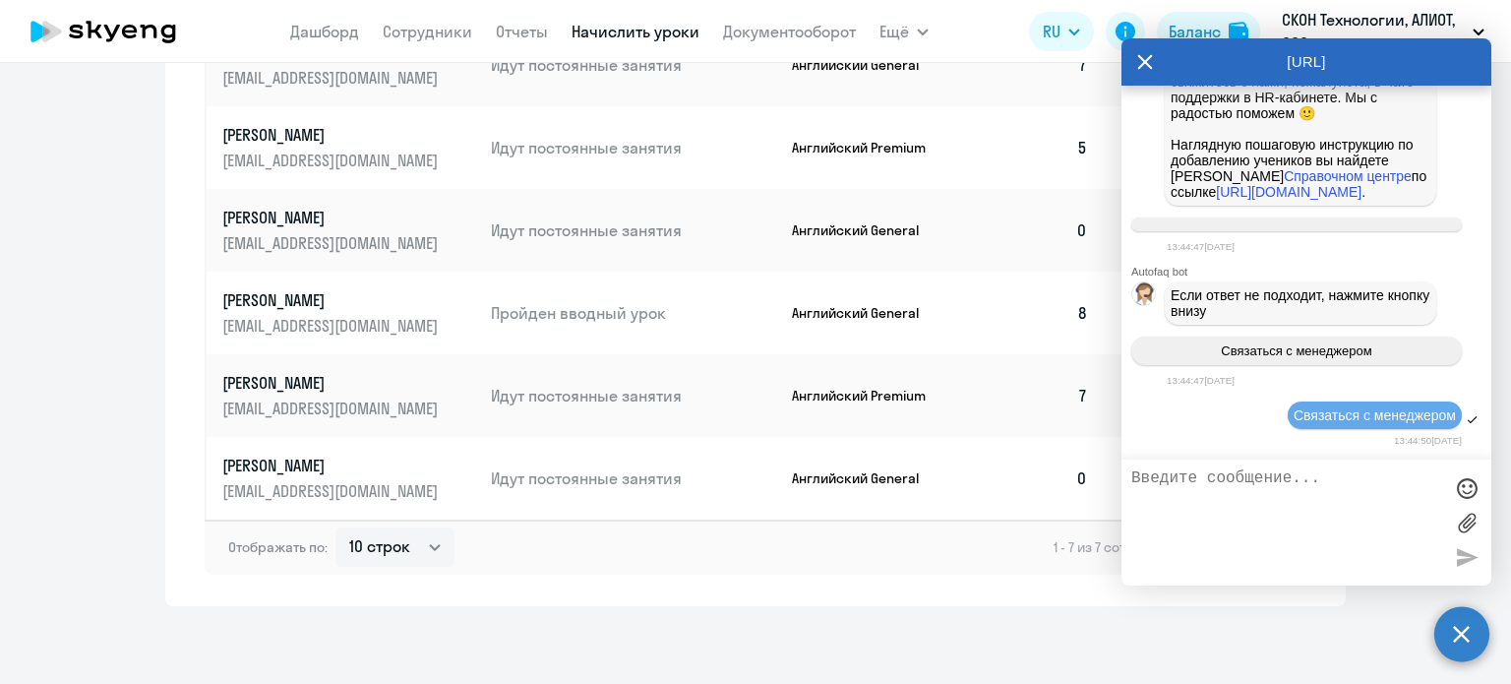
scroll to position [8903, 0]
click at [1247, 494] on textarea at bounding box center [1286, 522] width 311 height 106
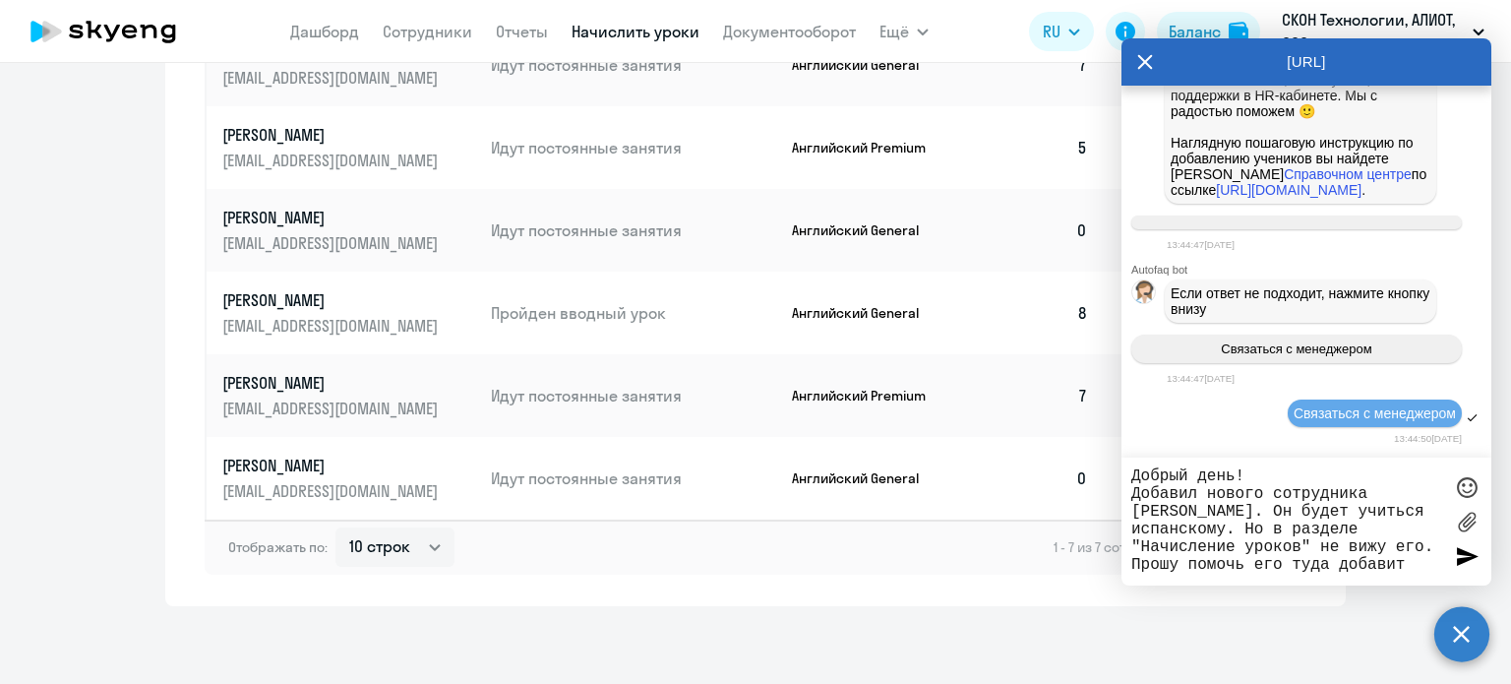
type textarea "Добрый день! Добавил нового сотрудника [PERSON_NAME]. Он будет учиться испанско…"
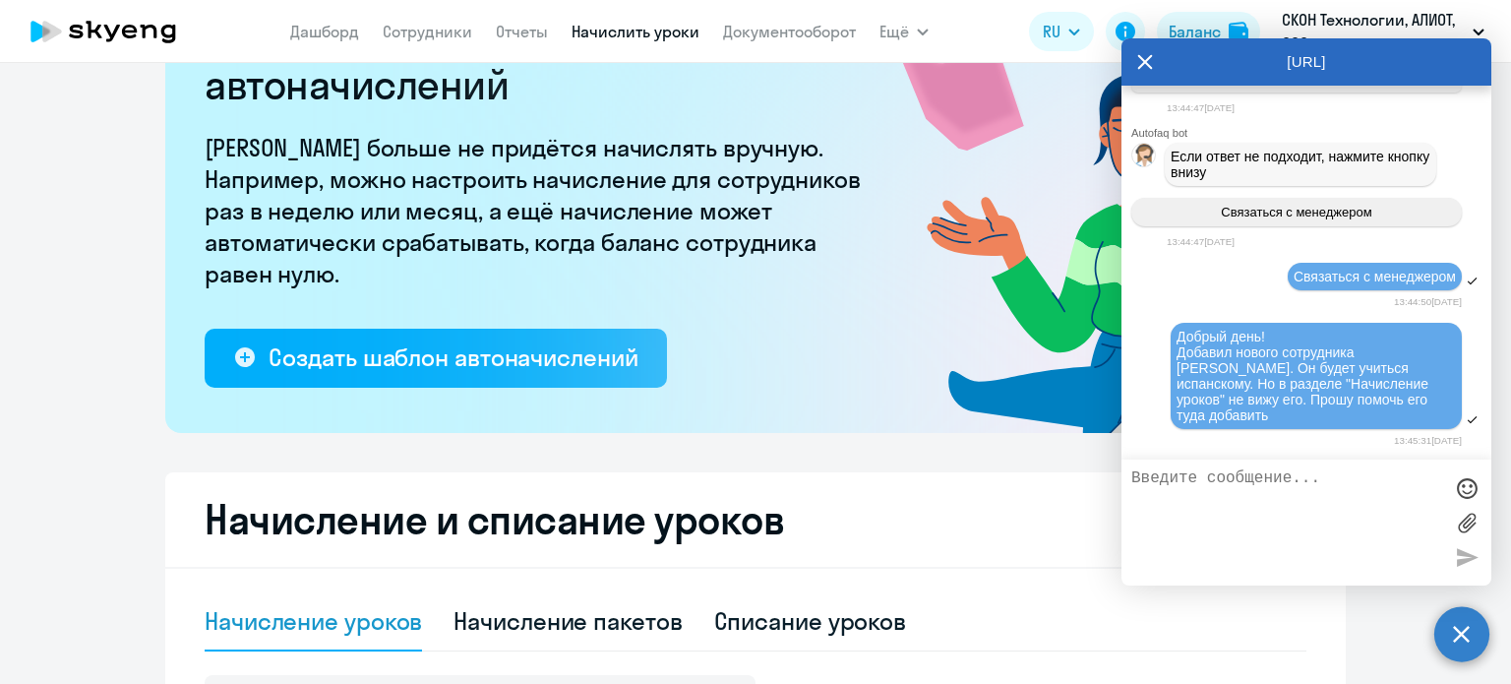
scroll to position [114, 0]
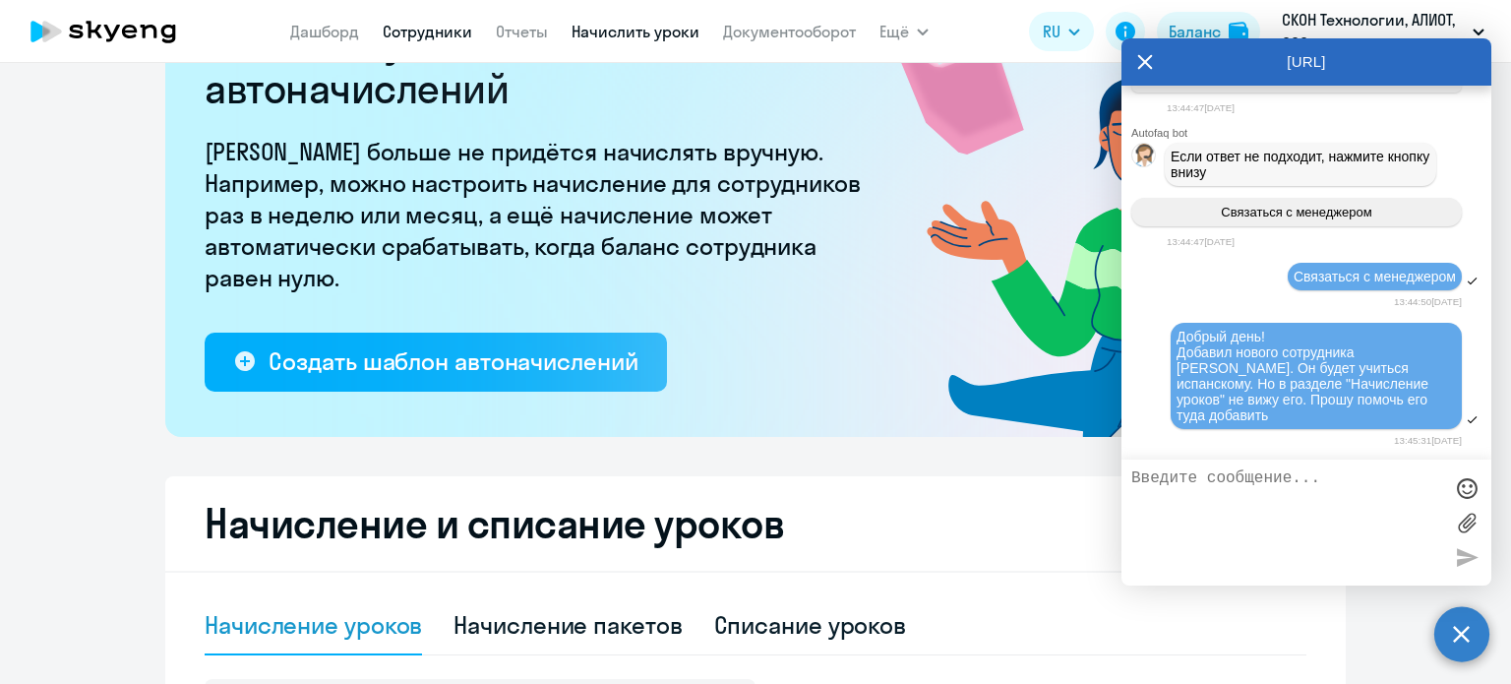
click at [442, 25] on link "Сотрудники" at bounding box center [428, 32] width 90 height 20
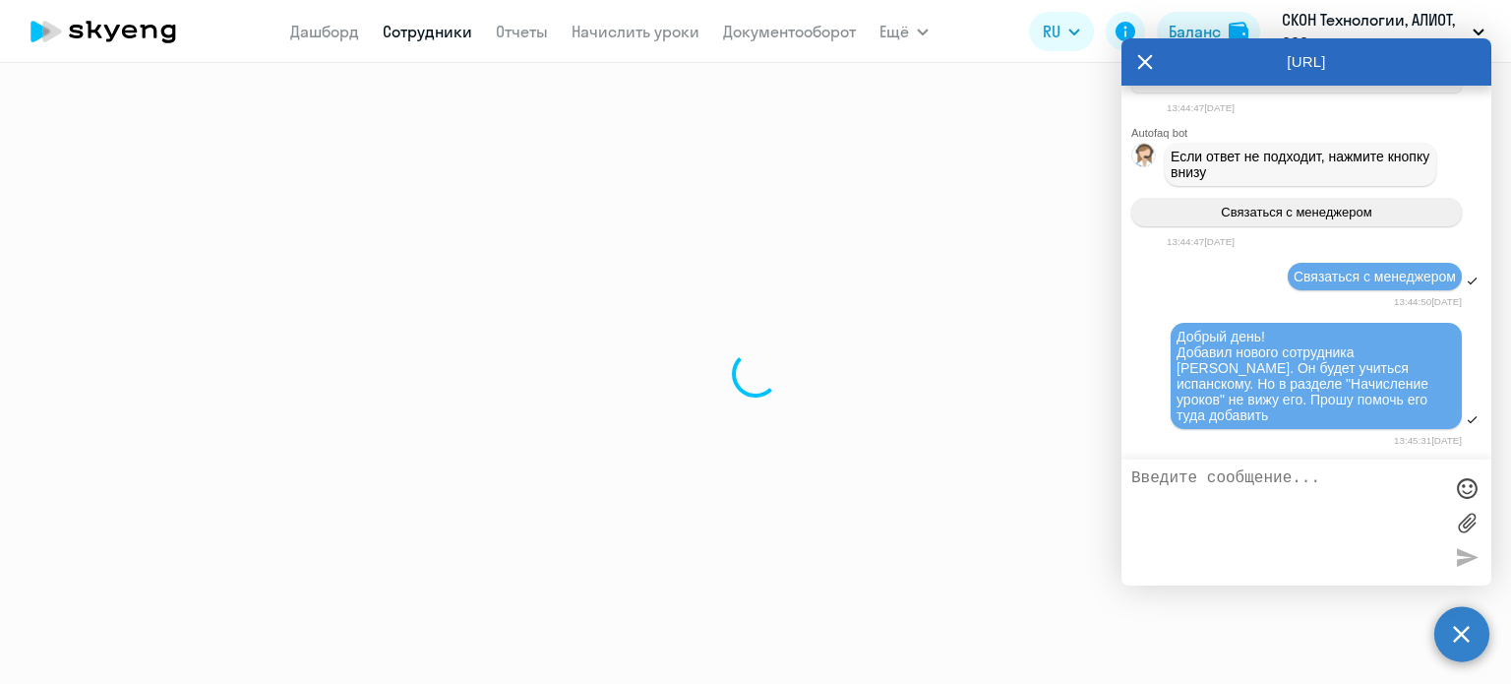
select select "30"
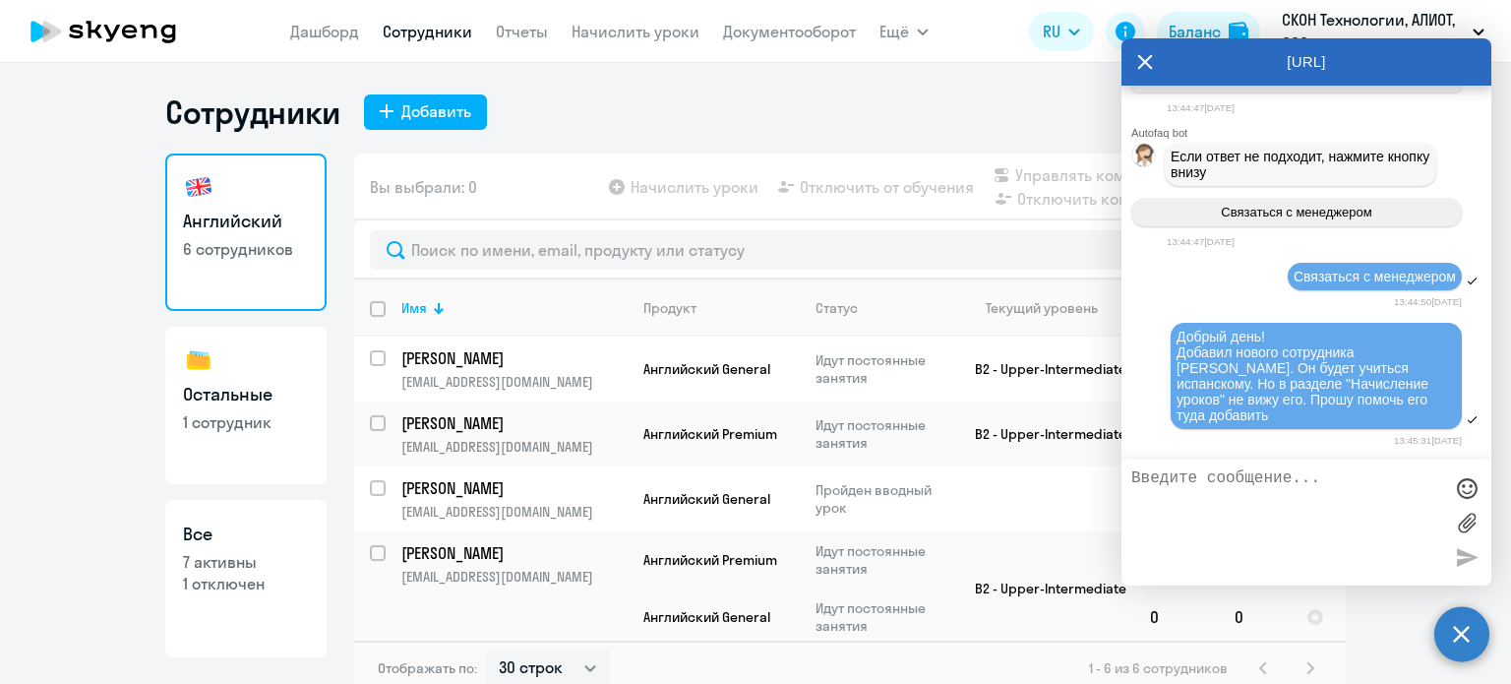
click at [275, 392] on h3 "Остальные" at bounding box center [246, 395] width 126 height 26
select select "30"
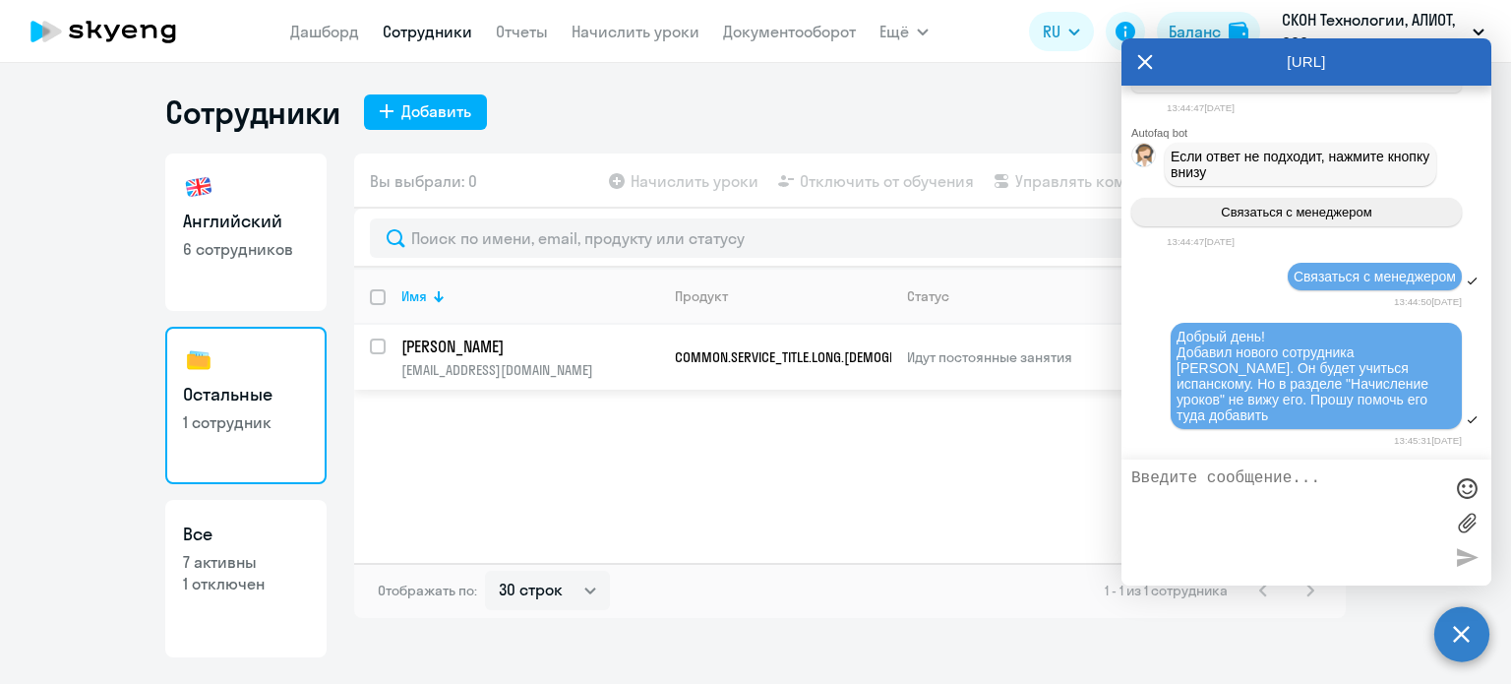
click at [541, 346] on p "[PERSON_NAME]" at bounding box center [529, 346] width 257 height 22
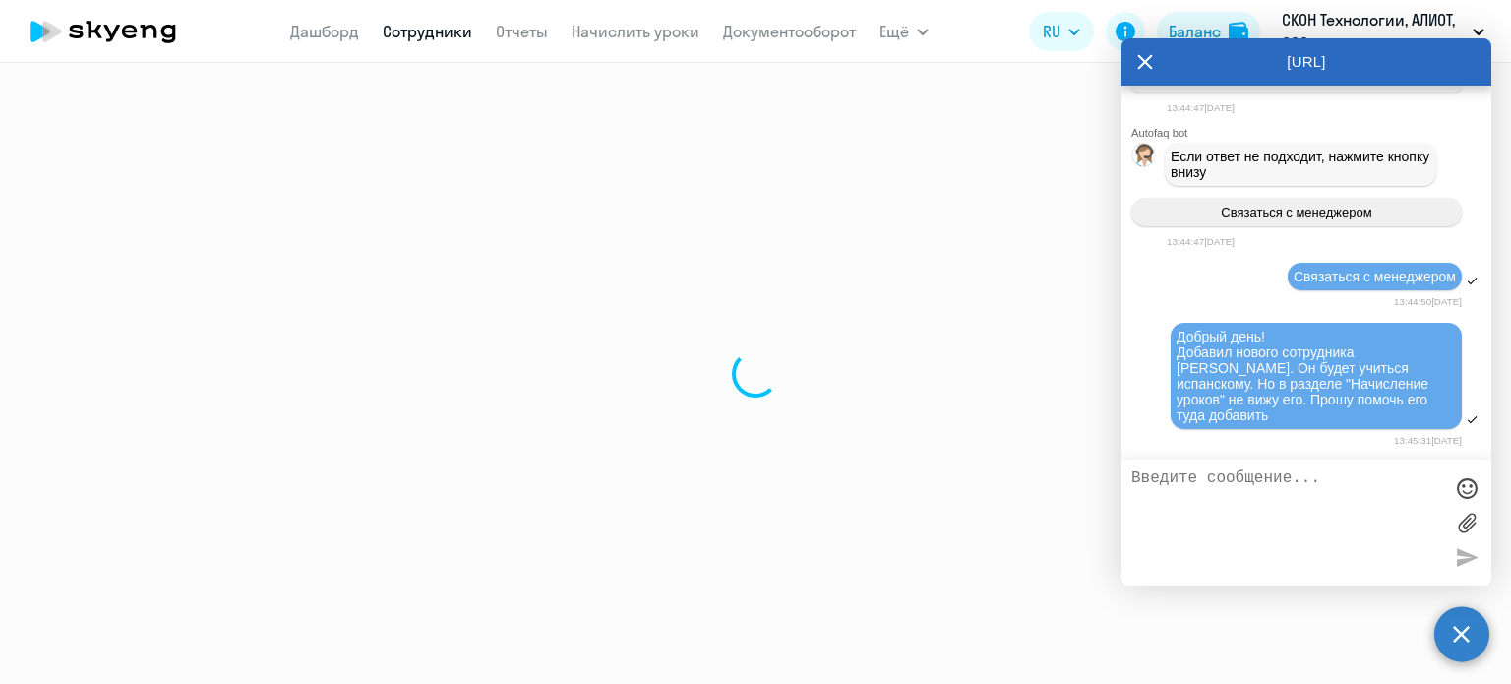
select select "others"
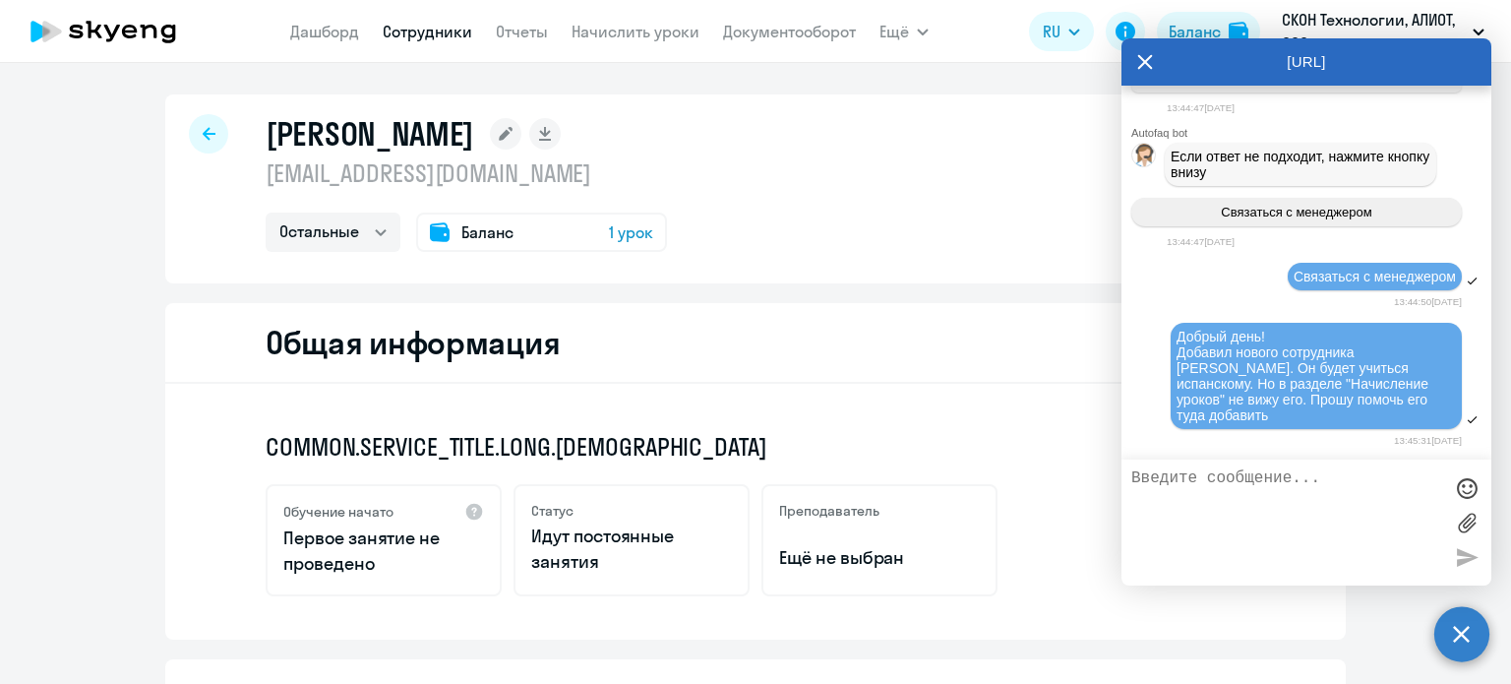
click at [588, 232] on div "Баланс 1 урок" at bounding box center [541, 232] width 251 height 39
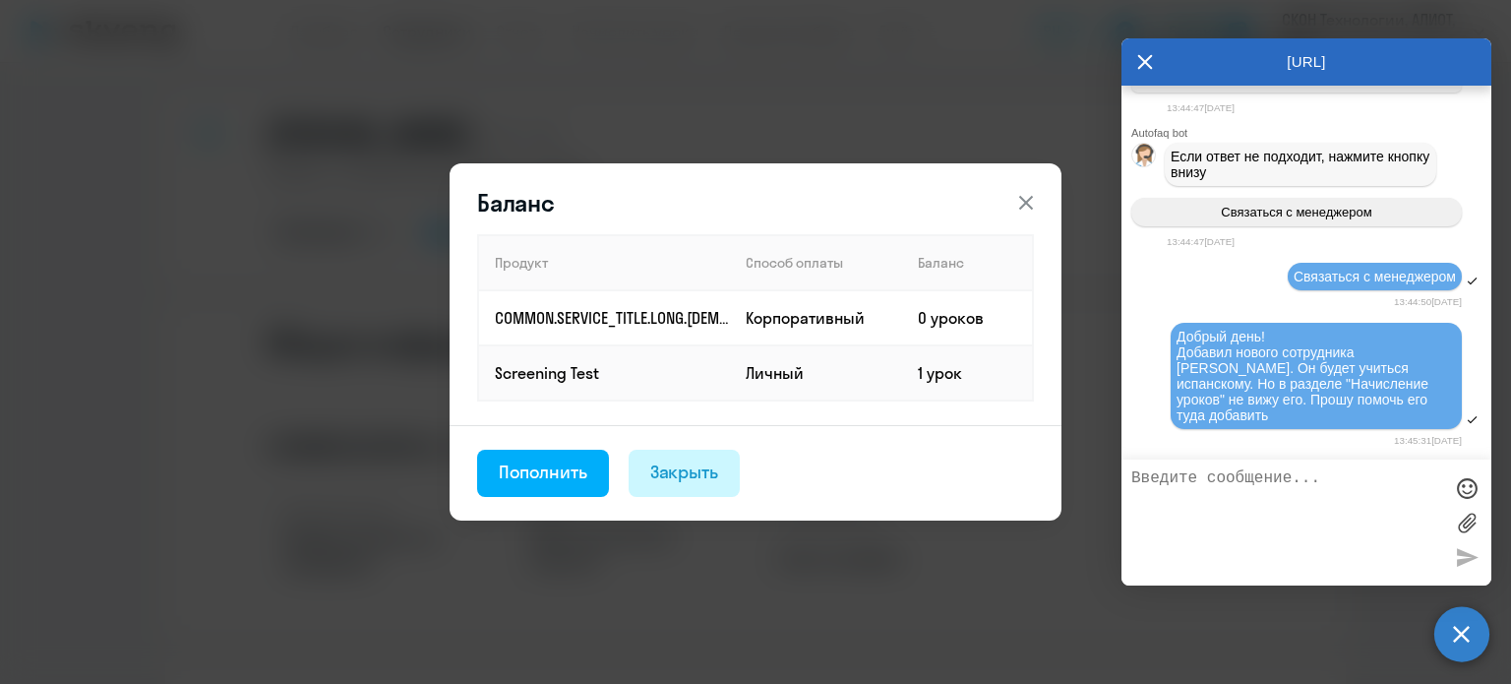
click at [709, 475] on div "Закрыть" at bounding box center [684, 472] width 69 height 26
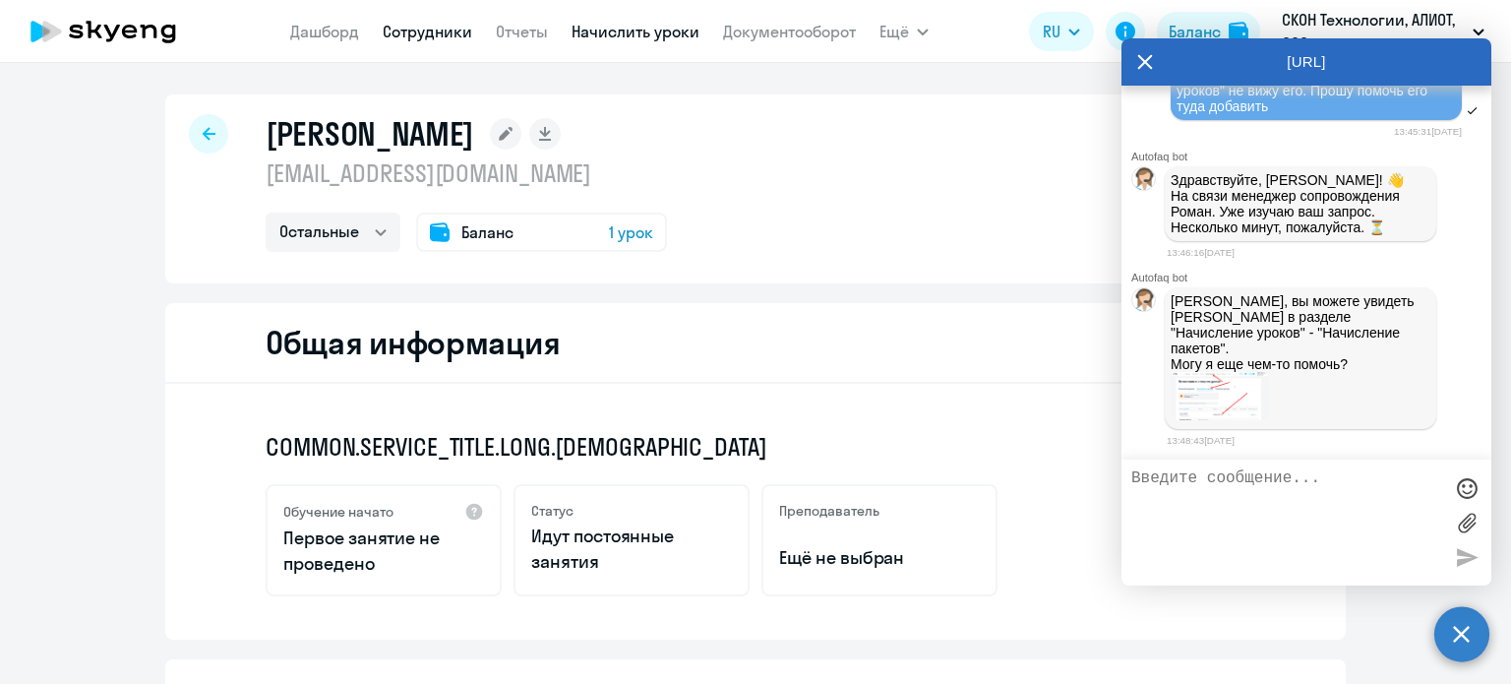
click at [618, 28] on link "Начислить уроки" at bounding box center [636, 32] width 128 height 20
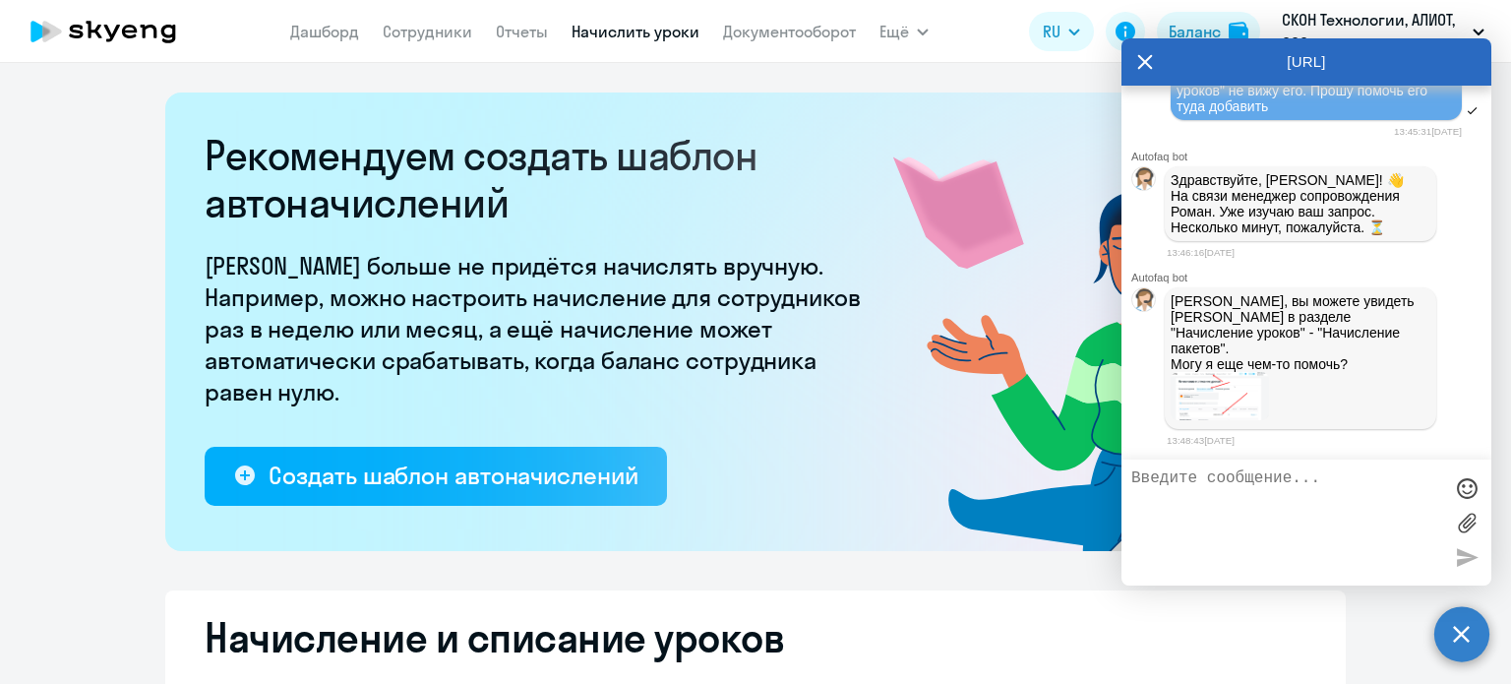
select select "10"
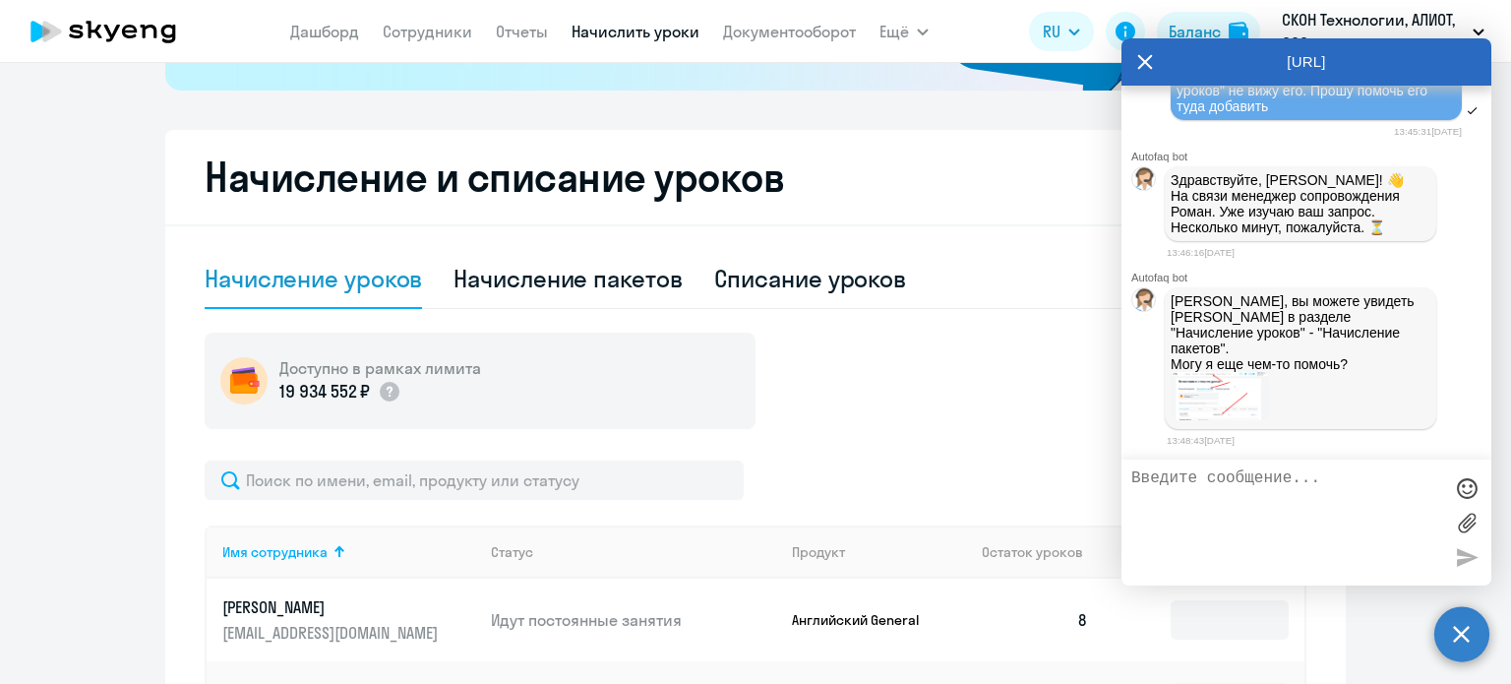
scroll to position [590, 0]
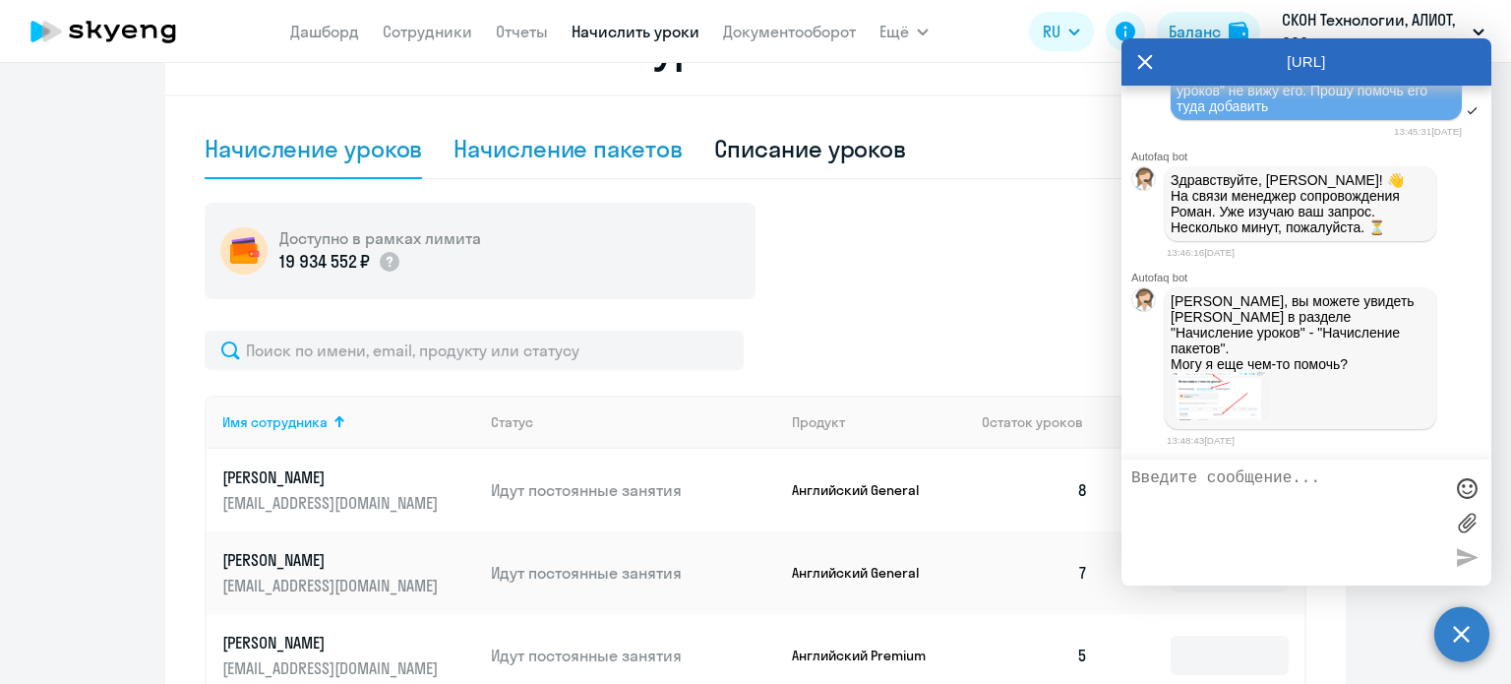
click at [563, 149] on div "Начисление пакетов" at bounding box center [568, 148] width 228 height 31
select select "10"
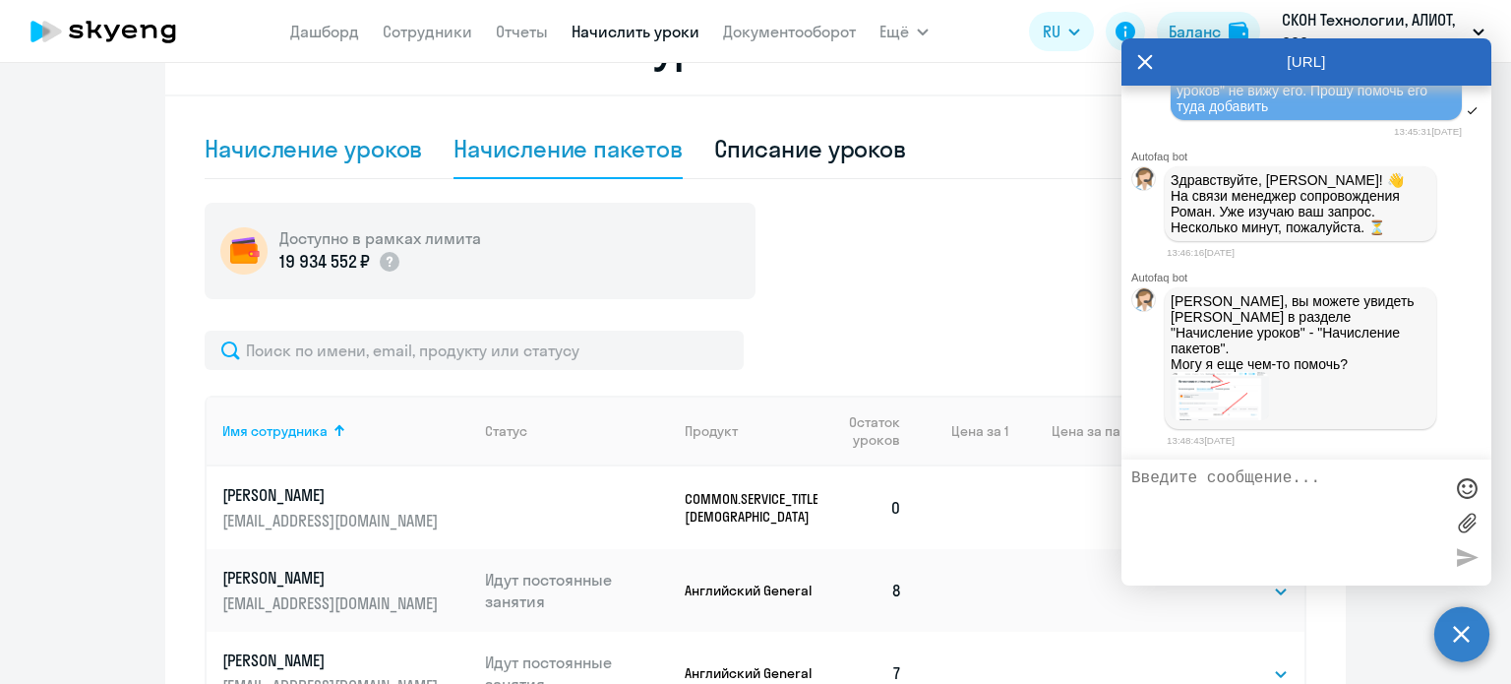
click at [260, 149] on div "Начисление уроков" at bounding box center [313, 148] width 217 height 31
select select "10"
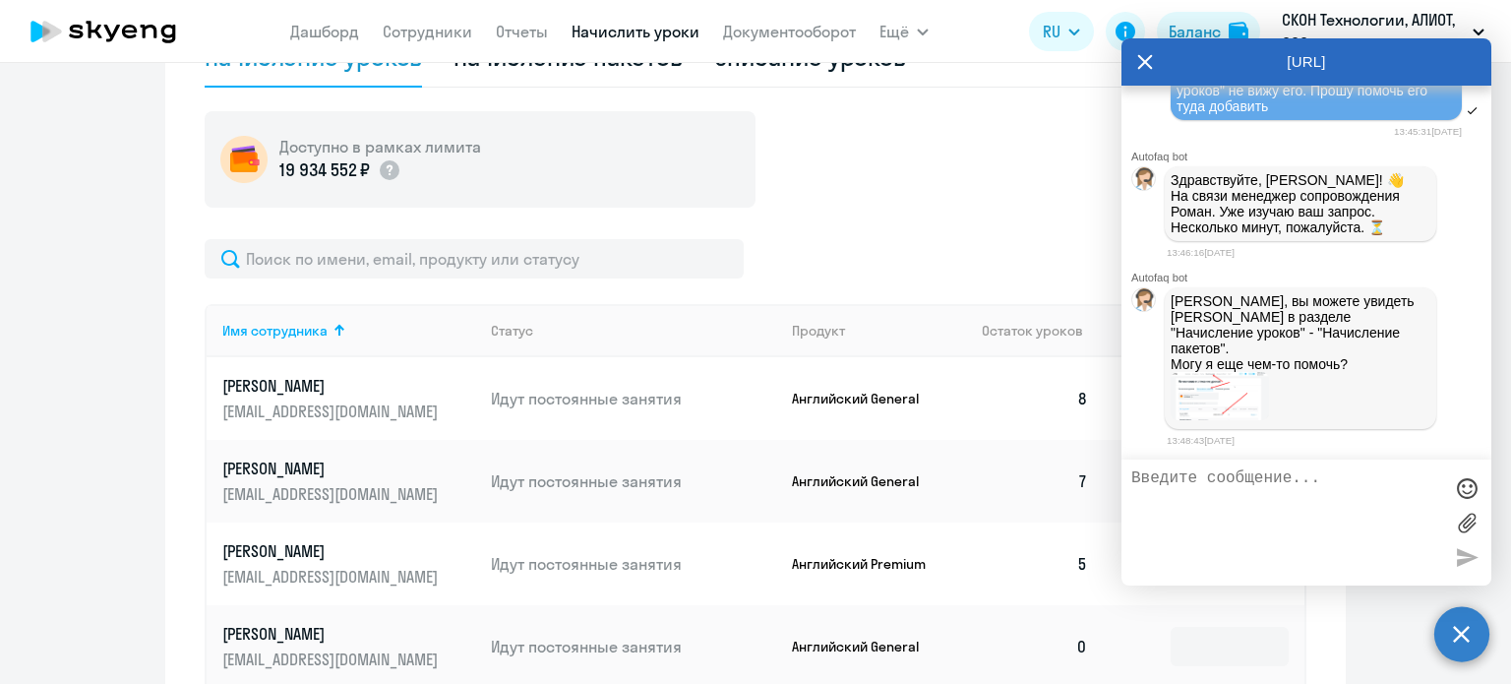
scroll to position [606, 0]
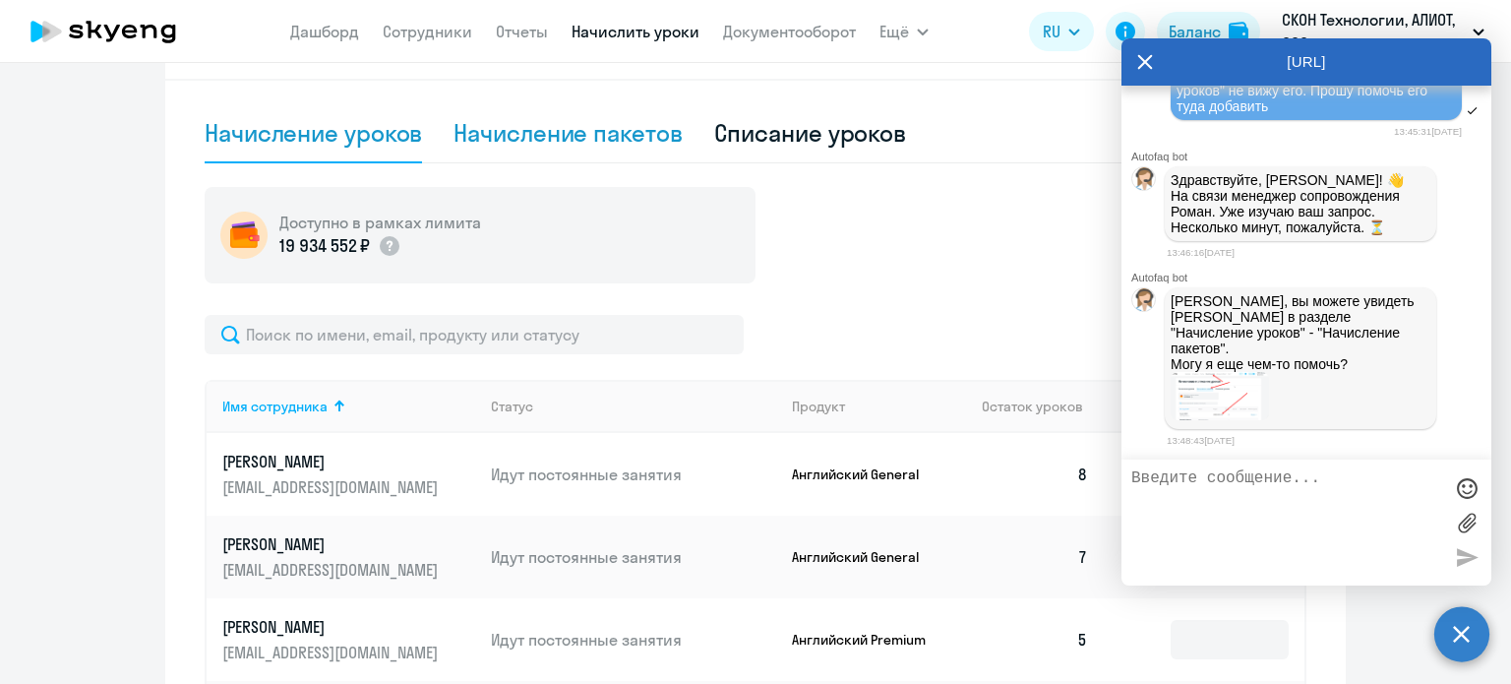
click at [592, 133] on div "Начисление пакетов" at bounding box center [568, 132] width 228 height 31
select select "10"
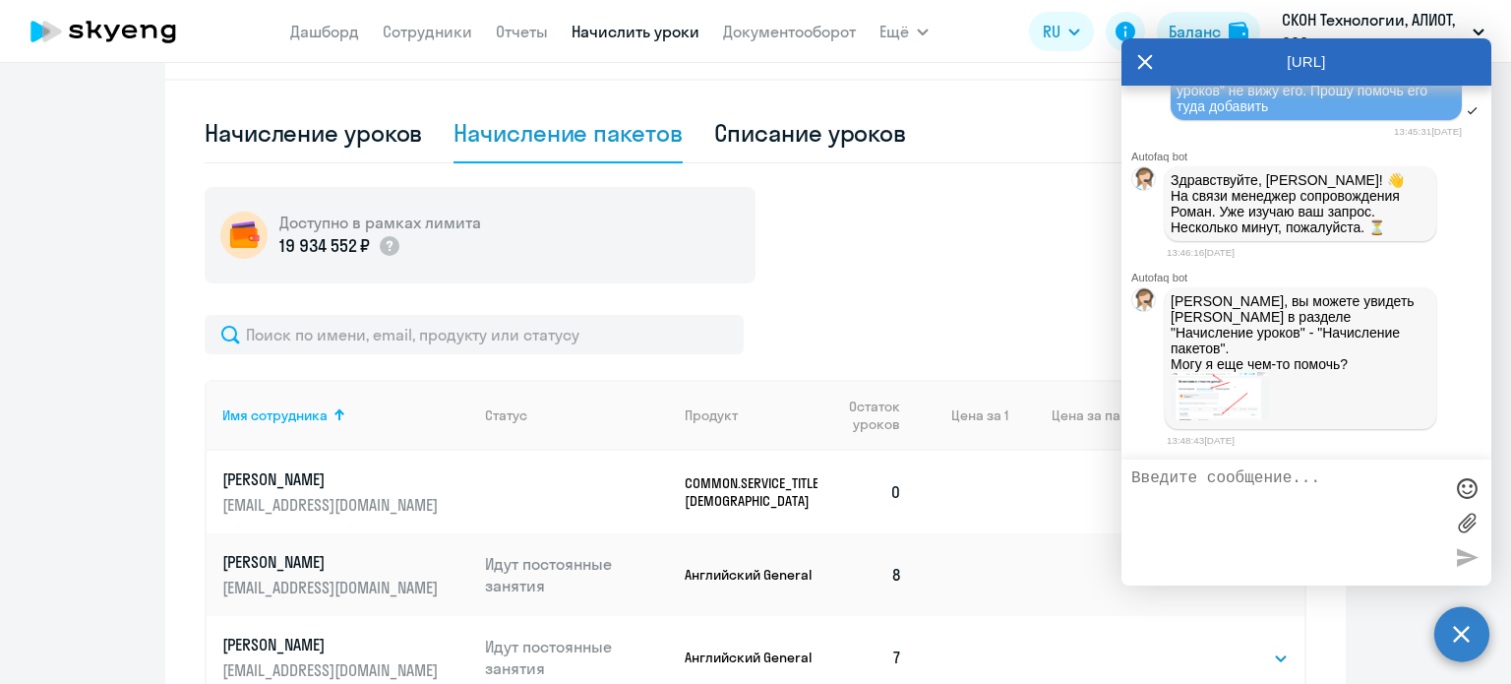
drag, startPoint x: 1043, startPoint y: 90, endPoint x: 1110, endPoint y: 70, distance: 69.7
click at [1042, 90] on div "Начисление и списание уроков Начисление уроков Начисление пакетов Списание урок…" at bounding box center [755, 591] width 1181 height 1214
click at [1139, 60] on icon at bounding box center [1145, 61] width 16 height 47
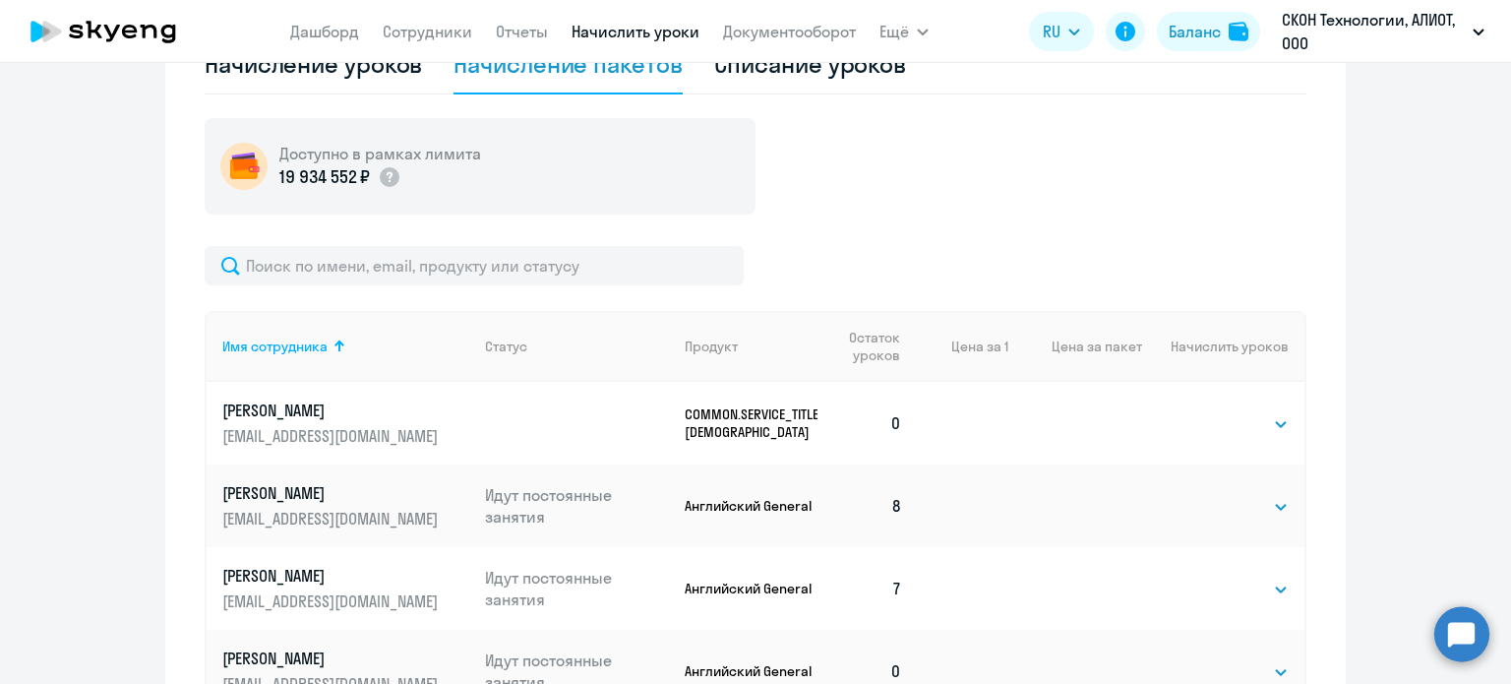
scroll to position [704, 0]
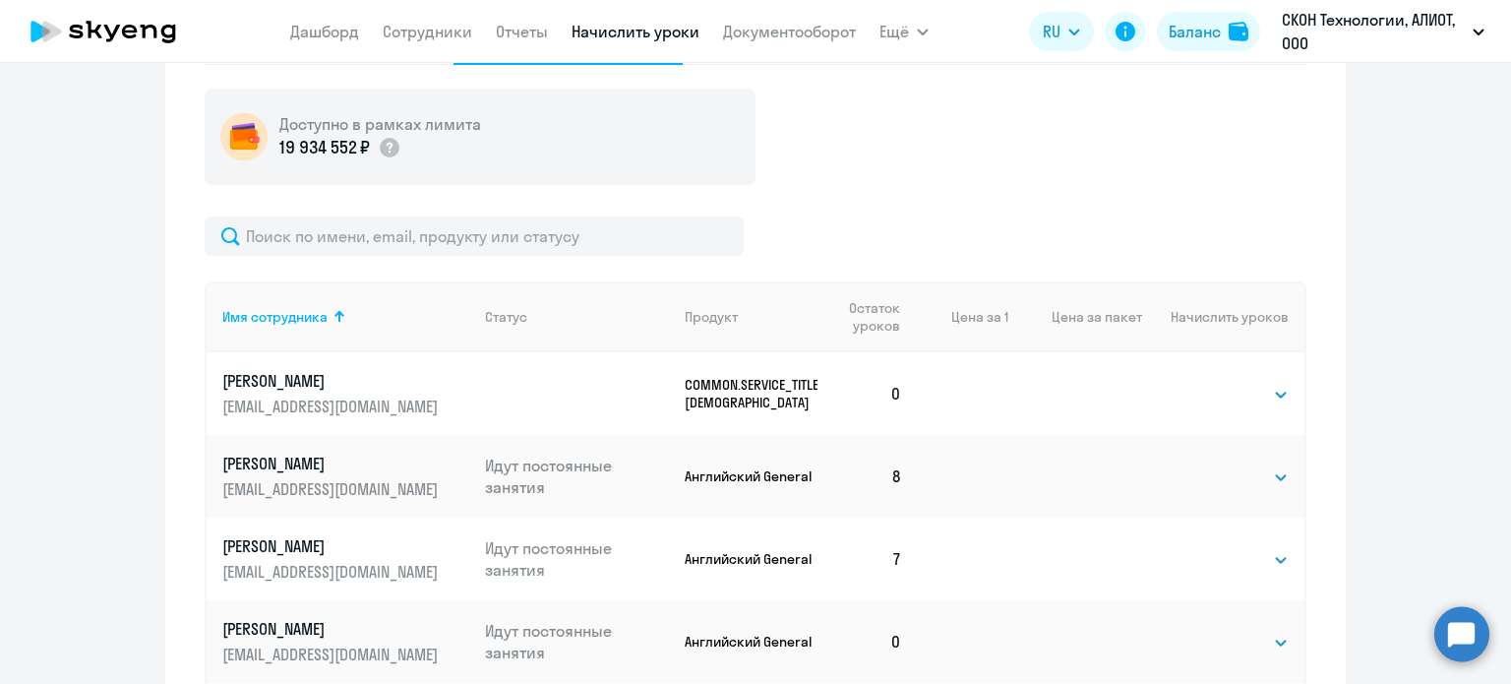
click at [1061, 400] on td at bounding box center [1075, 393] width 134 height 83
click at [1235, 393] on select "Выбрать 4 8 16 32 64 96 128" at bounding box center [1248, 395] width 81 height 24
select select "4"
click at [1208, 383] on select "Выбрать 4 8 16 32 64 96 128" at bounding box center [1248, 395] width 81 height 24
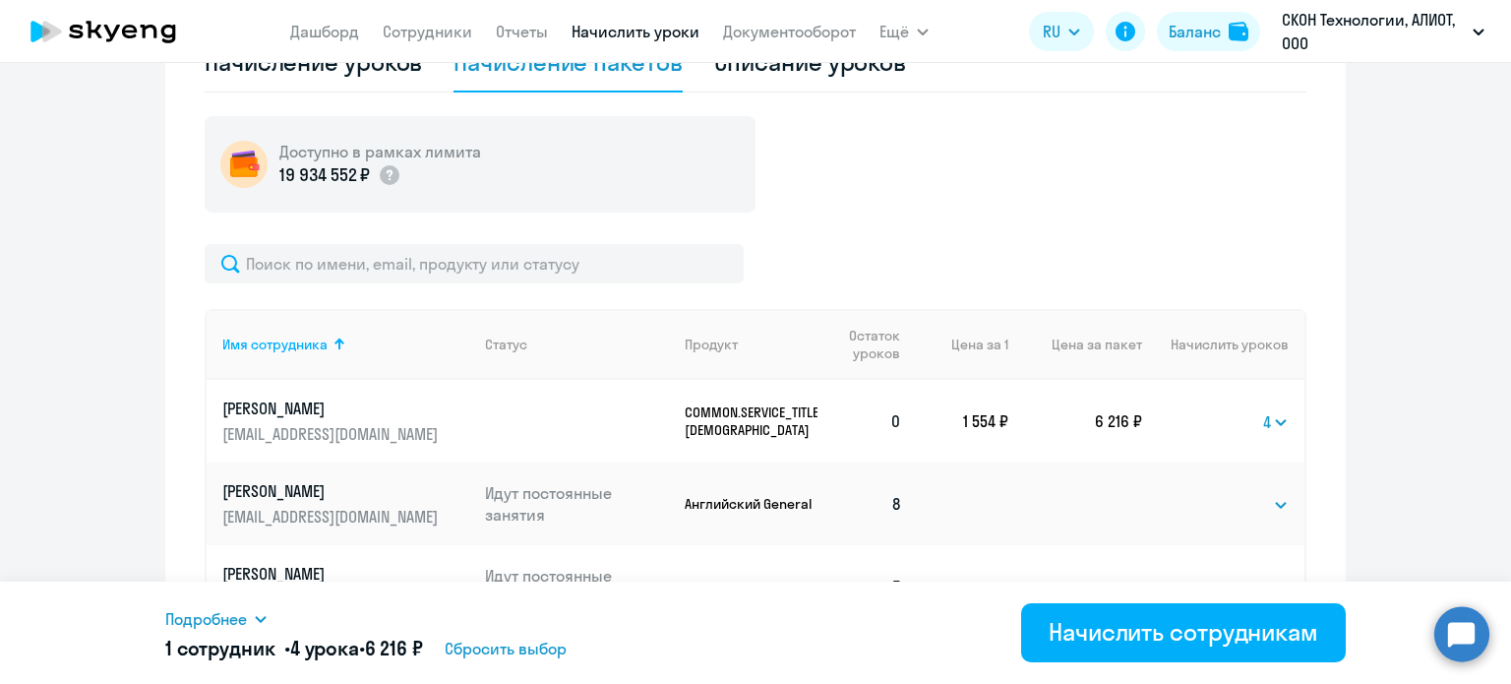
scroll to position [707, 0]
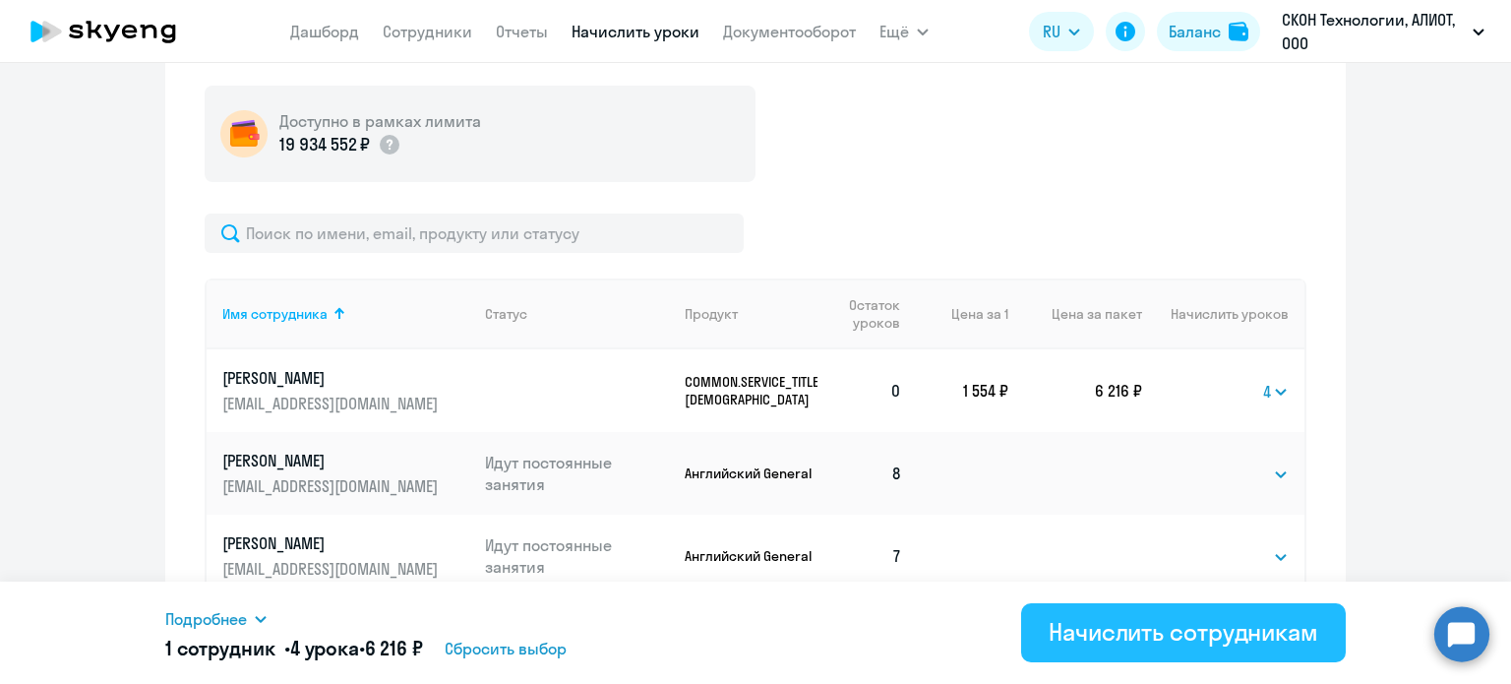
click at [1109, 626] on div "Начислить сотрудникам" at bounding box center [1184, 631] width 270 height 31
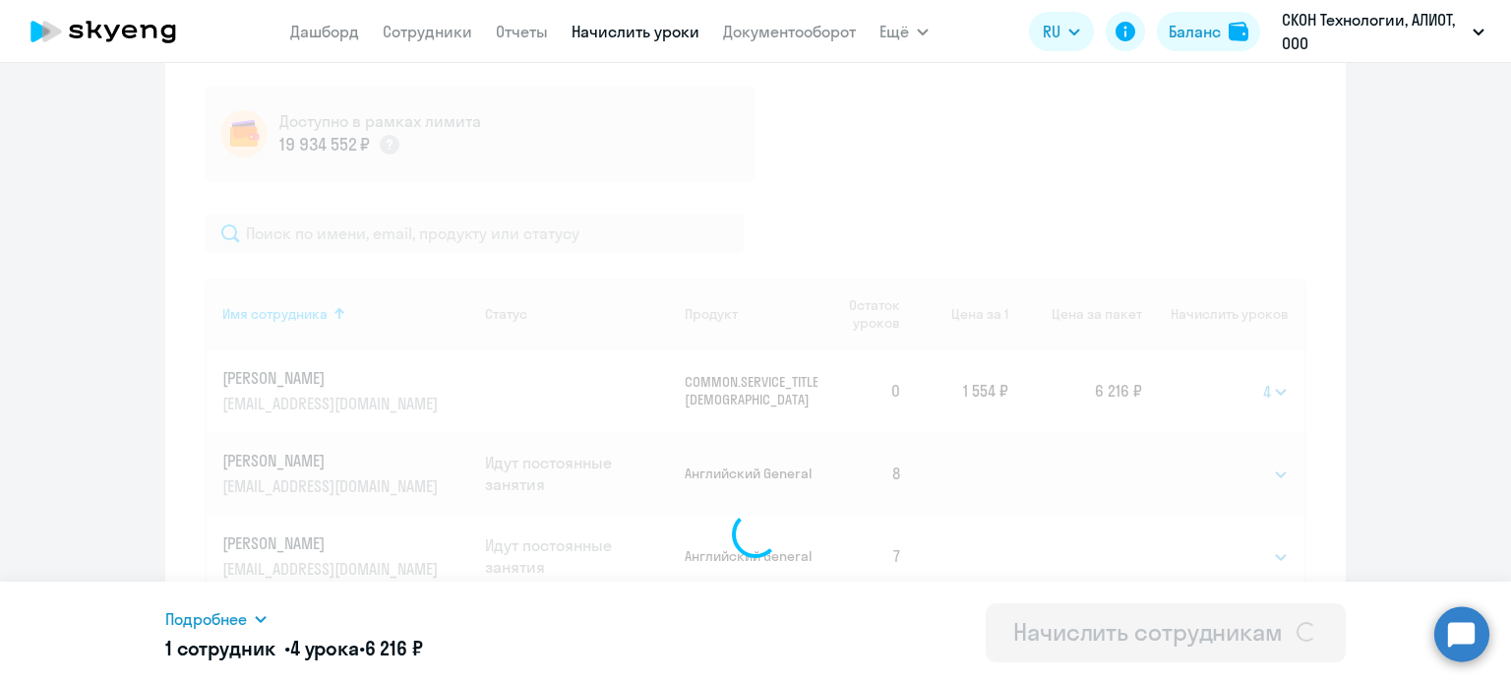
select select
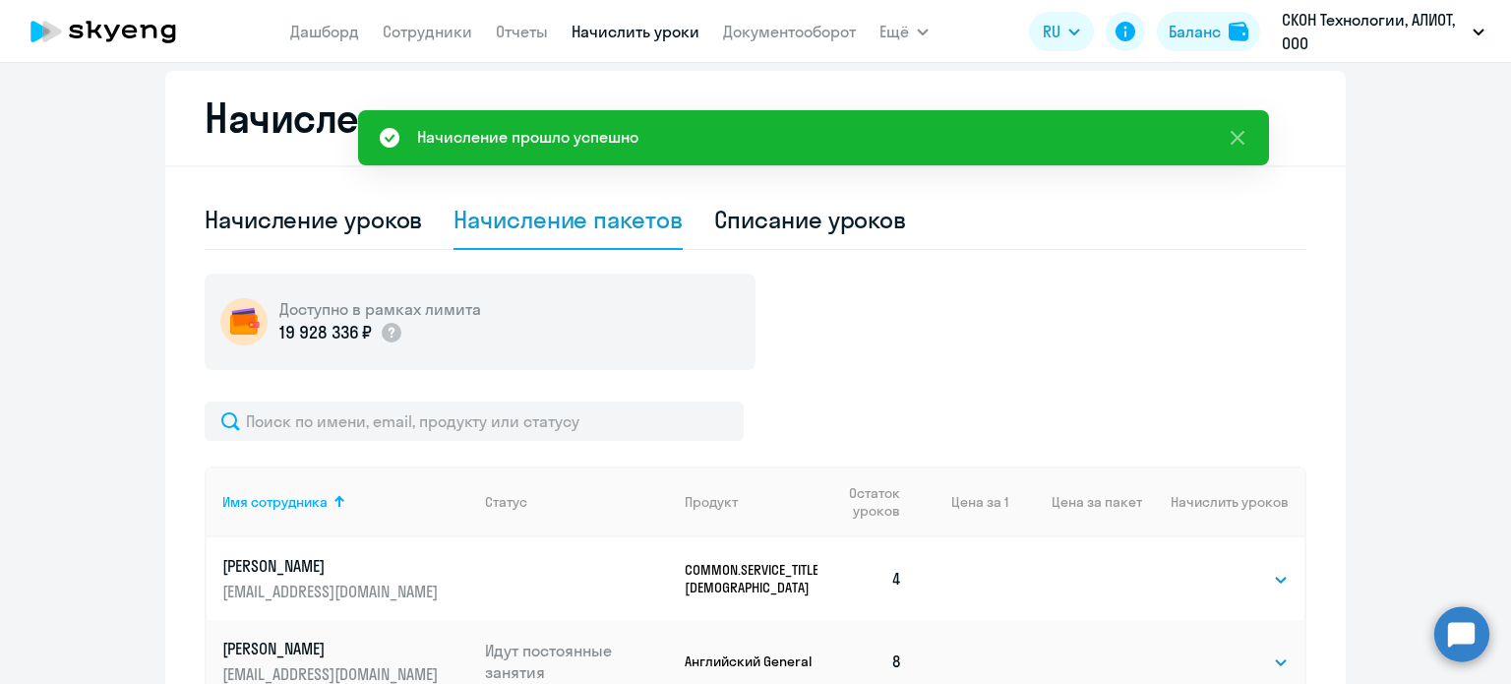
scroll to position [314, 0]
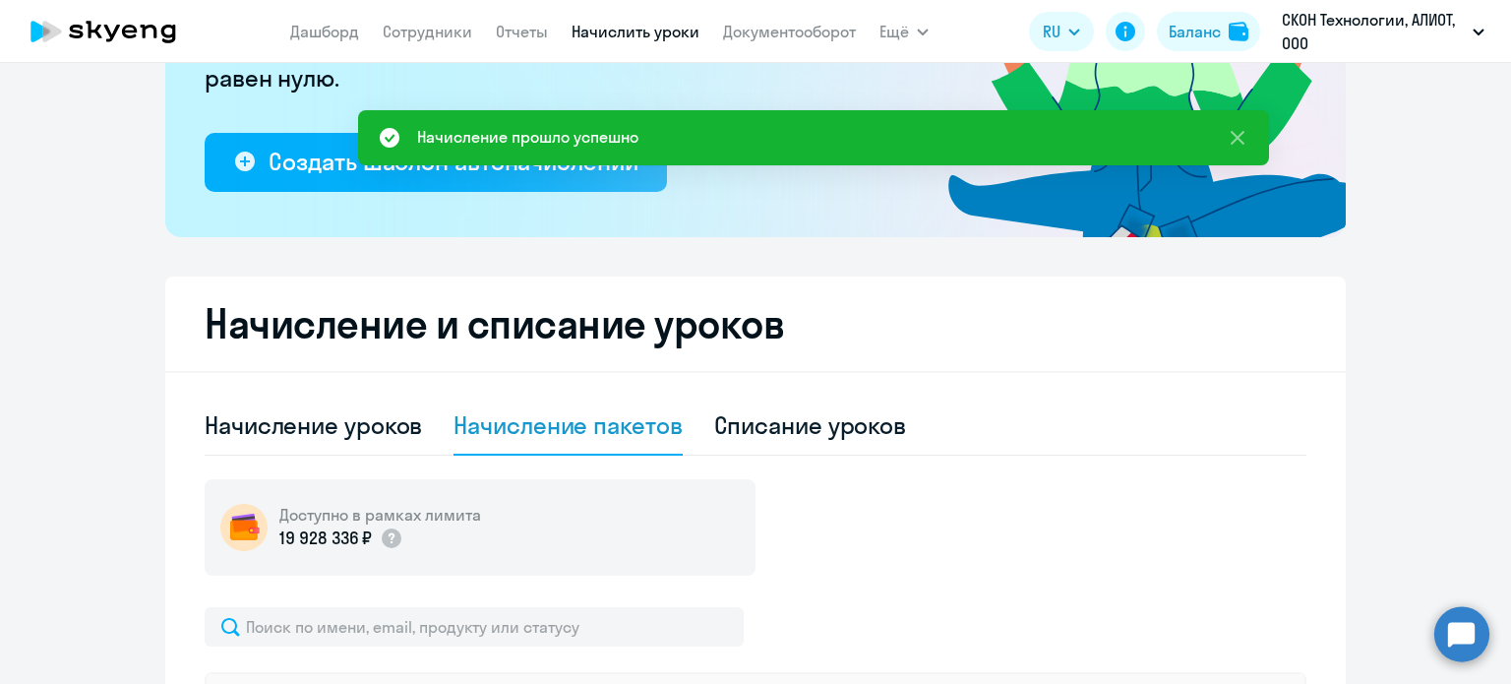
click at [1473, 631] on circle at bounding box center [1461, 633] width 55 height 55
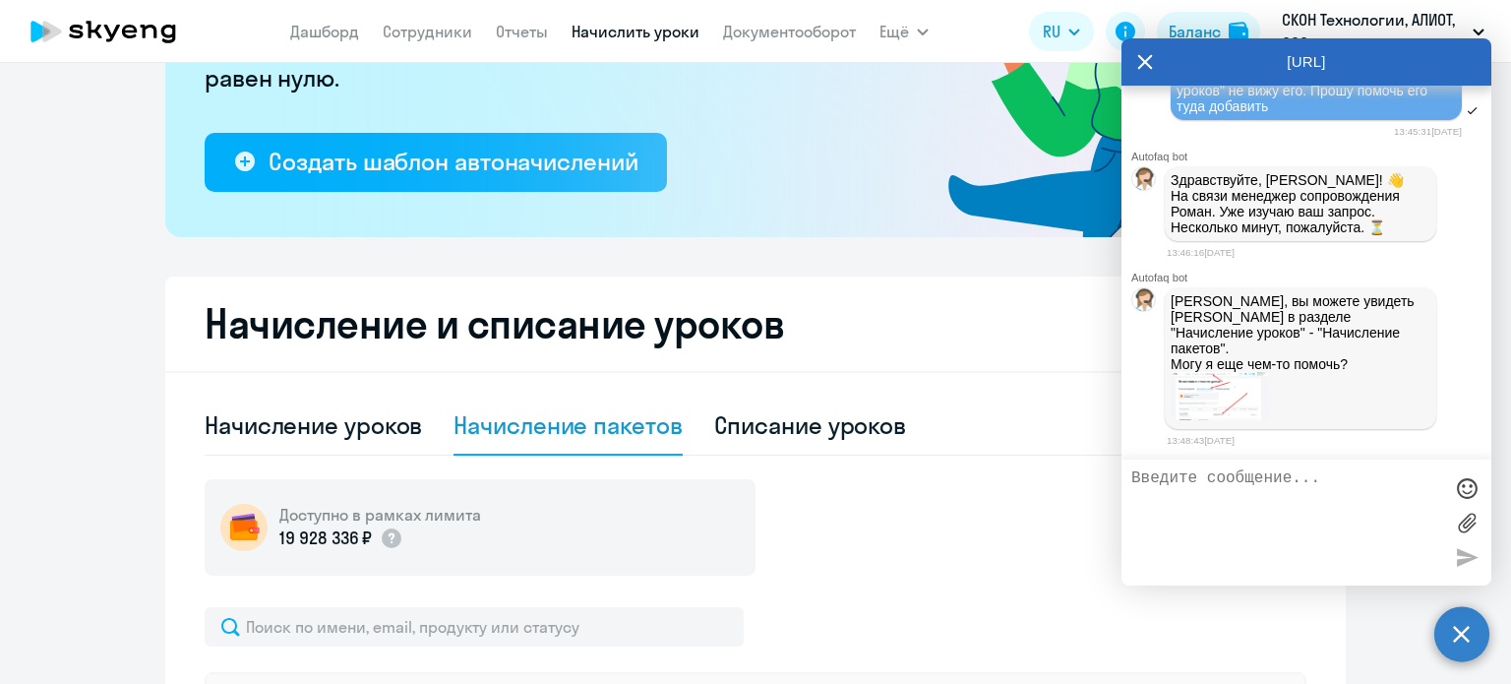
scroll to position [9354, 0]
click at [1253, 501] on textarea at bounding box center [1286, 522] width 311 height 106
type textarea "Разобрался, спасибо"
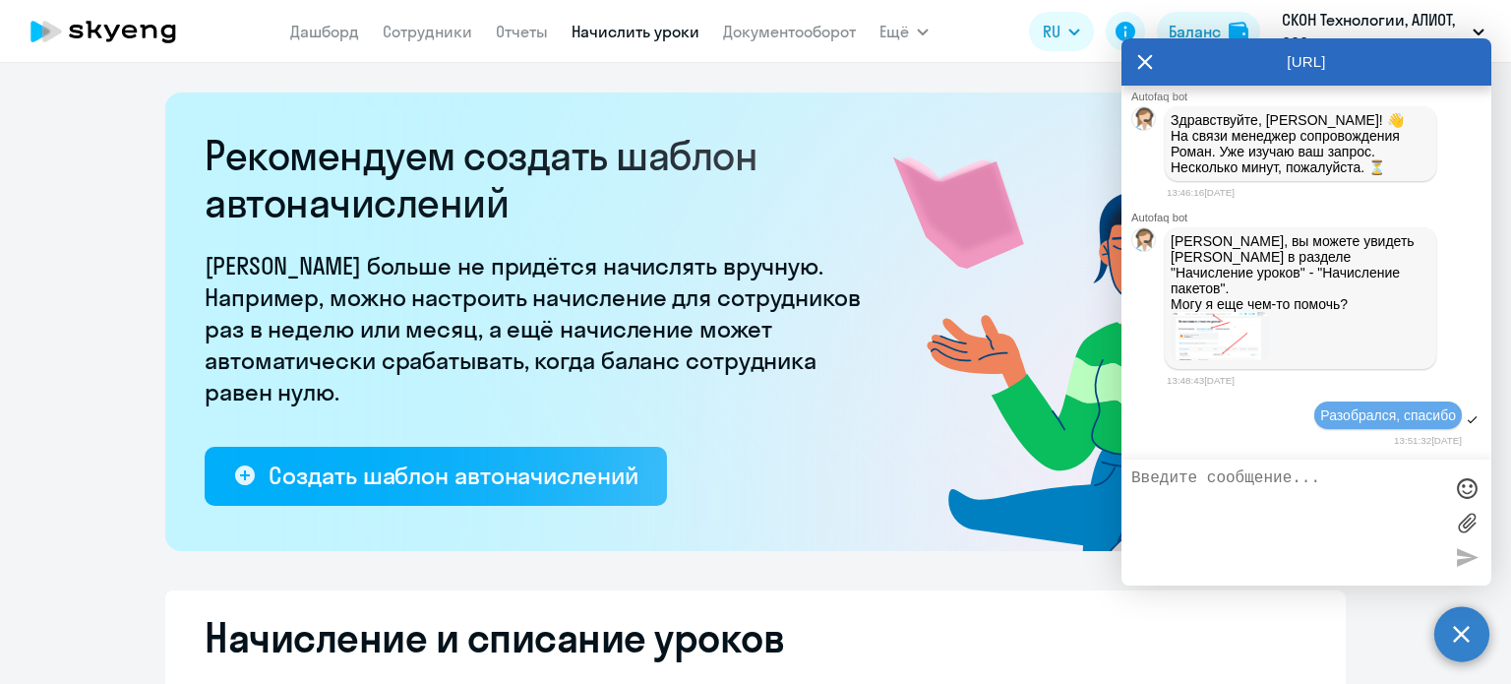
scroll to position [590, 0]
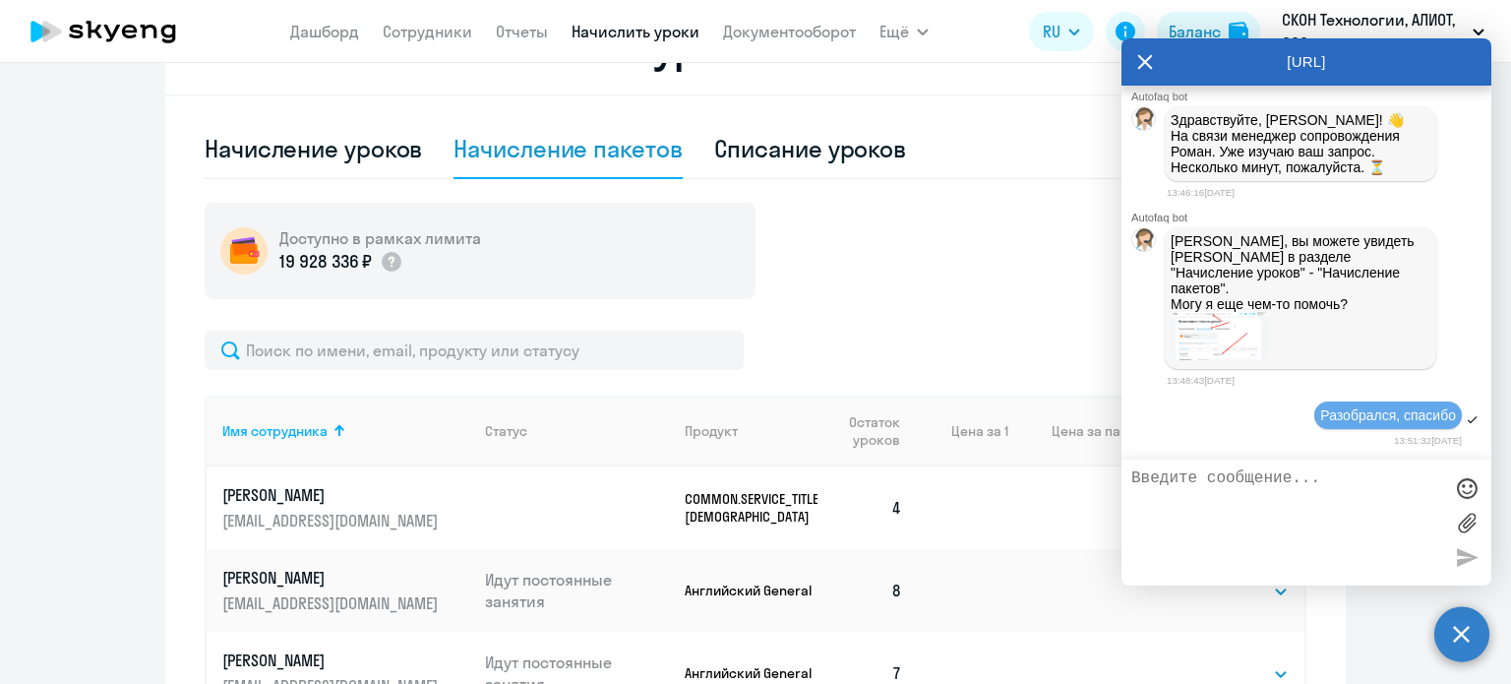
click at [298, 516] on p "[EMAIL_ADDRESS][DOMAIN_NAME]" at bounding box center [332, 521] width 220 height 22
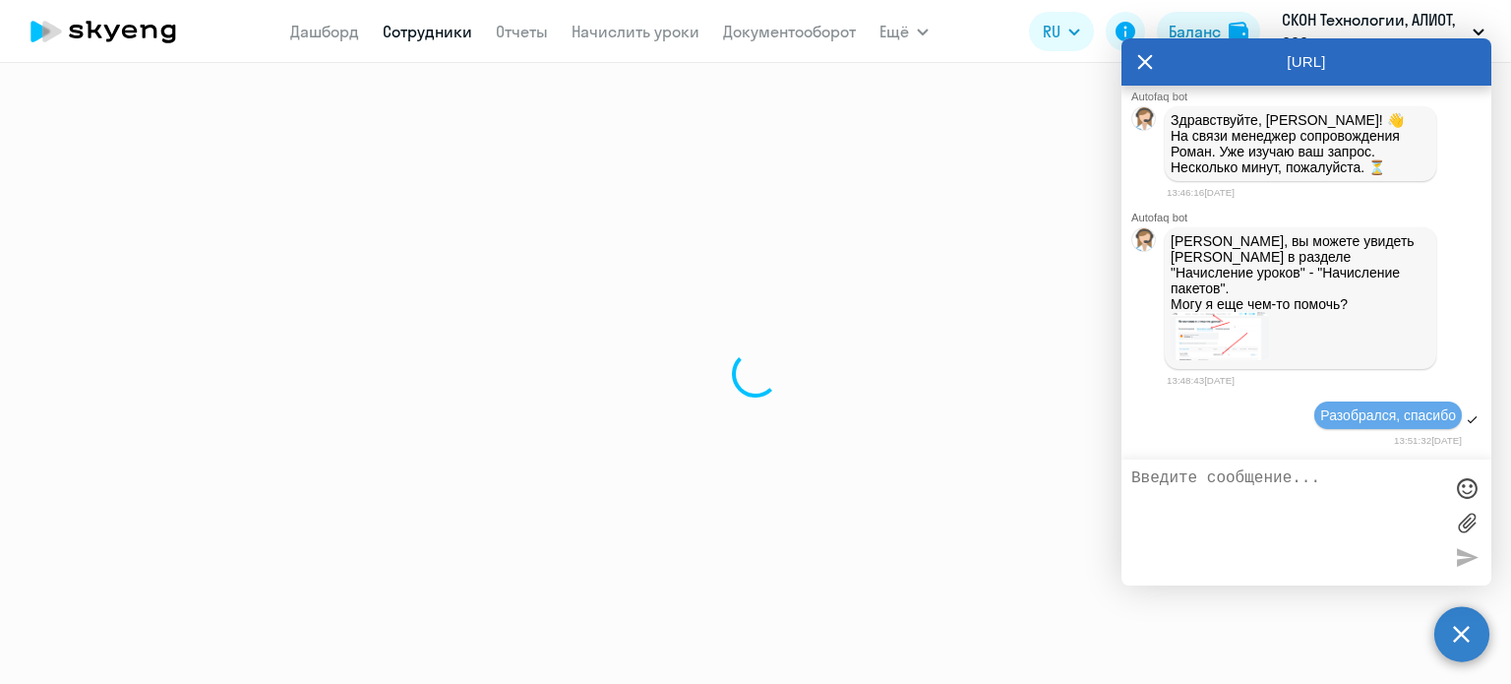
select select "others"
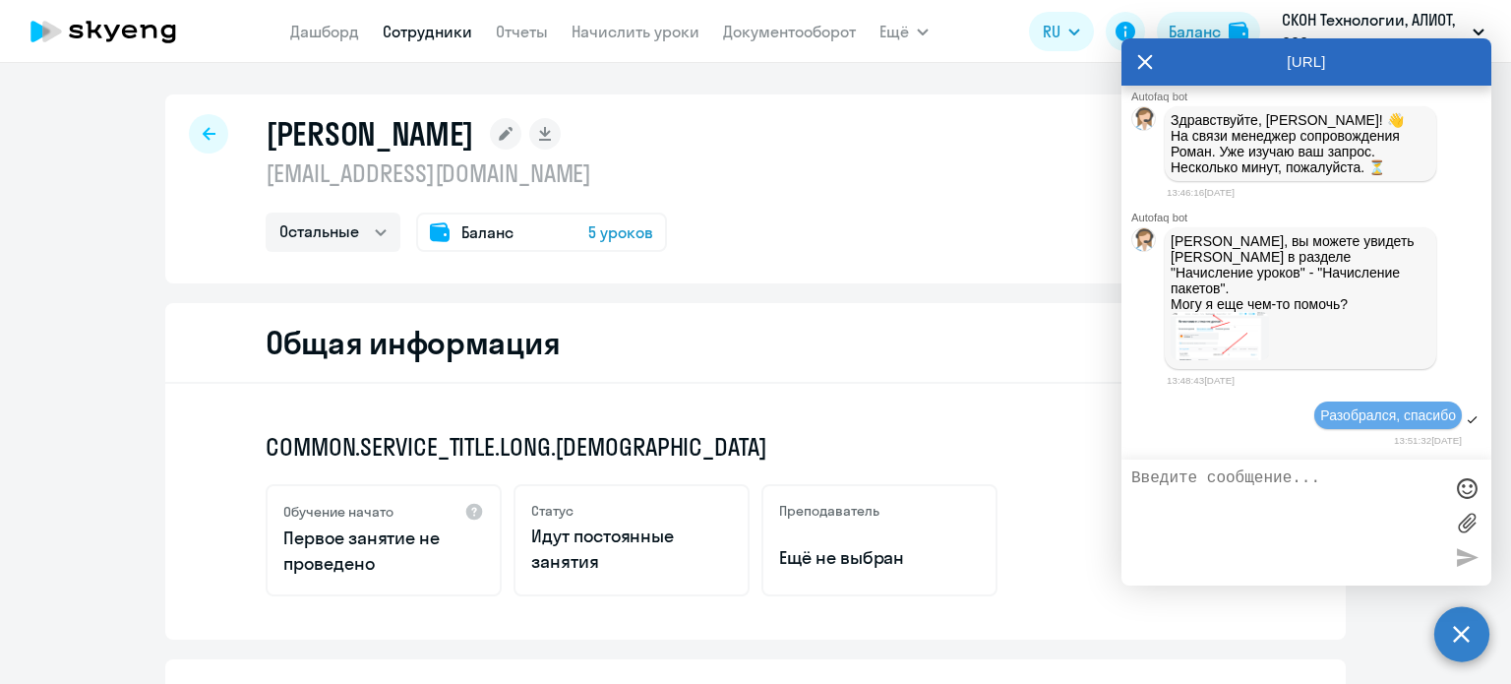
click at [544, 227] on div "Баланс 5 уроков" at bounding box center [541, 232] width 251 height 39
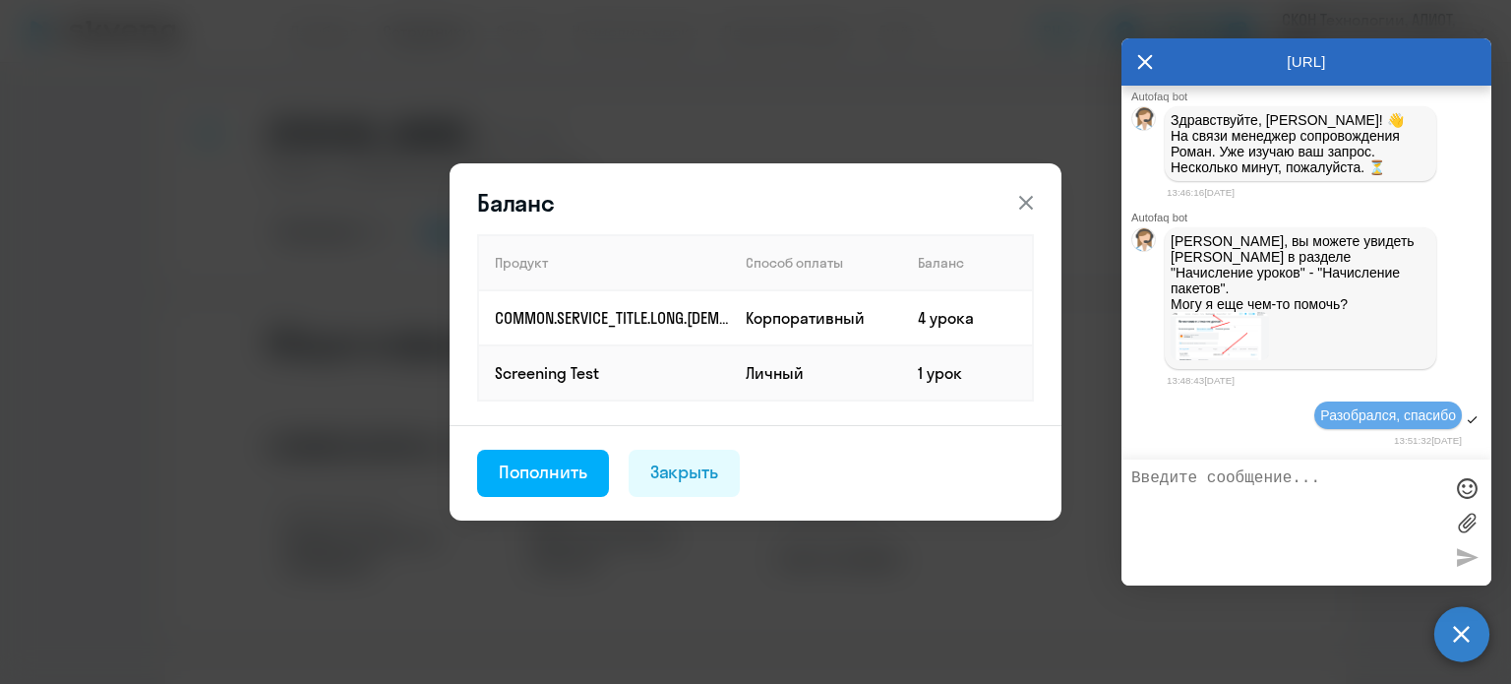
drag, startPoint x: 1012, startPoint y: 205, endPoint x: 923, endPoint y: 205, distance: 89.5
click at [1011, 205] on button at bounding box center [1025, 202] width 39 height 39
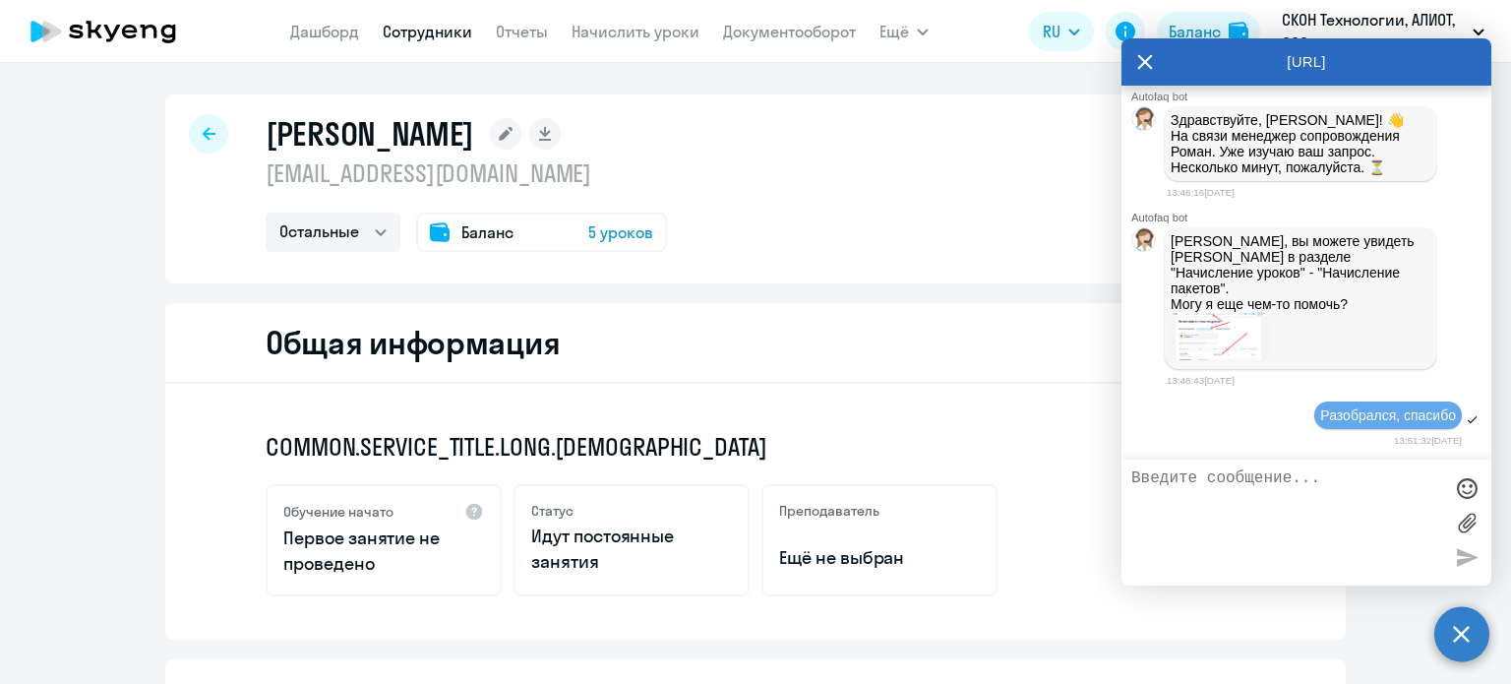
drag, startPoint x: 454, startPoint y: 171, endPoint x: 244, endPoint y: 172, distance: 209.6
click at [244, 172] on div "[PERSON_NAME] [EMAIL_ADDRESS][DOMAIN_NAME] Остальные Баланс 5 уроков" at bounding box center [755, 188] width 1181 height 189
copy p "[EMAIL_ADDRESS][DOMAIN_NAME]"
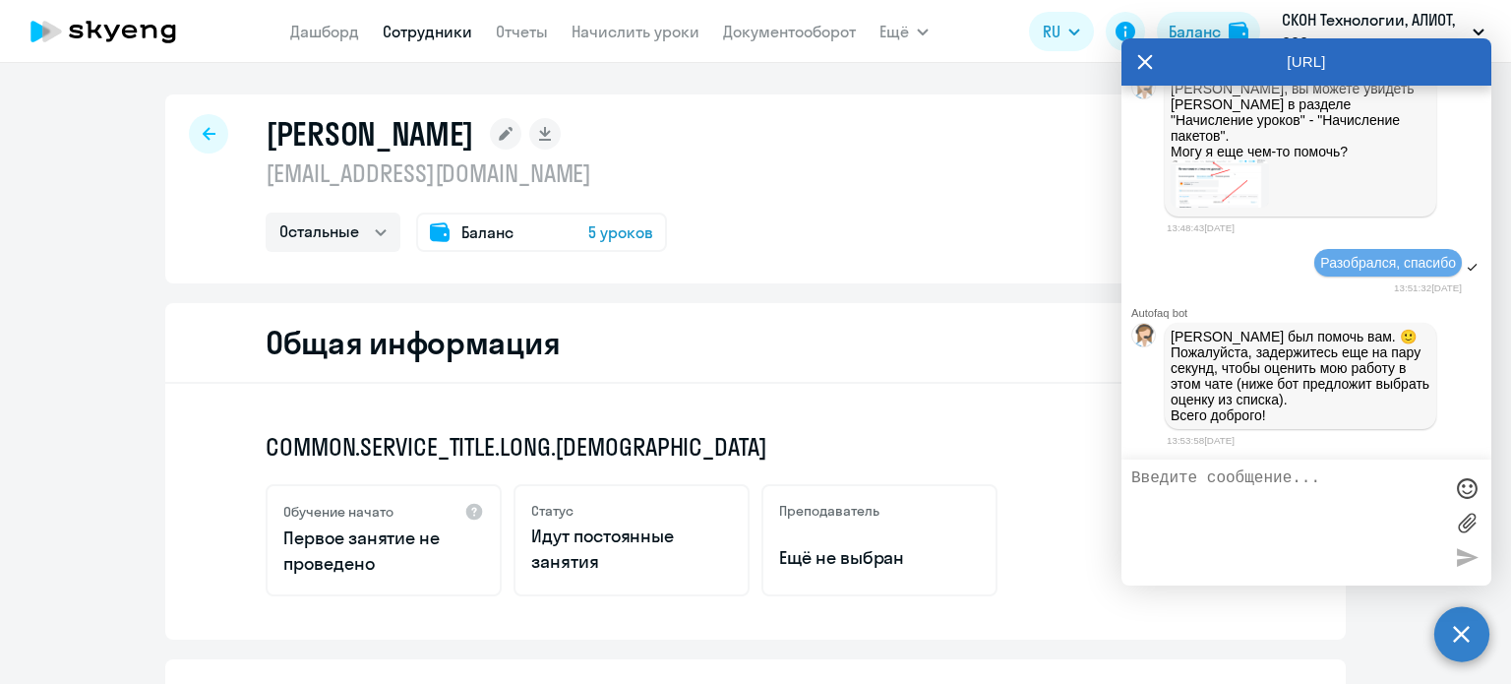
scroll to position [9877, 0]
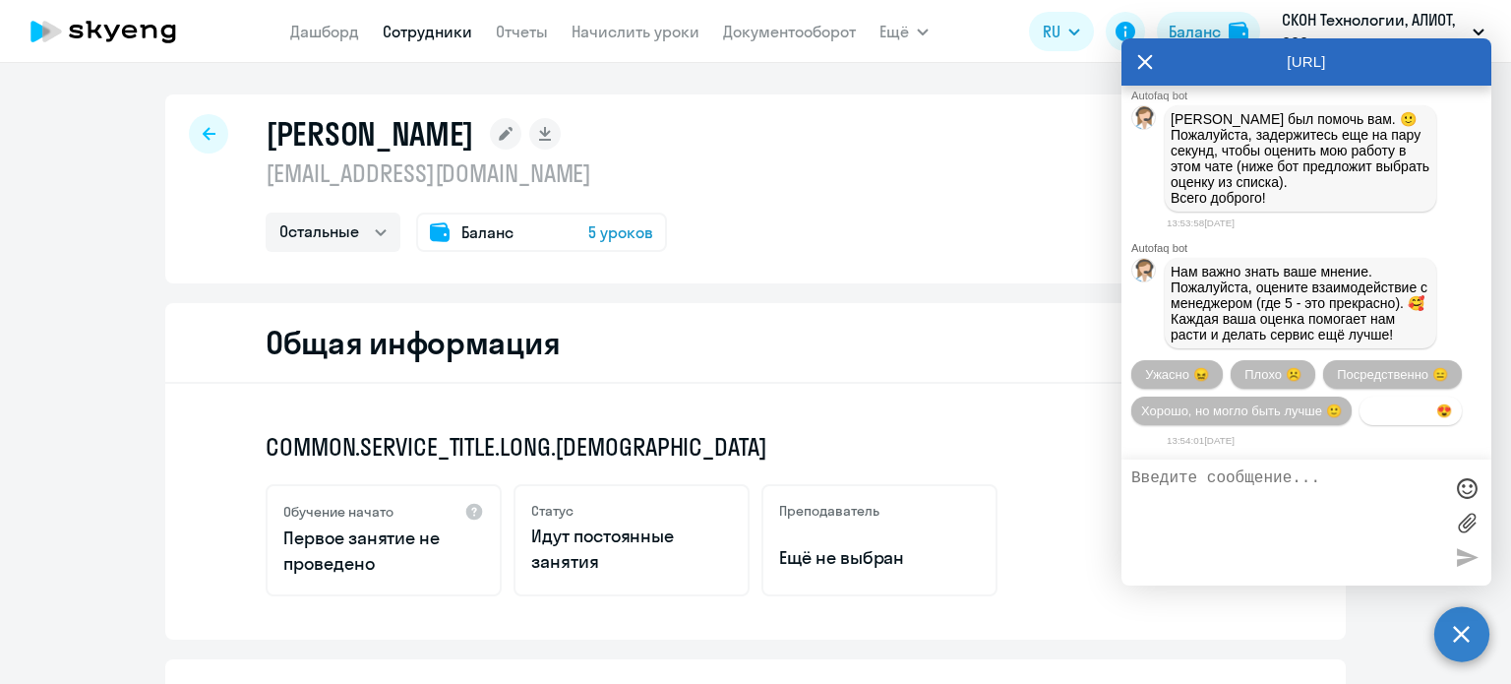
click at [1369, 408] on span "Прекрасно 😍" at bounding box center [1410, 410] width 83 height 15
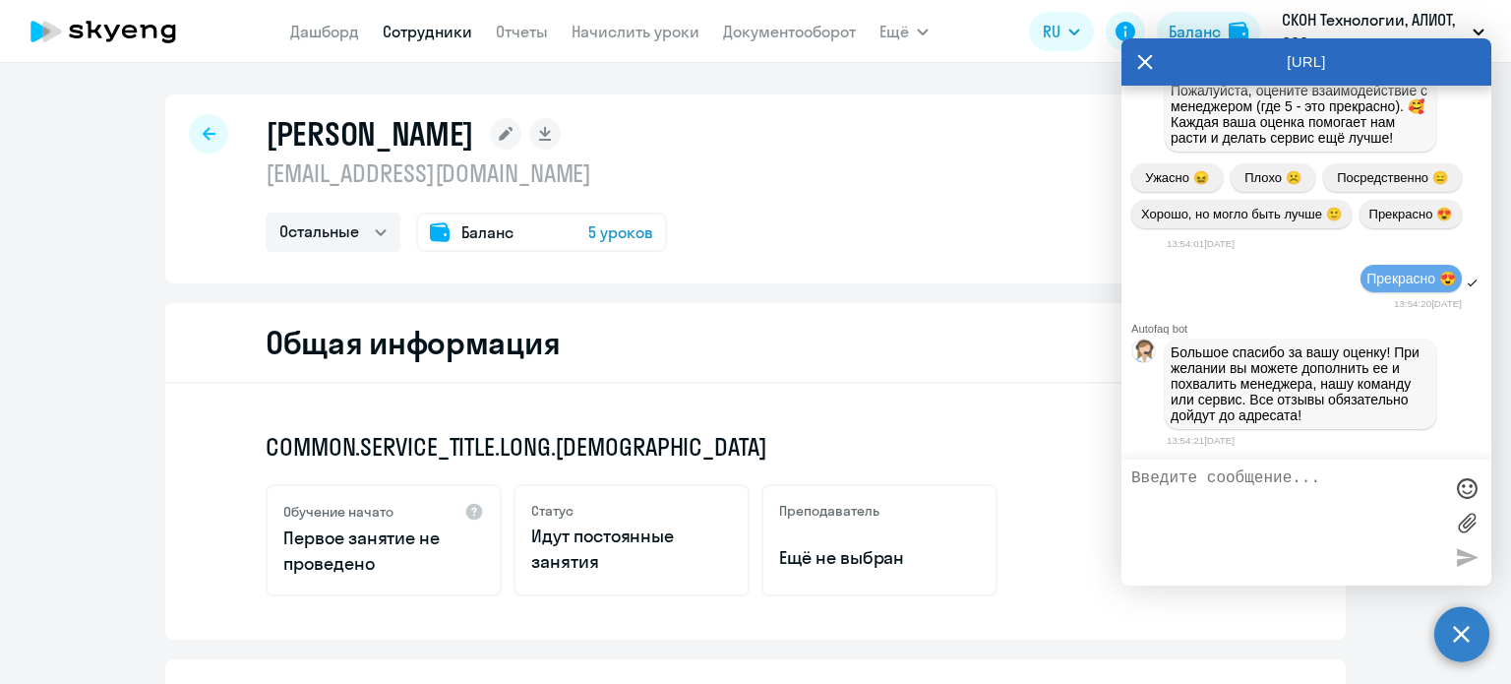
scroll to position [9393, 0]
click at [1148, 58] on icon at bounding box center [1145, 62] width 15 height 15
